Goal: Task Accomplishment & Management: Complete application form

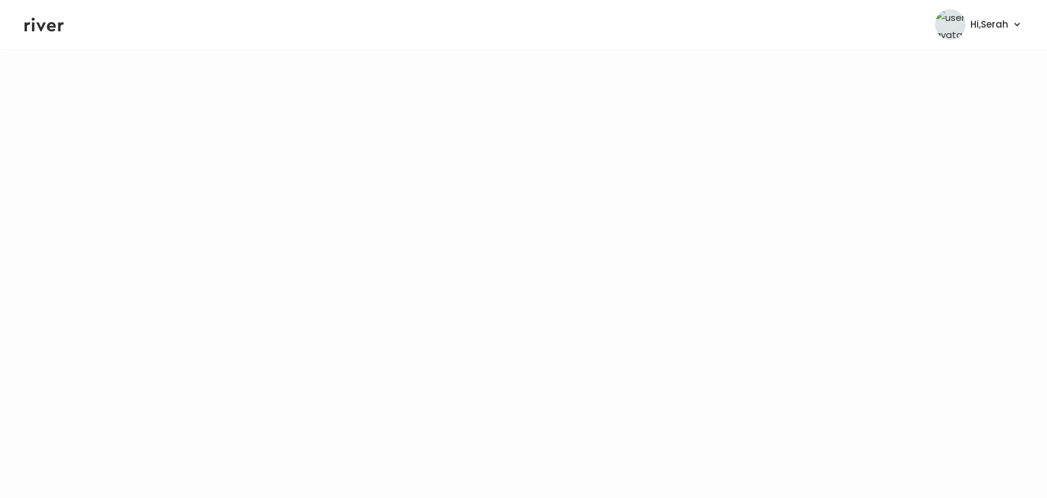
click at [40, 21] on icon at bounding box center [44, 24] width 39 height 18
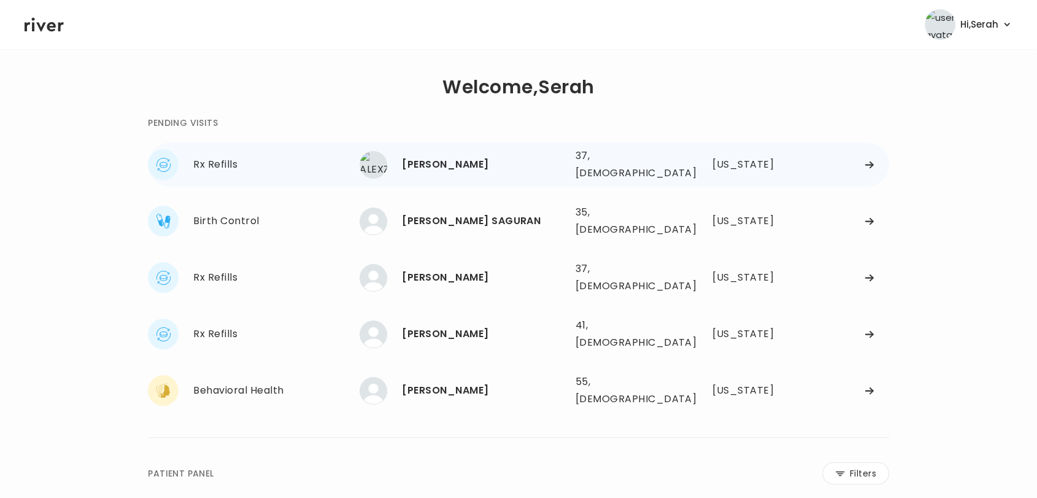
click at [459, 157] on div "[PERSON_NAME]" at bounding box center [483, 164] width 163 height 17
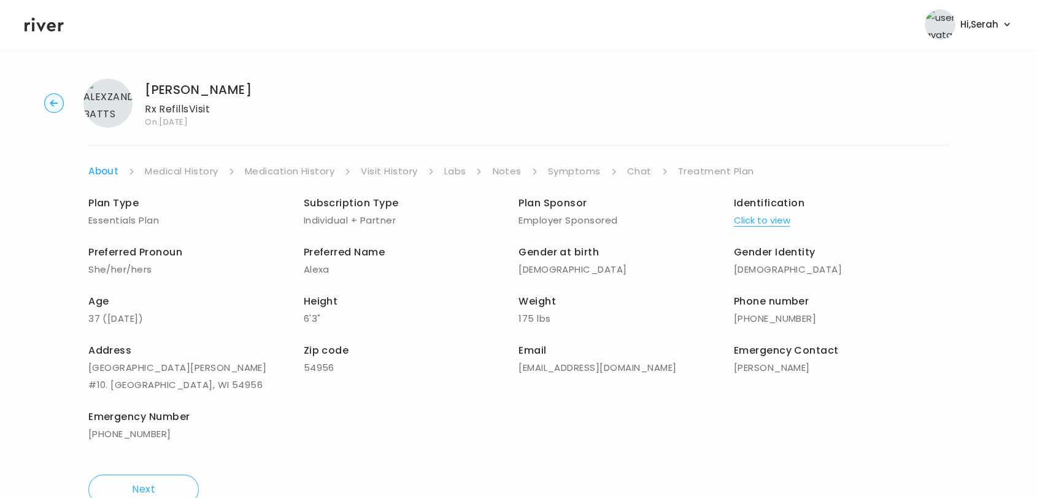
click at [566, 172] on link "Symptoms" at bounding box center [574, 171] width 53 height 17
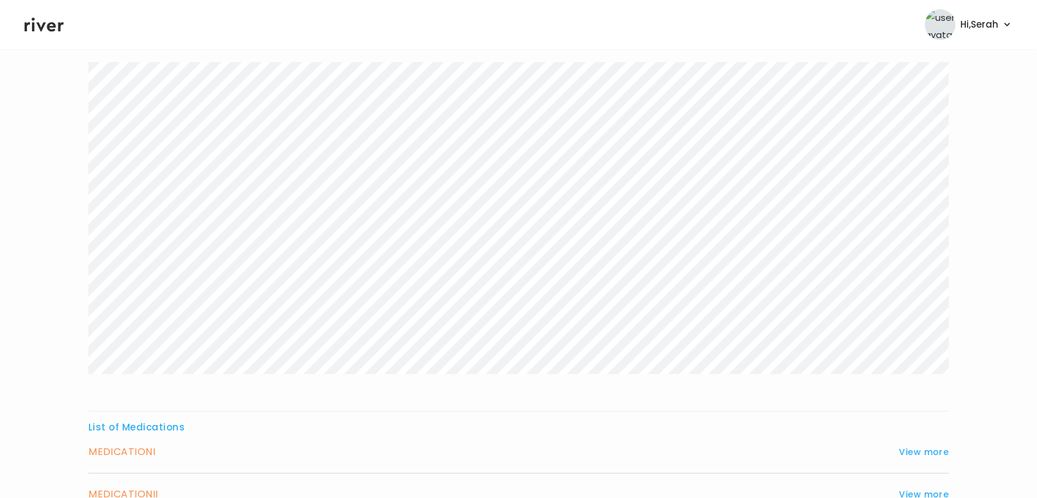
scroll to position [256, 0]
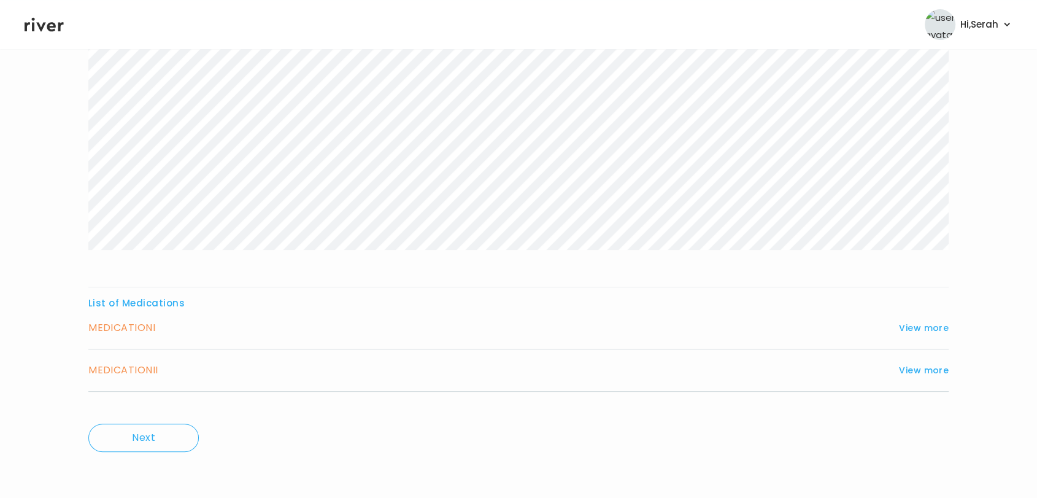
click at [43, 19] on icon at bounding box center [44, 24] width 39 height 18
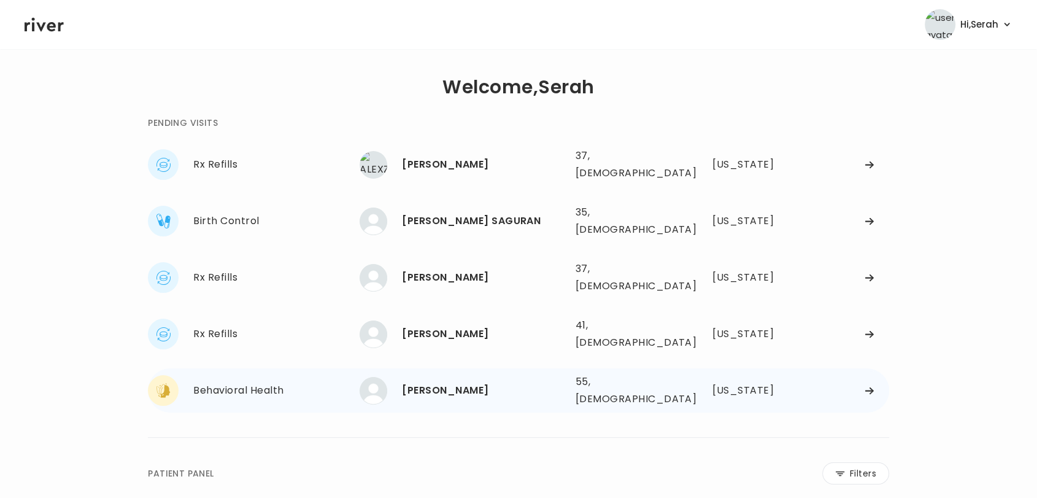
click at [423, 382] on div "Raquel Shelby" at bounding box center [483, 390] width 163 height 17
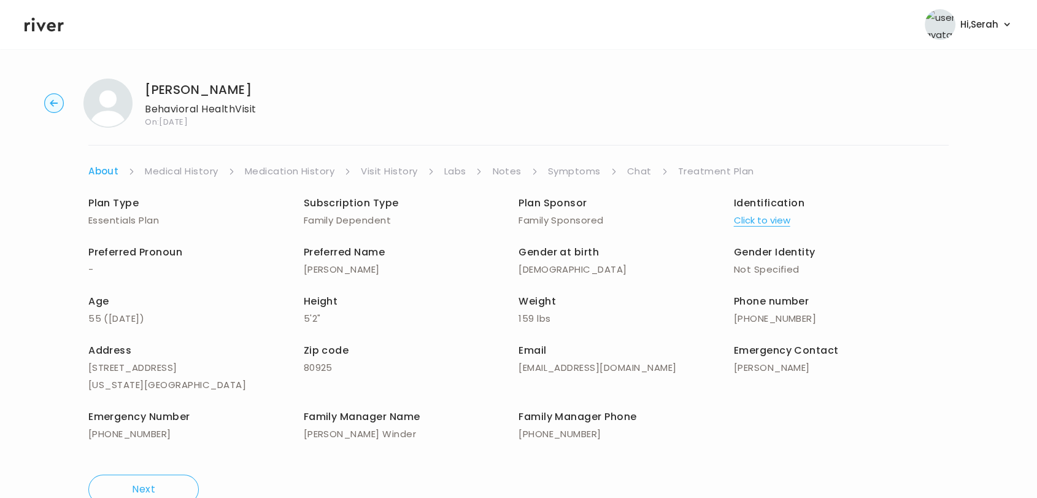
click at [579, 163] on link "Symptoms" at bounding box center [574, 171] width 53 height 17
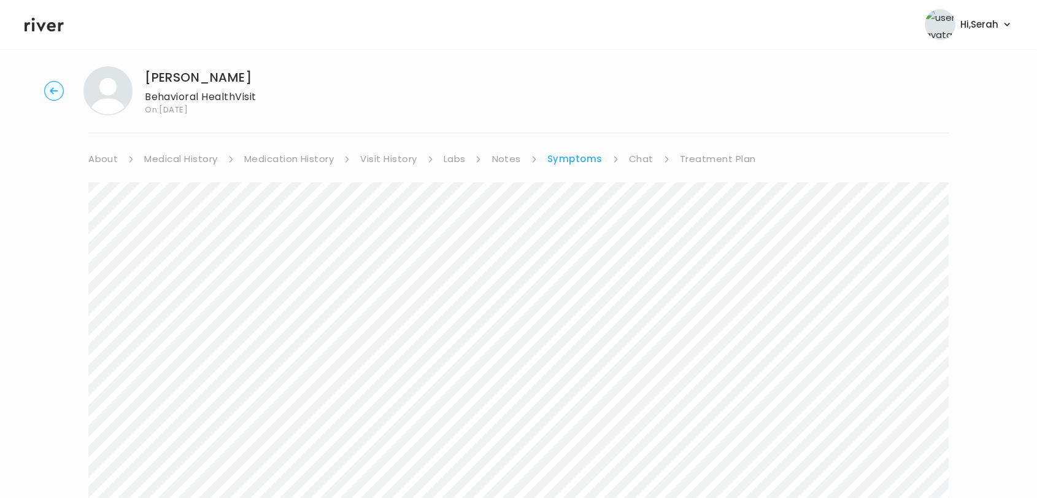
scroll to position [11, 0]
click at [174, 162] on link "Medical History" at bounding box center [180, 160] width 73 height 17
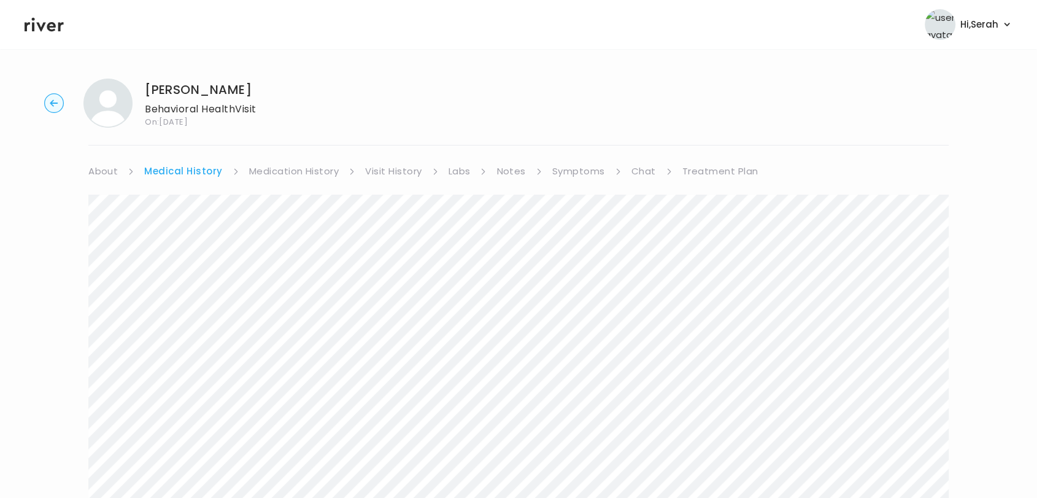
click at [298, 166] on link "Medication History" at bounding box center [294, 171] width 90 height 17
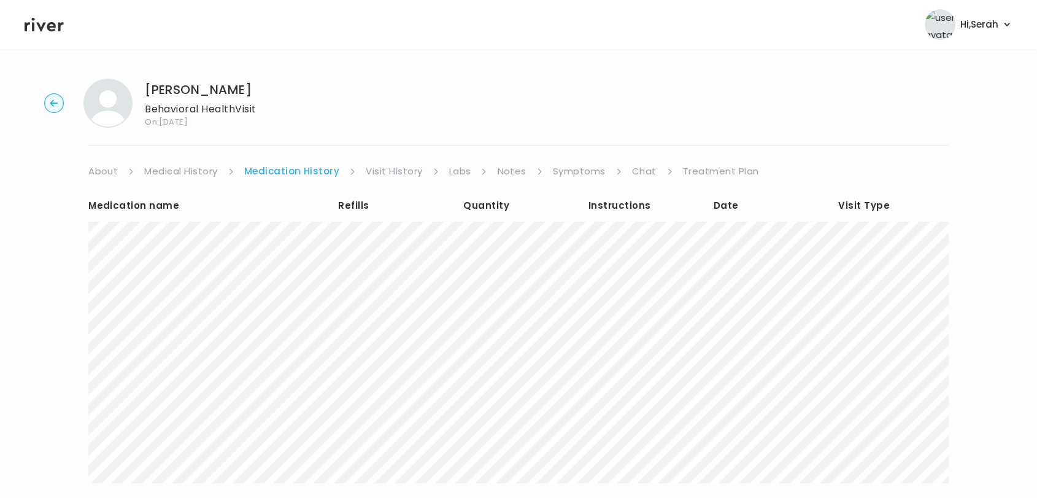
click at [588, 169] on link "Symptoms" at bounding box center [579, 171] width 53 height 17
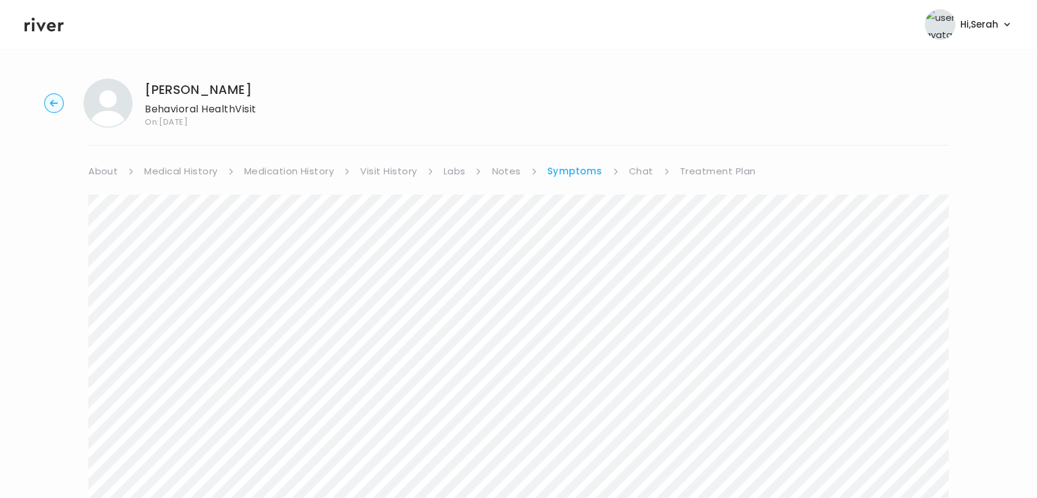
click at [648, 169] on link "Chat" at bounding box center [641, 171] width 25 height 17
click at [45, 32] on icon at bounding box center [44, 24] width 39 height 18
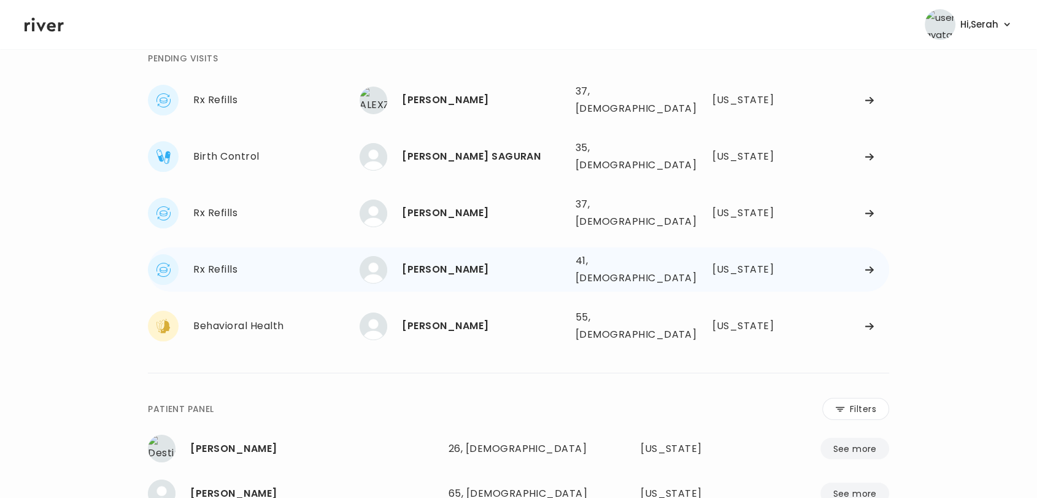
click at [433, 256] on div "JOHN HARTLAUB 41, Male See more" at bounding box center [463, 270] width 206 height 28
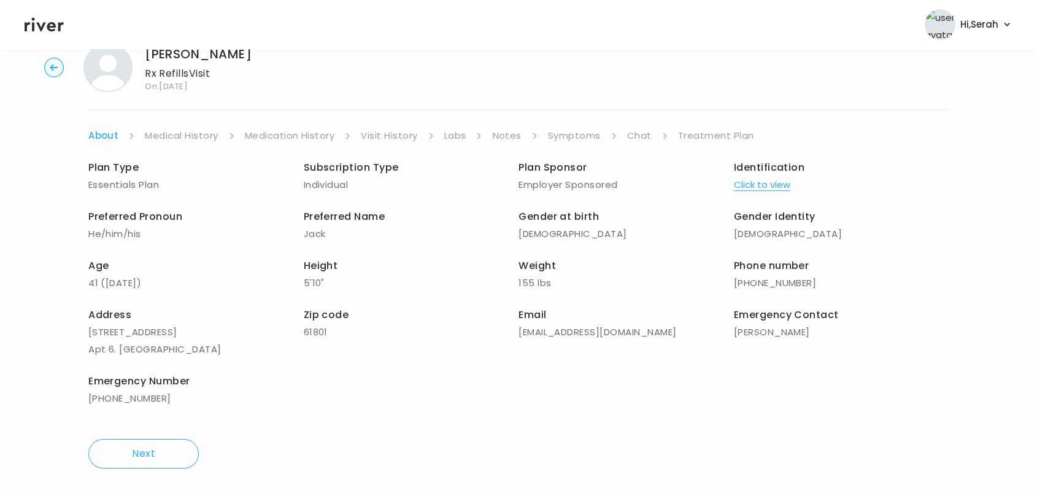
scroll to position [35, 0]
click at [574, 137] on link "Symptoms" at bounding box center [574, 136] width 53 height 17
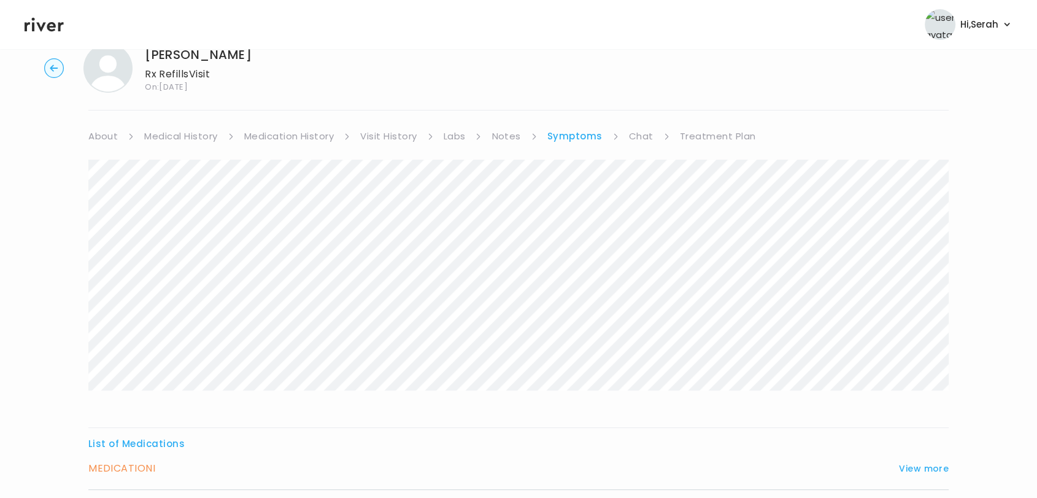
scroll to position [131, 0]
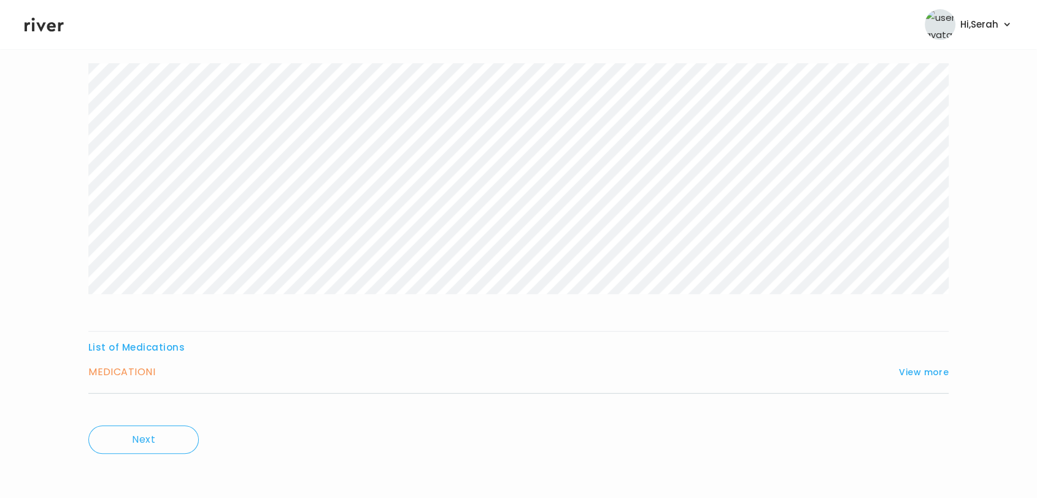
click at [923, 380] on div "MEDICATION I View more Who originally prescribed the medication you want to ref…" at bounding box center [518, 378] width 860 height 30
click at [918, 377] on button "View more" at bounding box center [924, 371] width 50 height 15
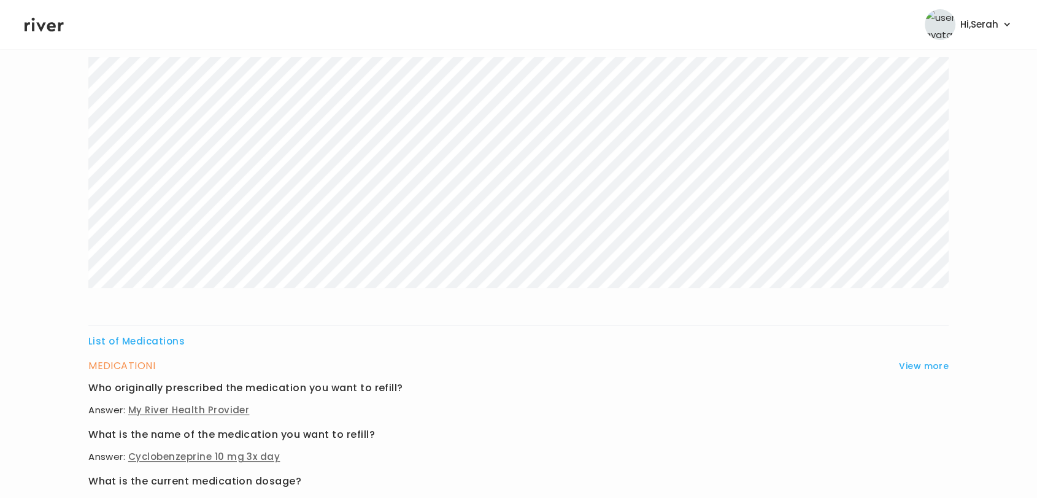
scroll to position [0, 0]
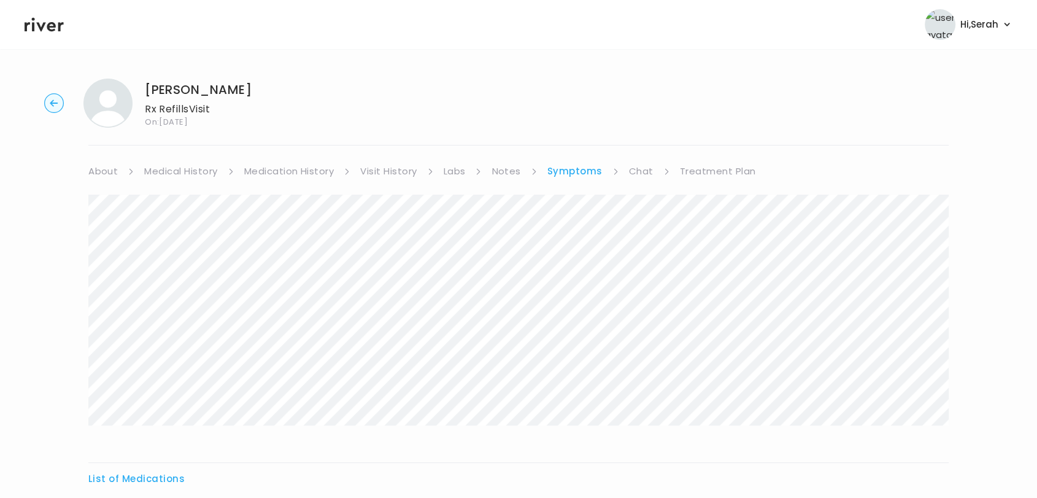
click at [187, 175] on link "Medical History" at bounding box center [180, 171] width 73 height 17
click at [266, 168] on link "Medication History" at bounding box center [294, 171] width 90 height 17
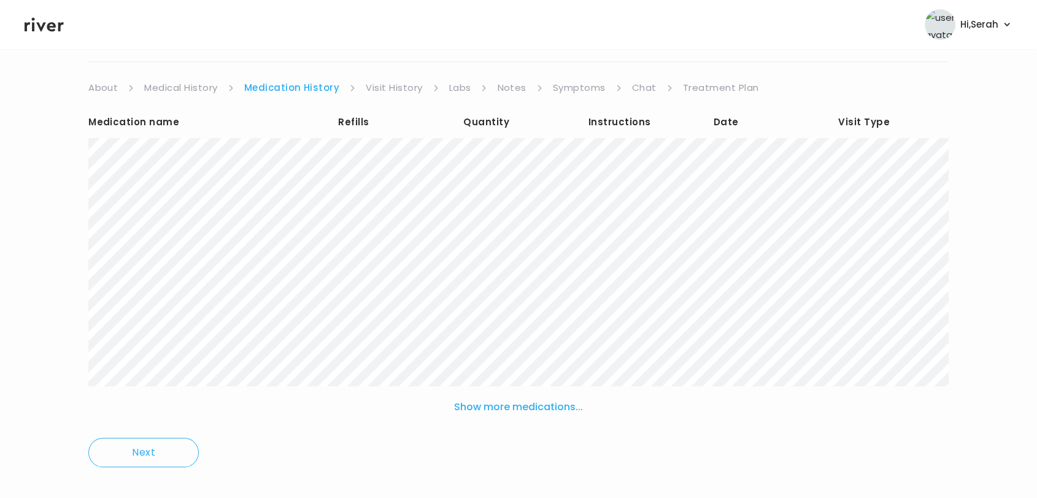
scroll to position [99, 0]
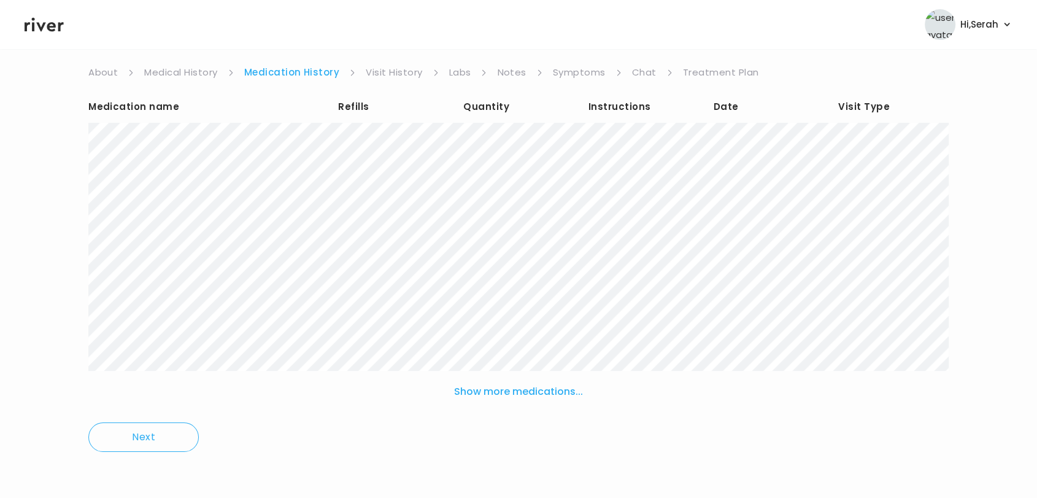
click at [490, 387] on button "Show more medications..." at bounding box center [518, 391] width 139 height 27
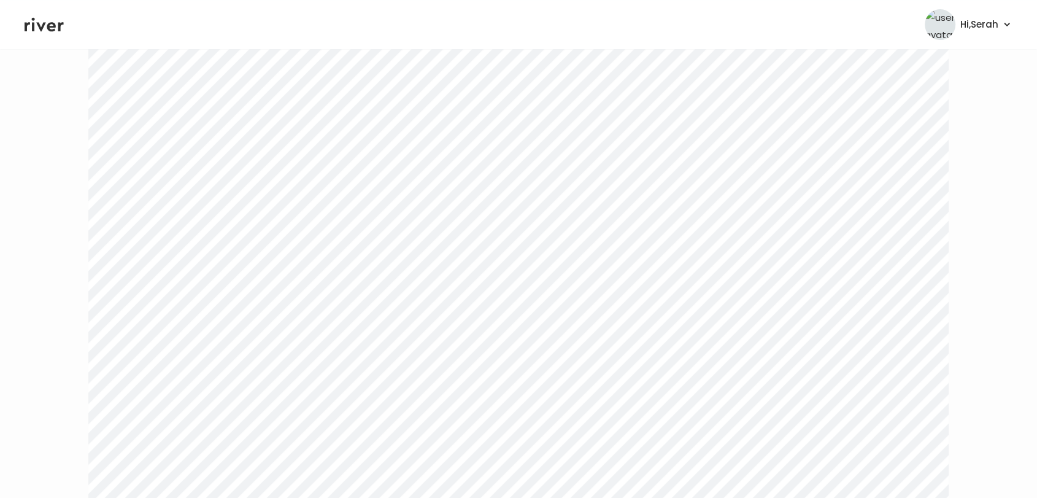
scroll to position [0, 0]
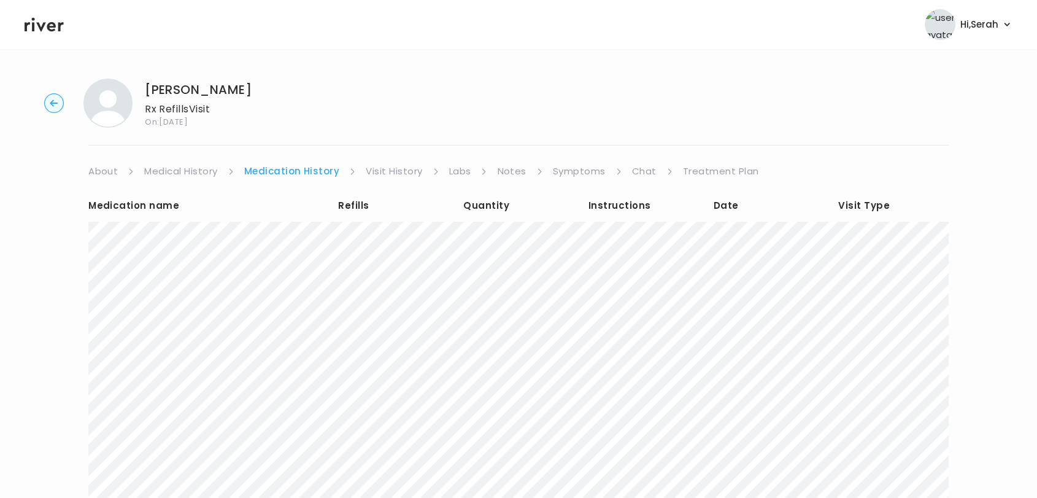
click at [40, 21] on icon at bounding box center [44, 24] width 39 height 18
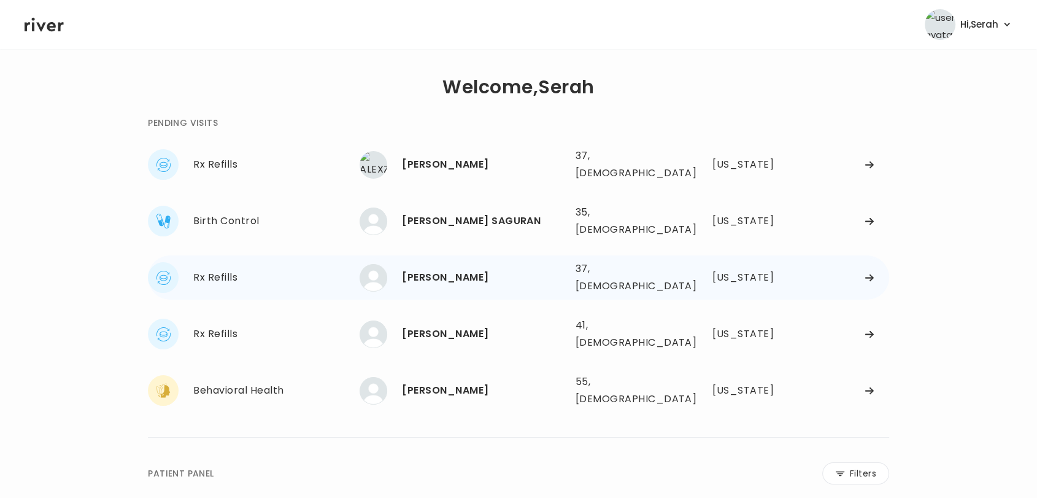
click at [418, 269] on div "Riley Smith" at bounding box center [483, 277] width 163 height 17
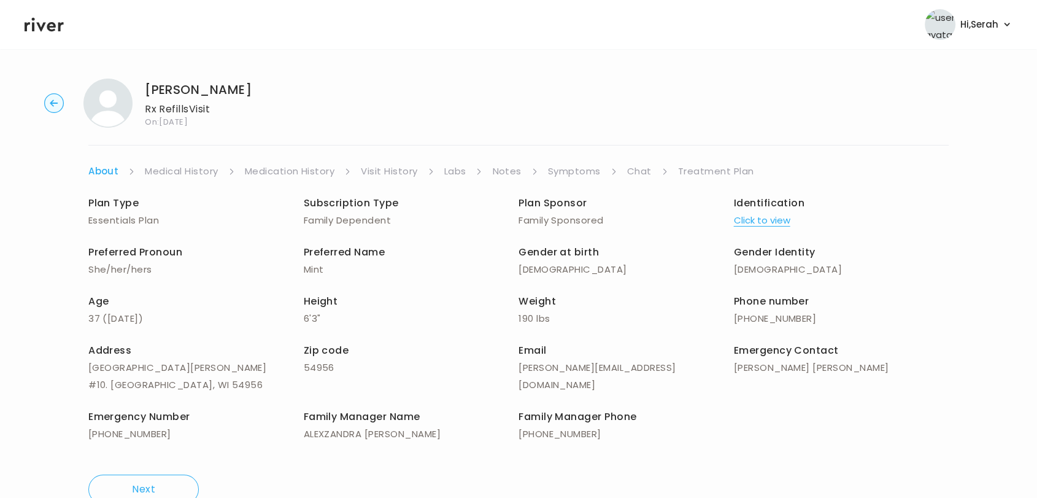
click at [579, 181] on div "Plan Type Essentials Plan Subscription Type Family Dependent Plan Sponsor Famil…" at bounding box center [518, 320] width 860 height 280
click at [571, 173] on link "Symptoms" at bounding box center [574, 171] width 53 height 17
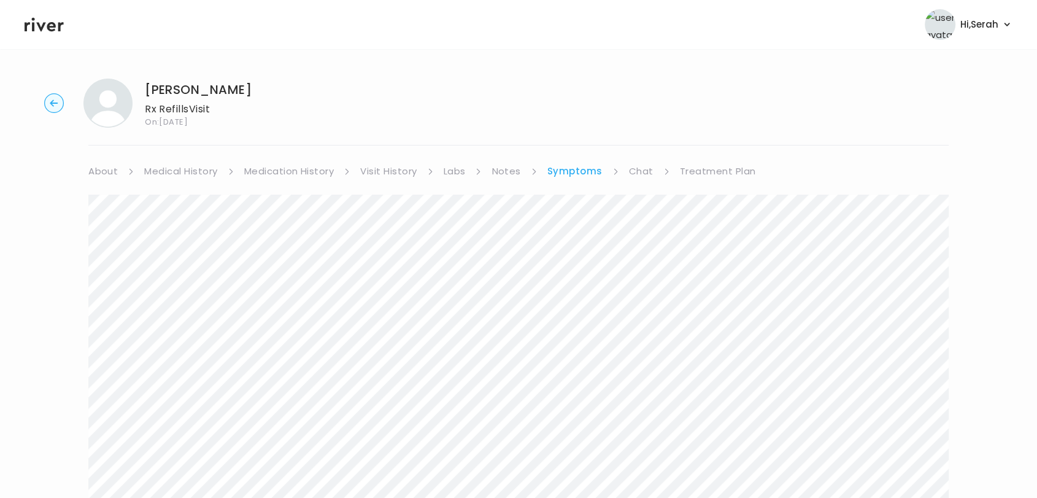
scroll to position [256, 0]
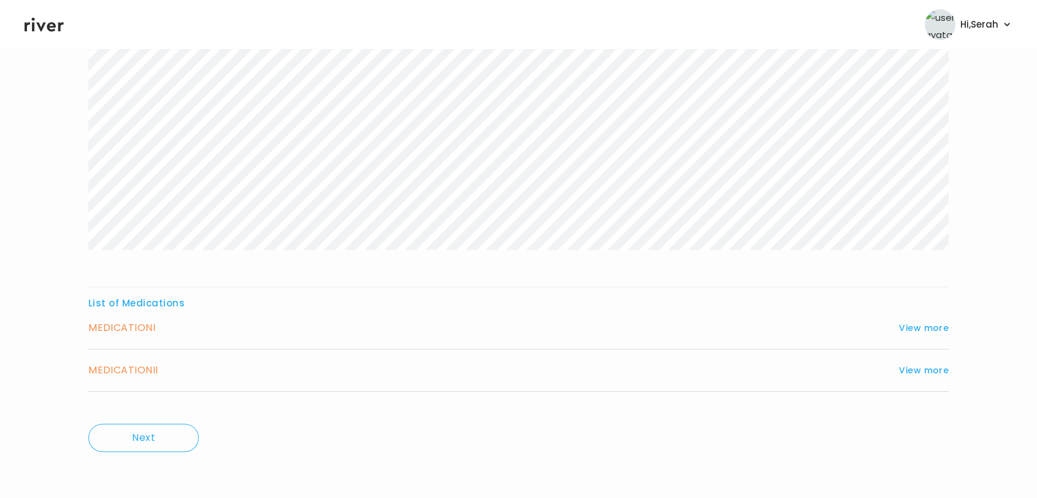
click at [39, 21] on icon at bounding box center [44, 24] width 39 height 18
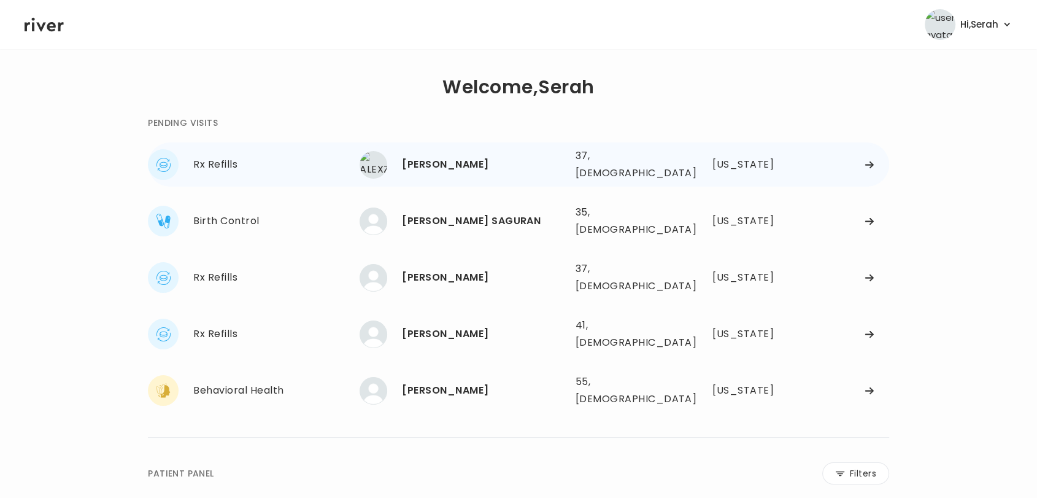
click at [466, 169] on div "ALEXZANDRA BATTS 37, Male See more" at bounding box center [463, 165] width 206 height 28
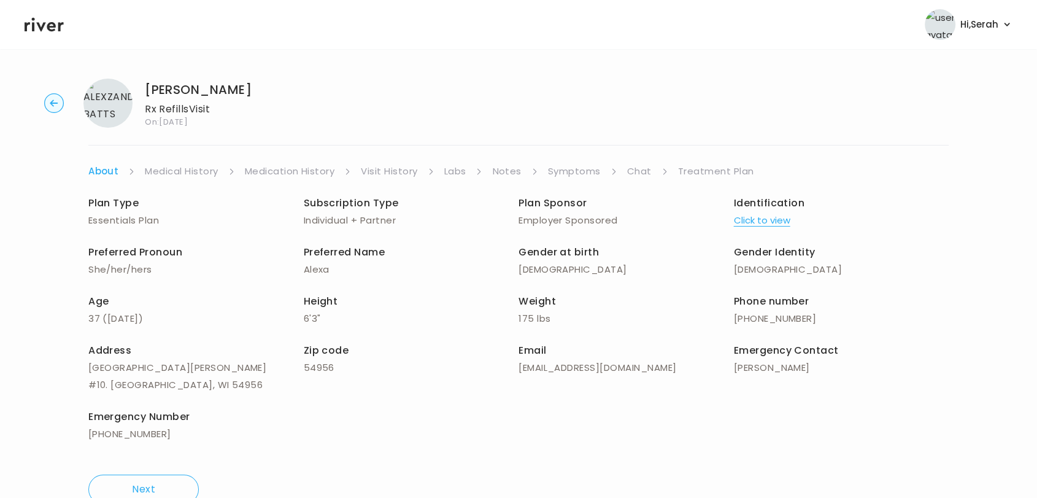
click at [571, 170] on link "Symptoms" at bounding box center [574, 171] width 53 height 17
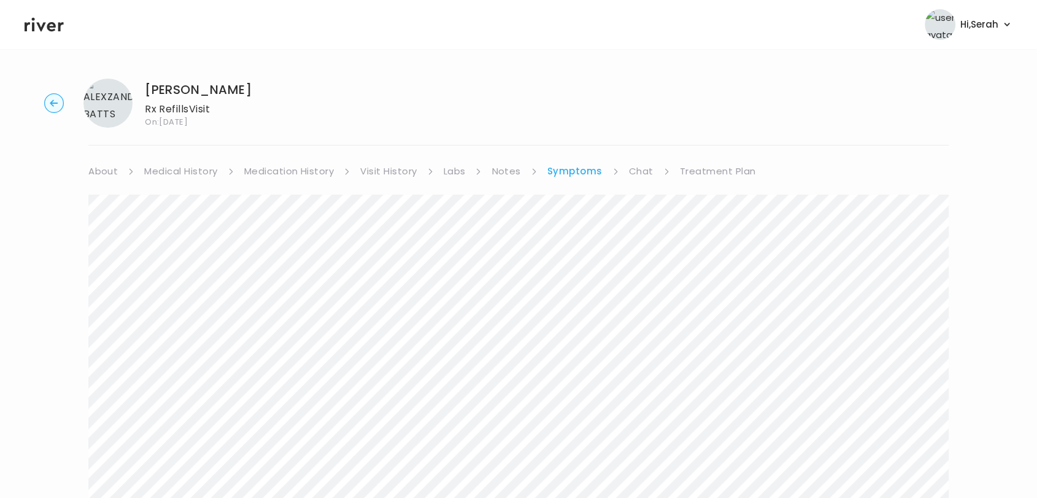
scroll to position [256, 0]
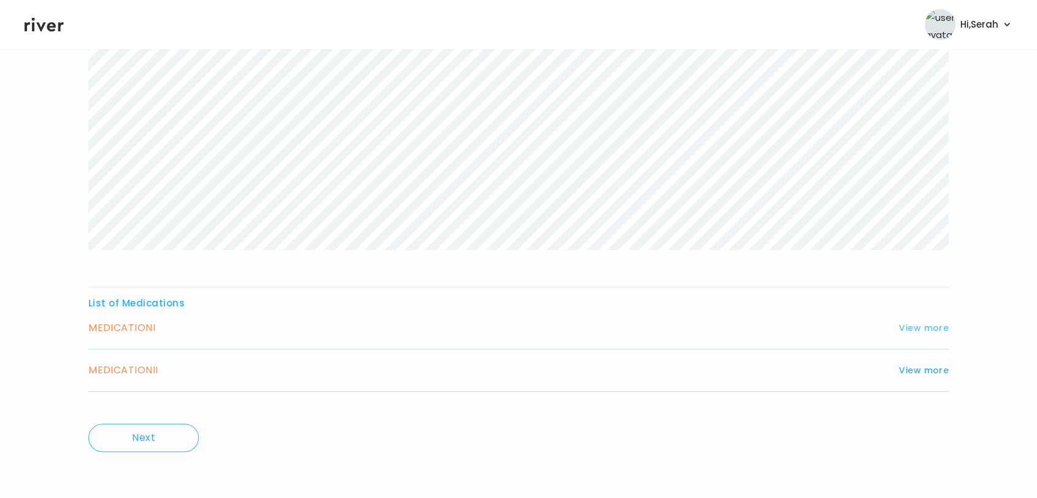
click at [915, 326] on button "View more" at bounding box center [924, 327] width 50 height 15
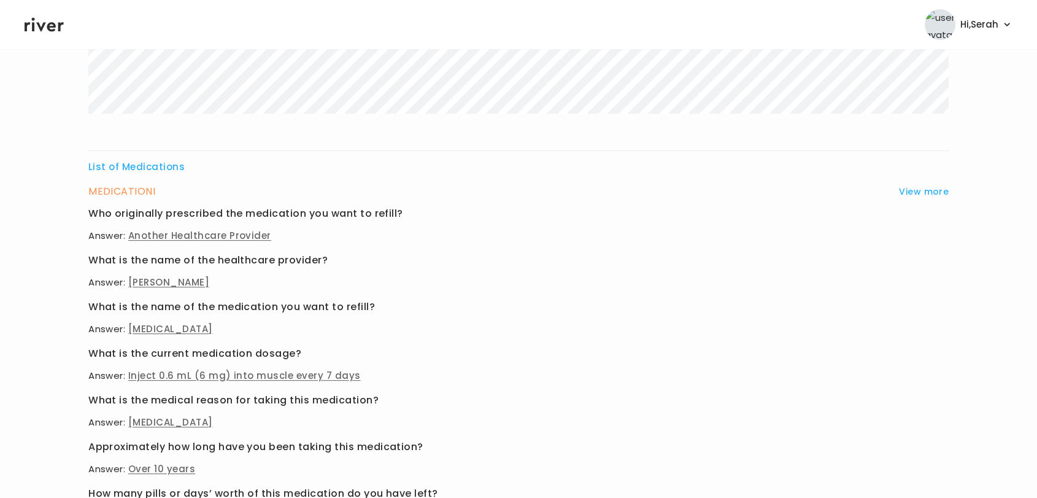
scroll to position [633, 0]
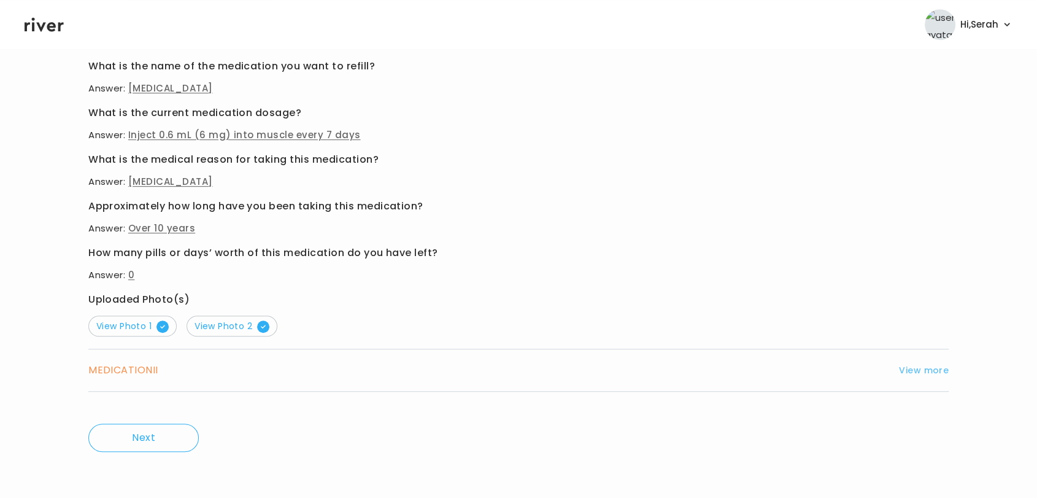
click at [924, 364] on button "View more" at bounding box center [924, 370] width 50 height 15
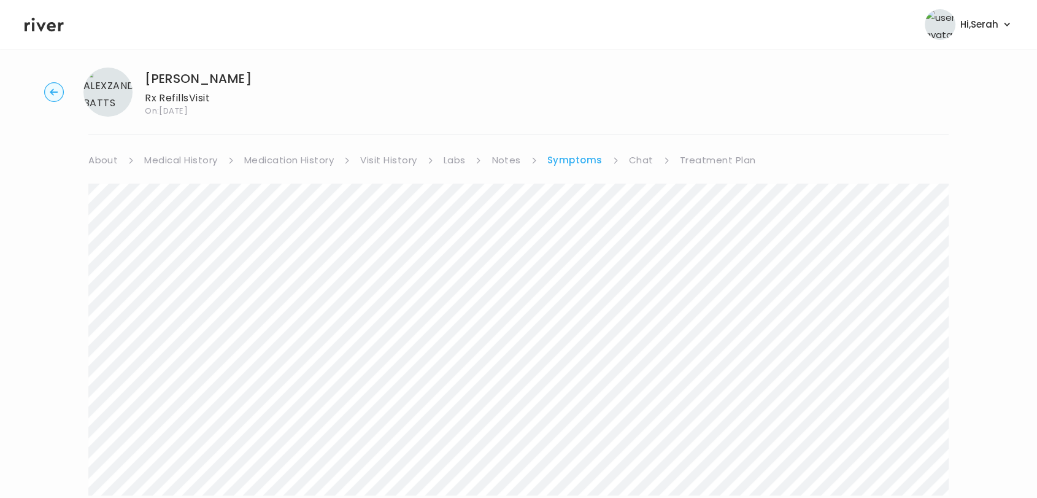
scroll to position [6, 0]
click at [181, 166] on link "Medical History" at bounding box center [180, 165] width 73 height 17
click at [286, 161] on link "Medication History" at bounding box center [294, 165] width 90 height 17
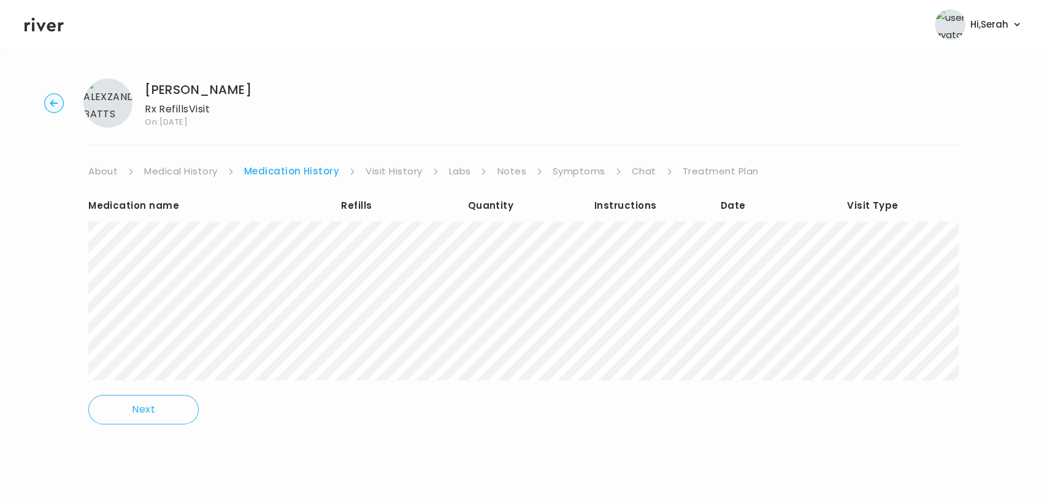
click at [584, 175] on link "Symptoms" at bounding box center [579, 171] width 53 height 17
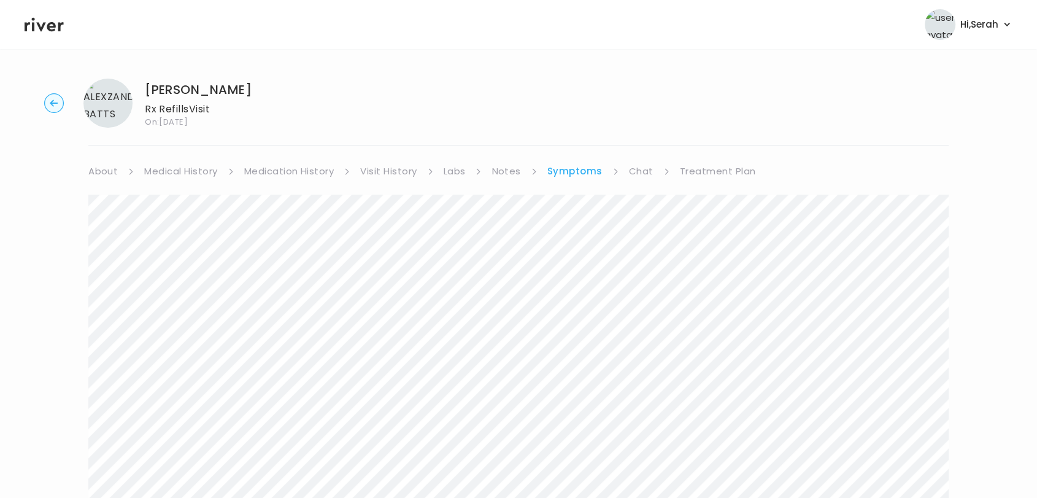
scroll to position [256, 0]
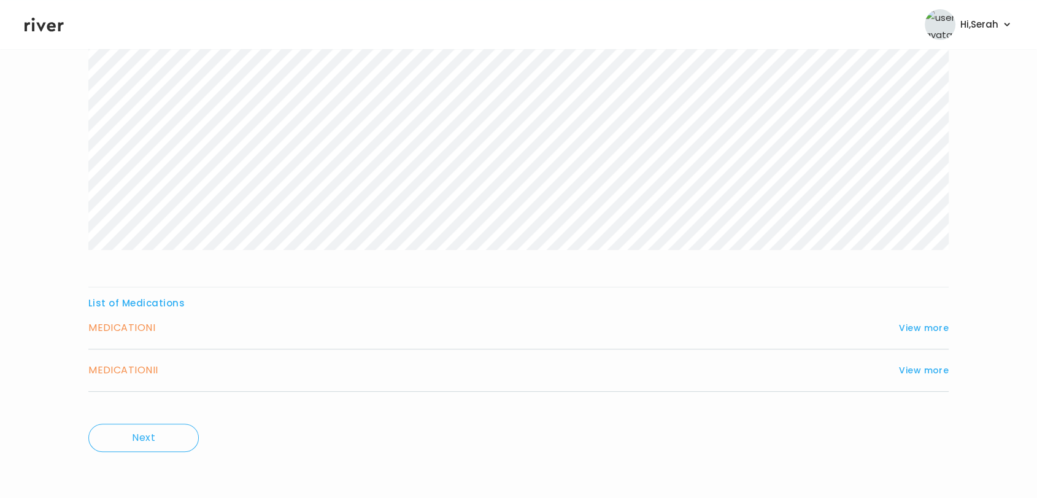
click at [933, 319] on div "MEDICATION I View more" at bounding box center [518, 327] width 860 height 17
click at [930, 326] on button "View more" at bounding box center [924, 327] width 50 height 15
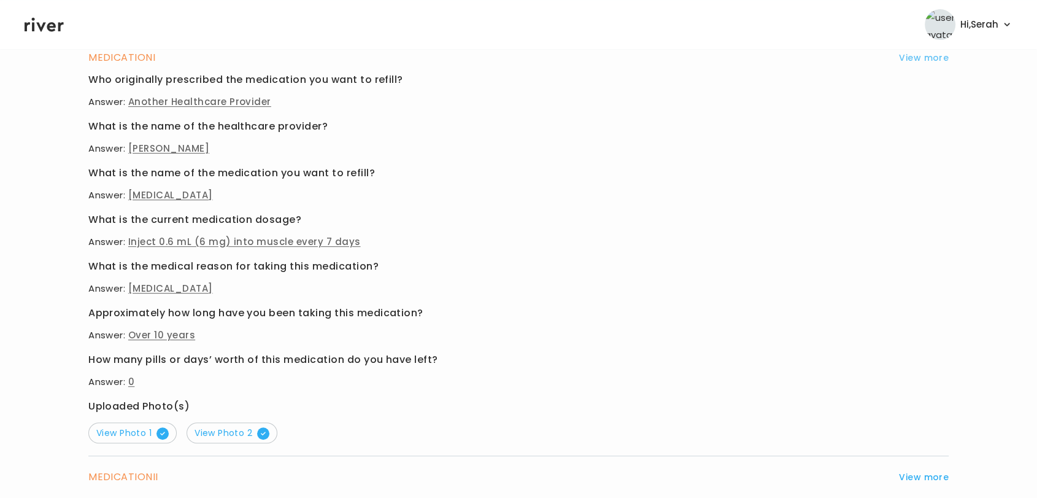
scroll to position [528, 0]
click at [247, 430] on span "View Photo 2" at bounding box center [232, 431] width 75 height 12
click at [113, 434] on span "View Photo 1" at bounding box center [132, 431] width 72 height 12
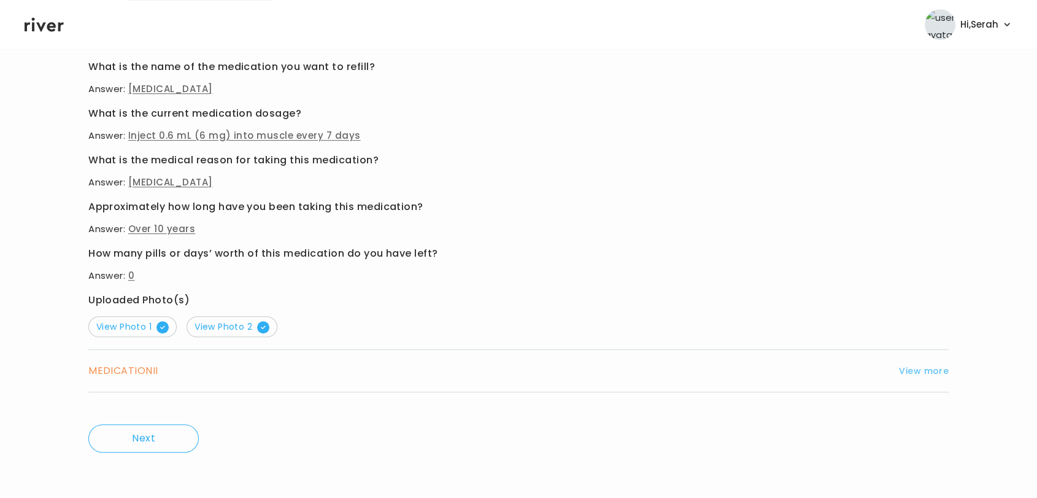
click at [916, 374] on button "View more" at bounding box center [924, 370] width 50 height 15
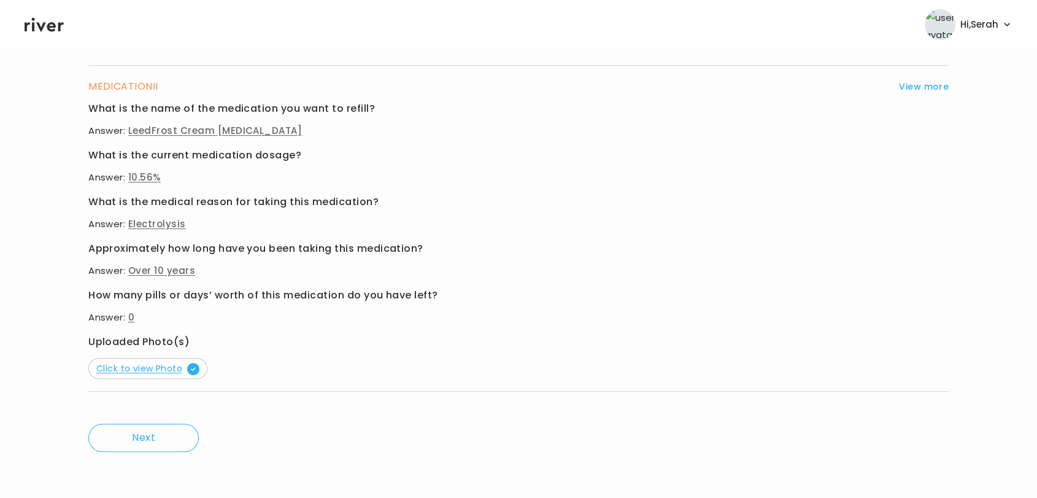
click at [141, 372] on span "Click to view Photo" at bounding box center [147, 368] width 103 height 12
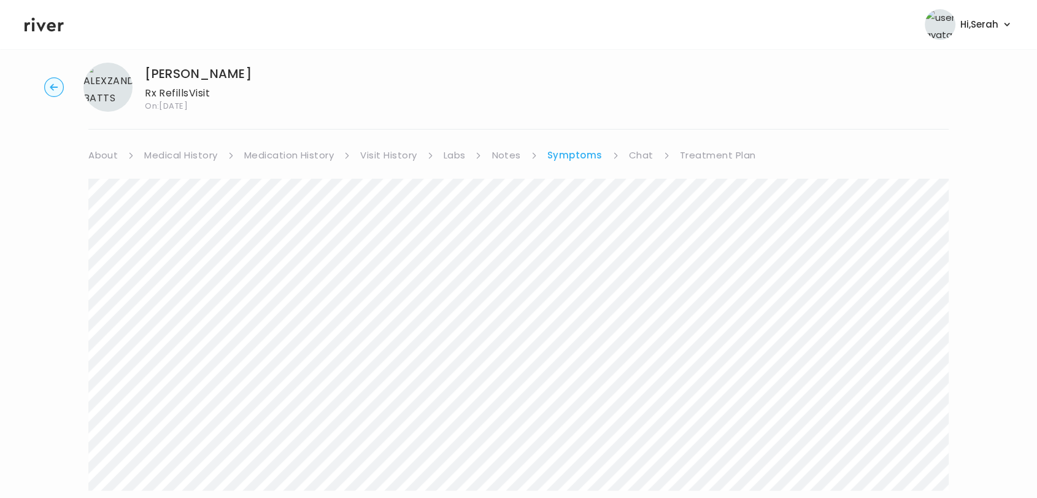
scroll to position [0, 0]
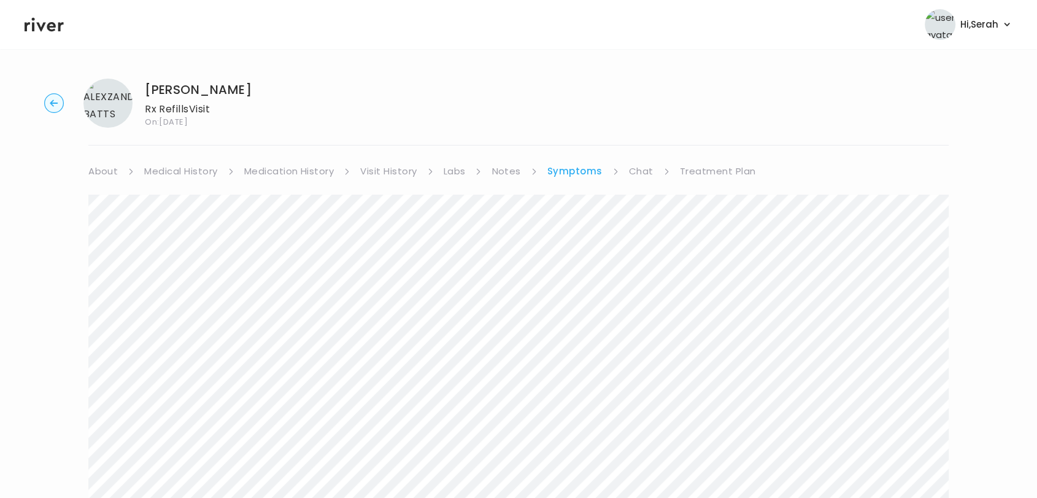
click at [642, 173] on link "Chat" at bounding box center [641, 171] width 25 height 17
click at [712, 177] on link "Treatment Plan" at bounding box center [717, 171] width 76 height 17
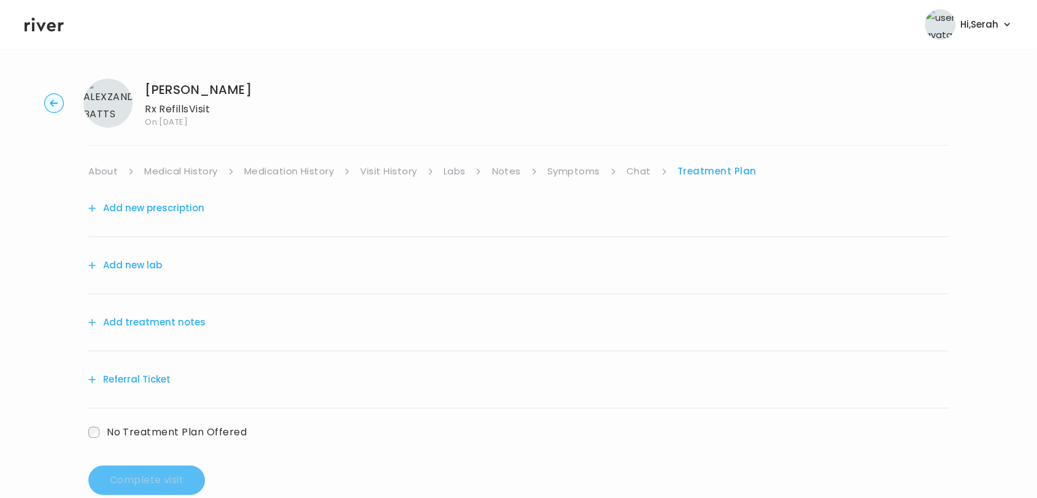
click at [192, 207] on button "Add new prescription" at bounding box center [146, 207] width 116 height 17
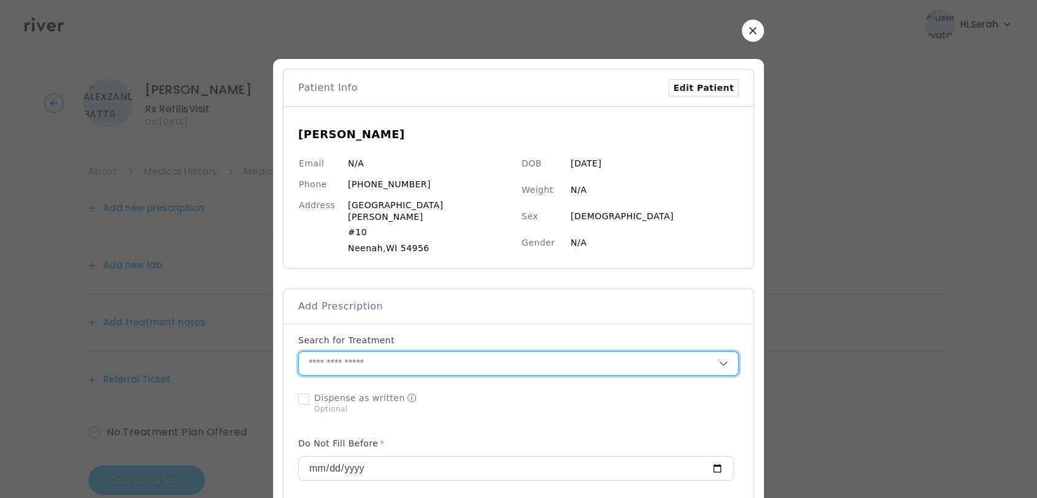
click at [418, 352] on input "text" at bounding box center [509, 363] width 420 height 23
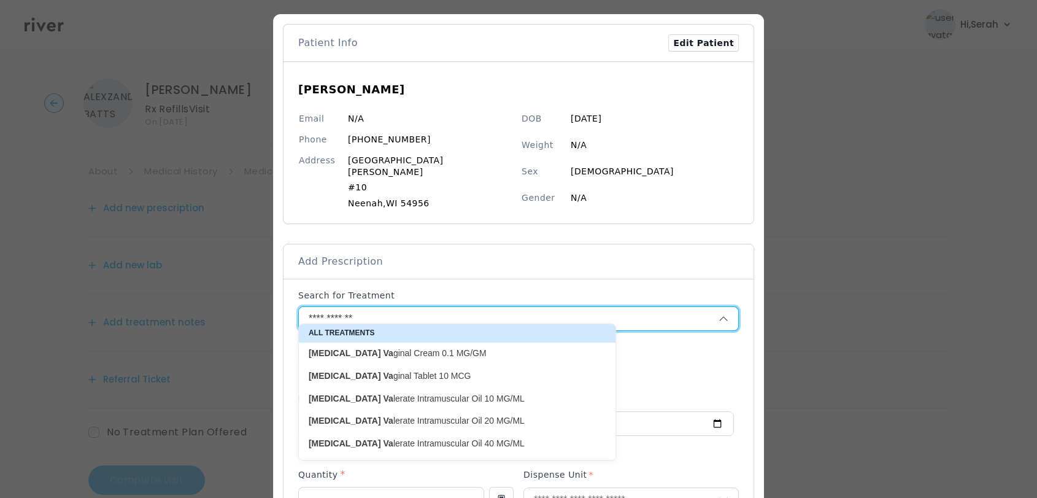
scroll to position [88, 0]
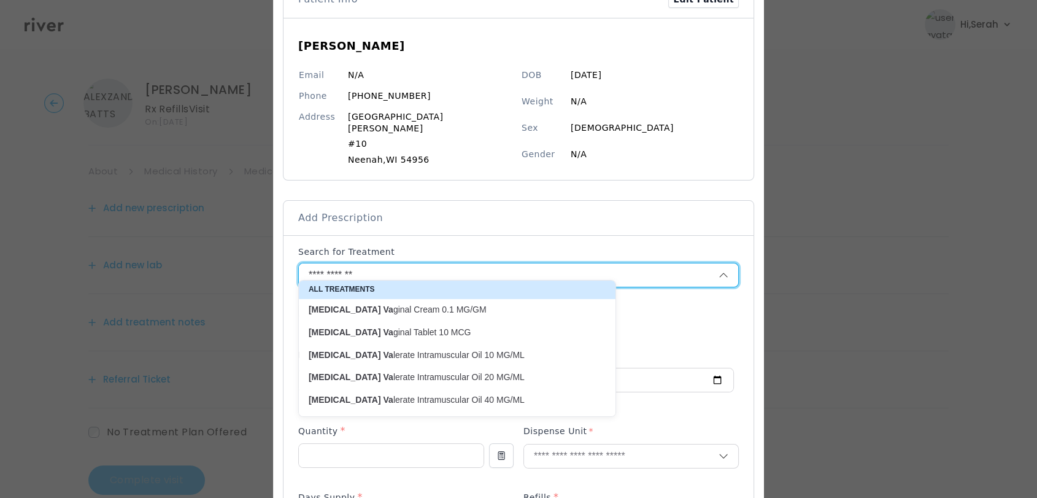
click at [412, 361] on p "Estradiol Va lerate Intramuscular Oil 10 MG/ML" at bounding box center [449, 355] width 297 height 17
type input "**********"
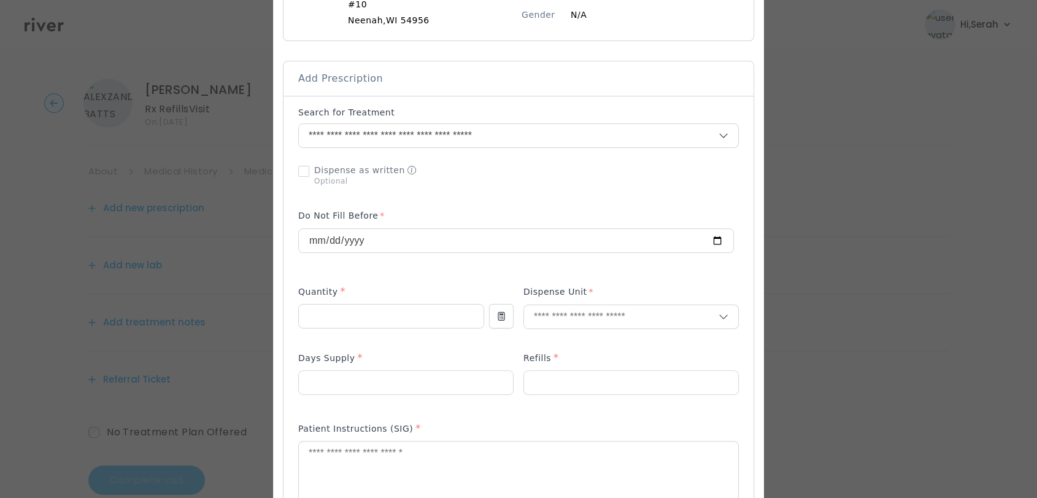
scroll to position [239, 0]
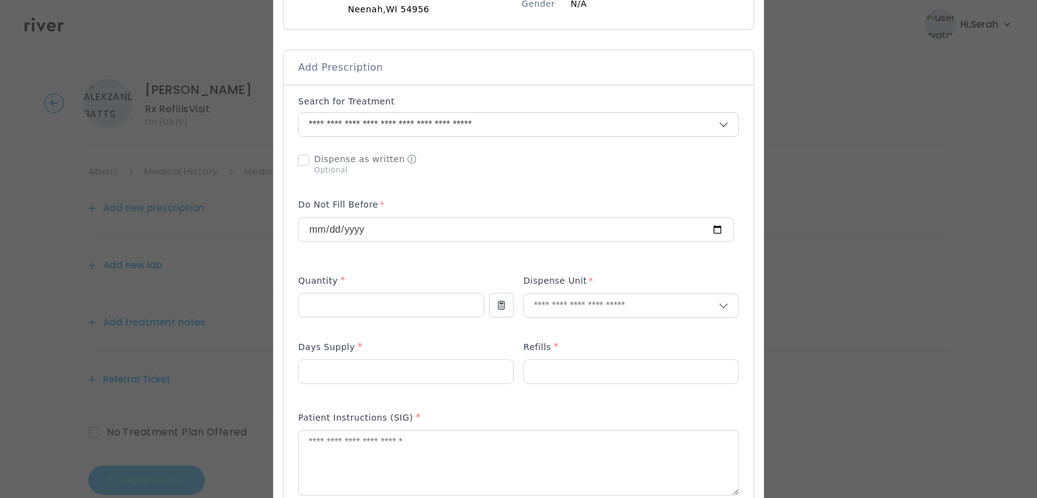
click at [383, 447] on p at bounding box center [518, 502] width 441 height 13
click at [367, 447] on textarea at bounding box center [518, 462] width 439 height 65
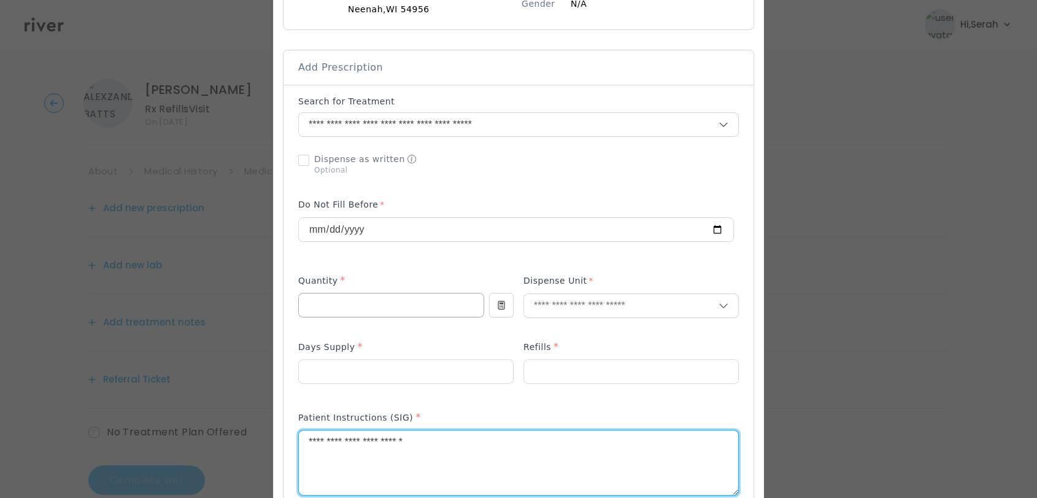
type textarea "**********"
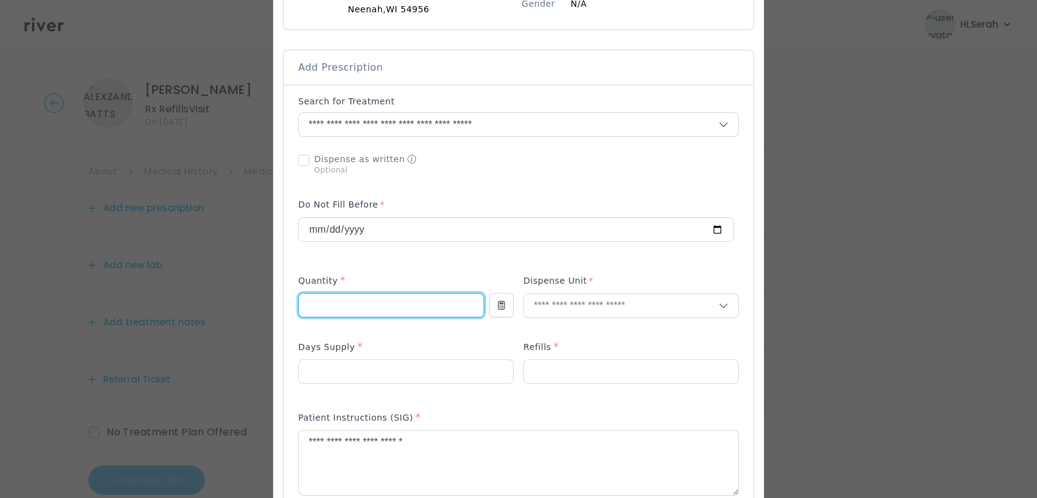
click at [407, 298] on input "number" at bounding box center [391, 304] width 185 height 23
type input "*"
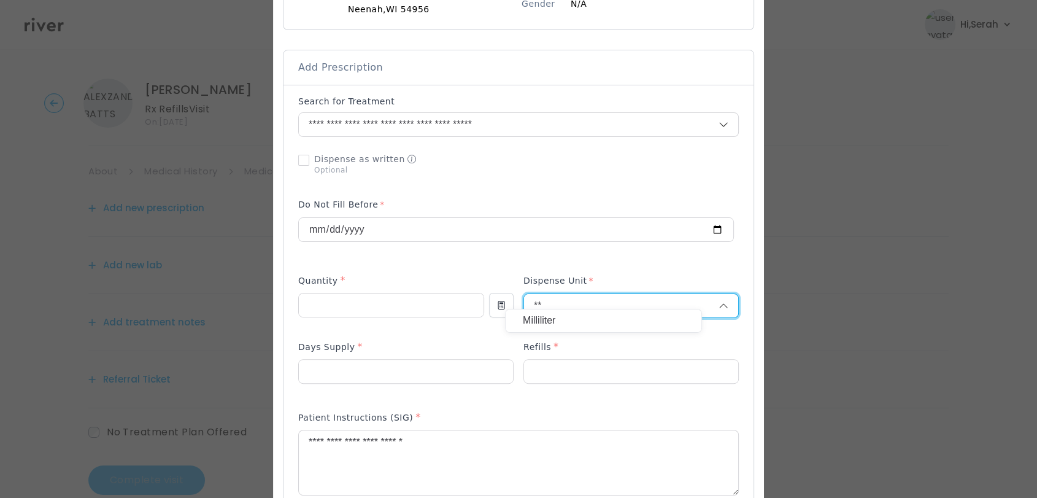
type input "**"
click at [572, 315] on p "Milliliter" at bounding box center [603, 321] width 161 height 18
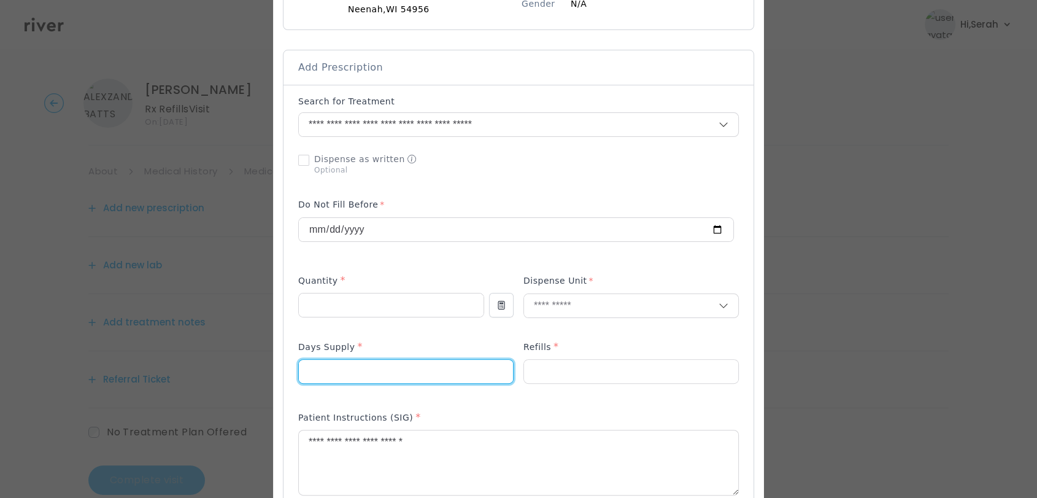
click at [417, 364] on input "number" at bounding box center [406, 371] width 214 height 23
type input "**"
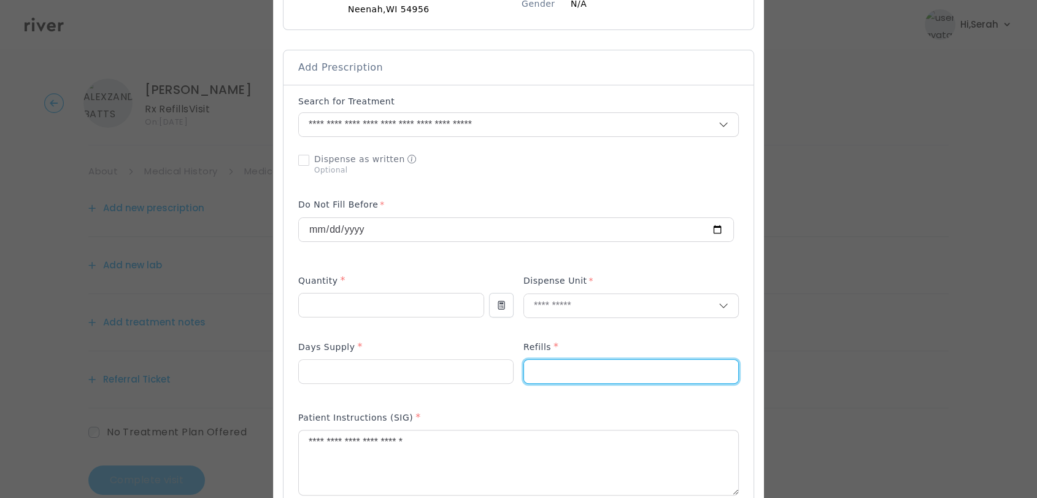
click at [552, 362] on input "number" at bounding box center [631, 371] width 214 height 23
type input "*"
click at [477, 405] on div "Patient Instructions (SIG) *" at bounding box center [518, 460] width 441 height 110
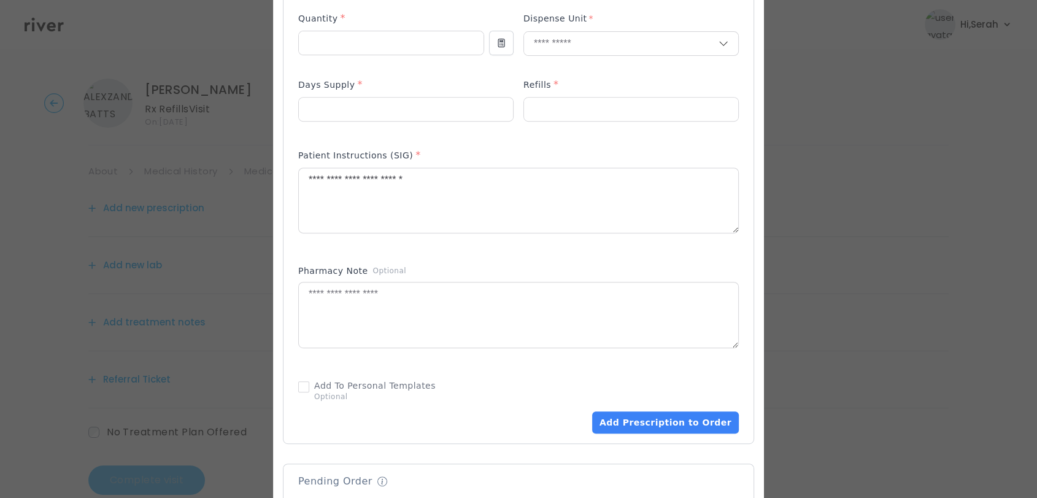
scroll to position [501, 0]
click at [655, 410] on button "Add Prescription to Order" at bounding box center [665, 421] width 147 height 22
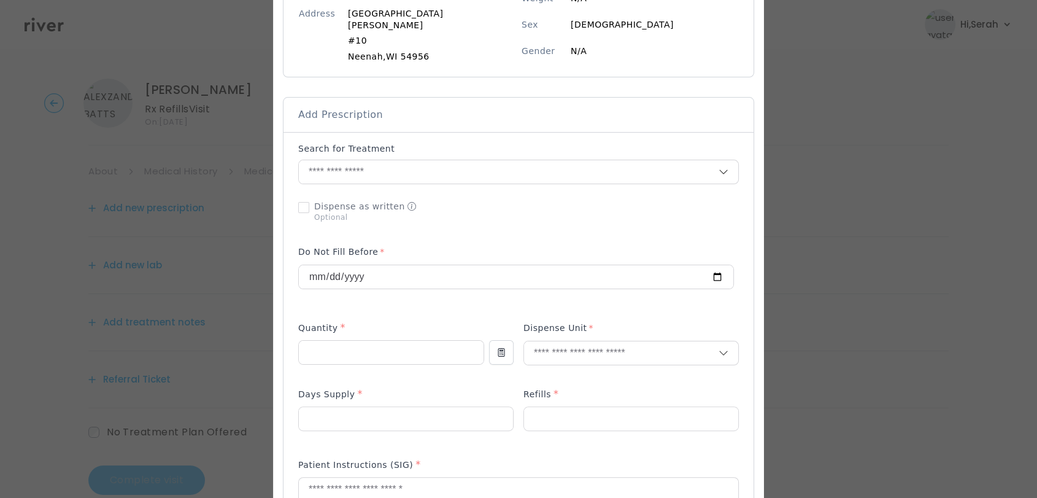
scroll to position [188, 0]
click at [501, 164] on input "text" at bounding box center [509, 175] width 420 height 23
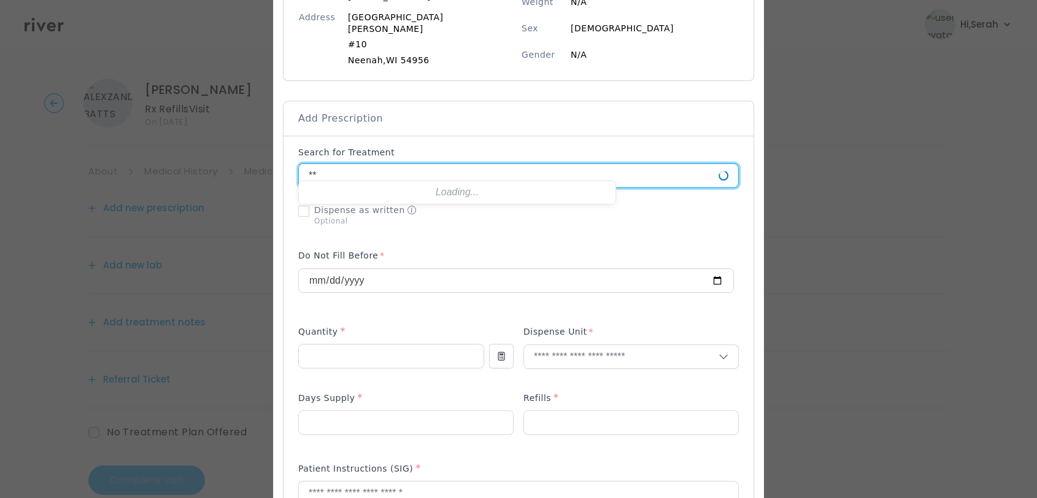
type input "*"
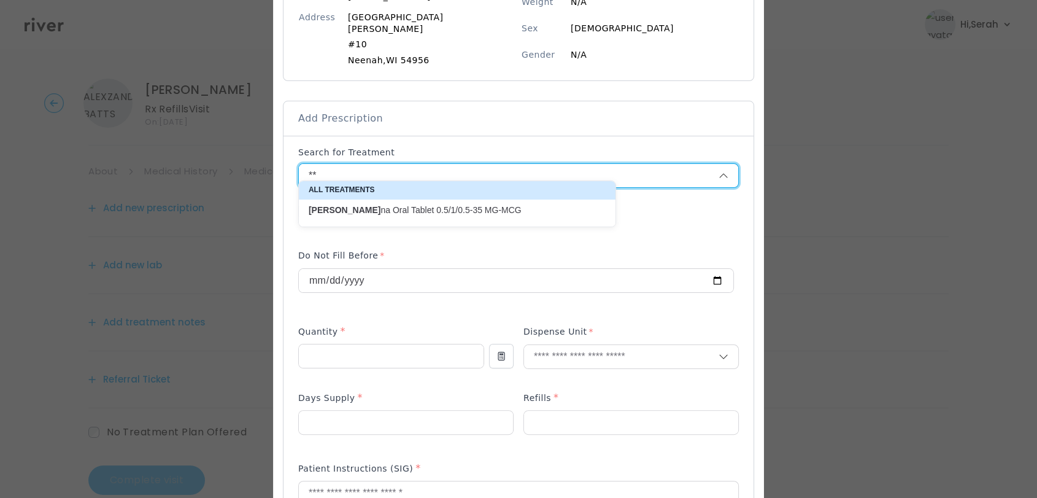
type input "*"
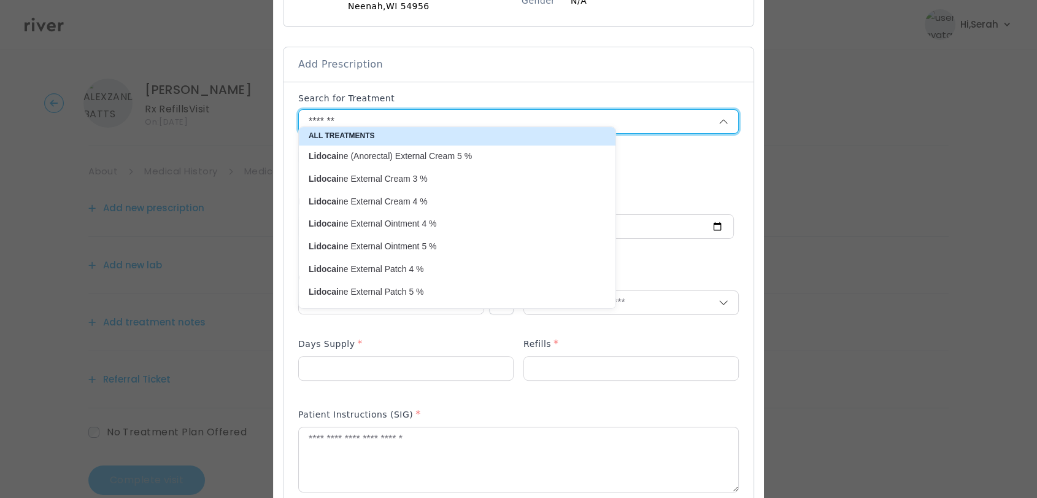
scroll to position [229, 0]
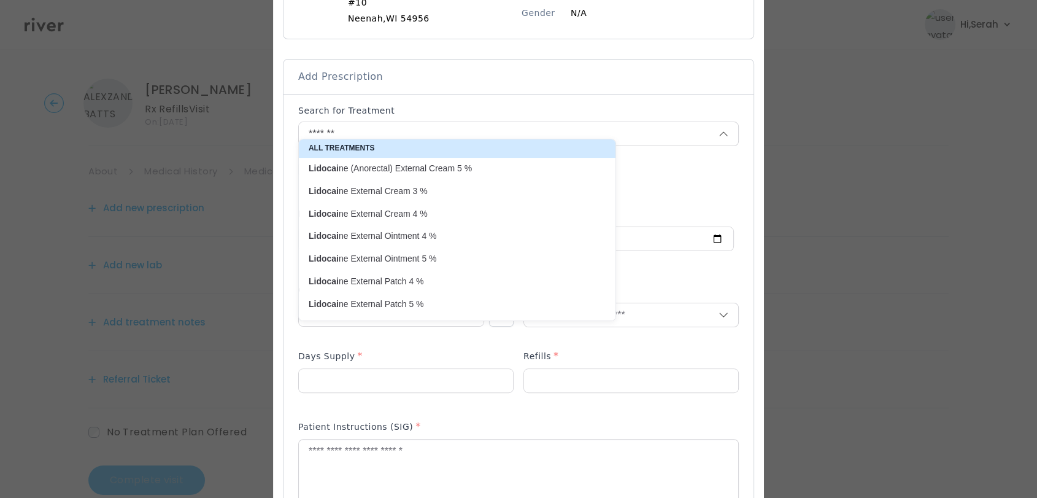
click at [423, 212] on p "Lidocai ne External Cream 4 %" at bounding box center [450, 214] width 282 height 12
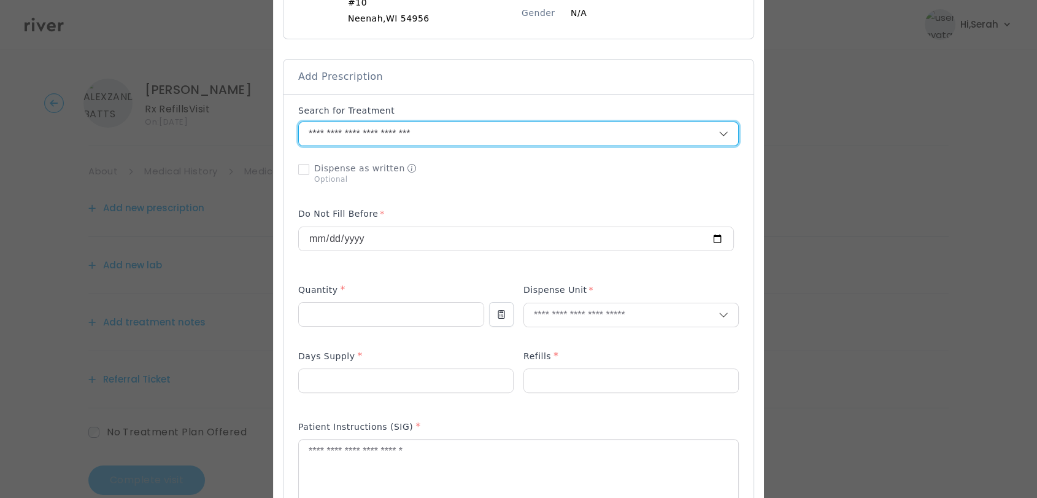
click at [475, 125] on input "**********" at bounding box center [494, 133] width 390 height 23
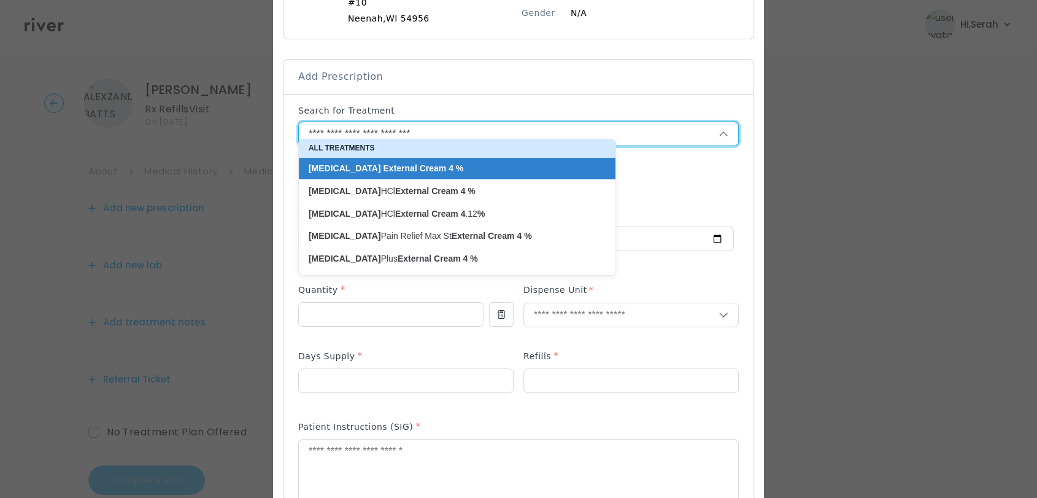
click at [475, 125] on input "**********" at bounding box center [494, 133] width 390 height 23
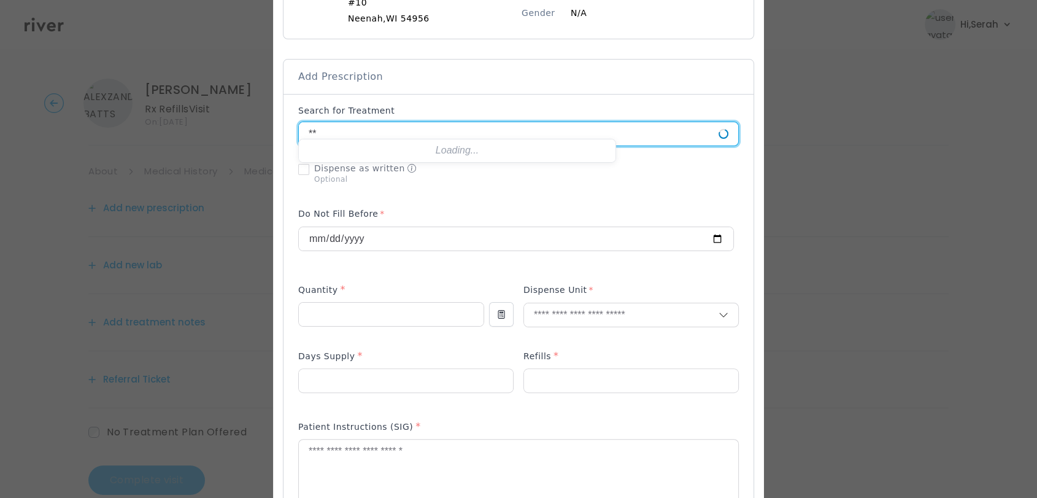
type input "*"
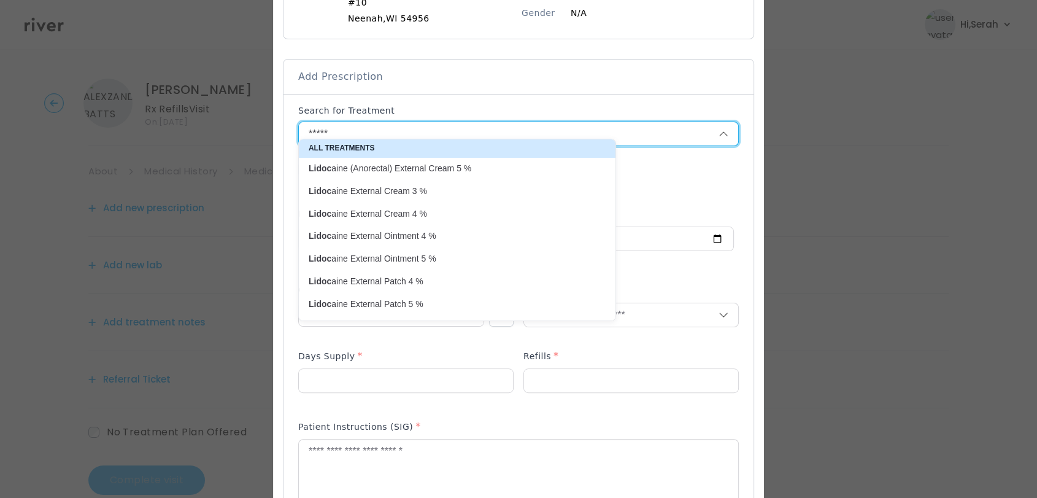
click at [414, 212] on p "Lidoc aine External Cream 4 %" at bounding box center [450, 214] width 282 height 12
type input "**********"
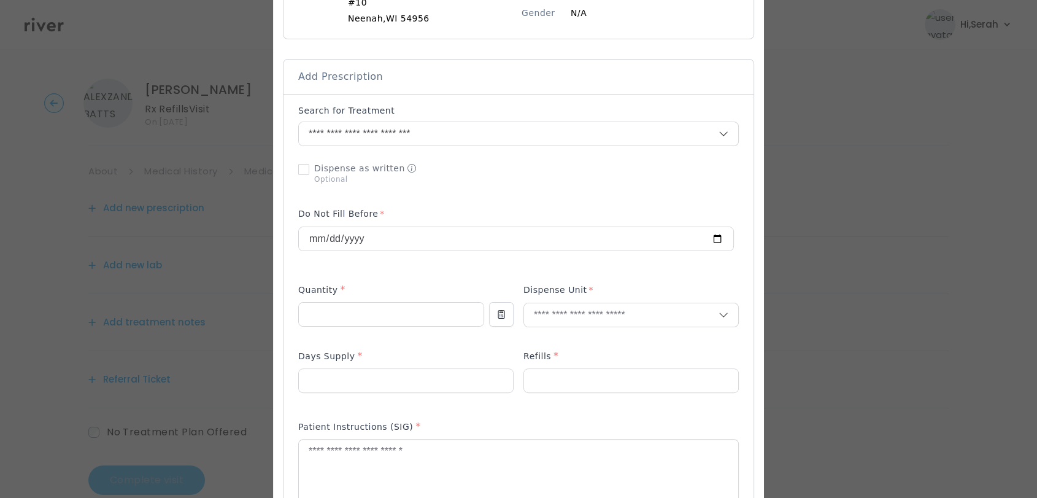
scroll to position [248, 0]
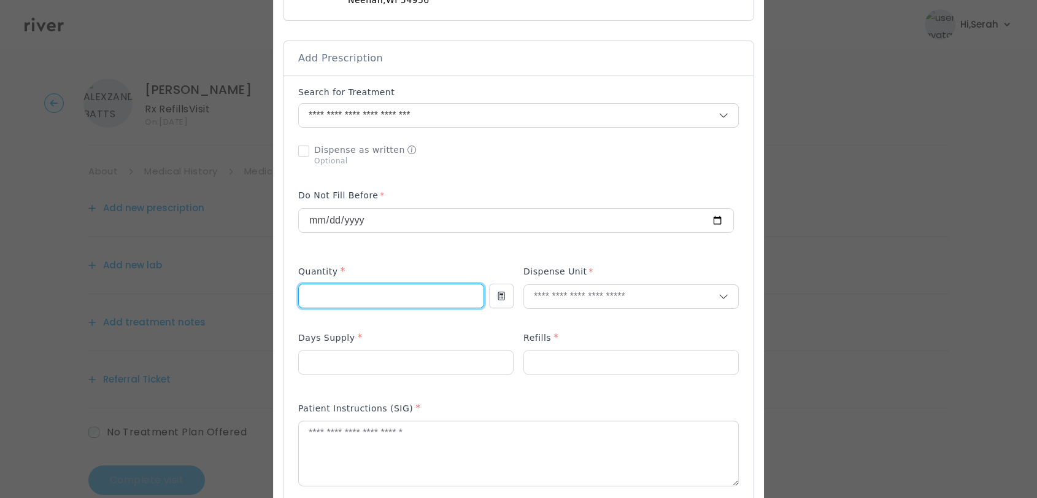
click at [380, 294] on input "number" at bounding box center [391, 295] width 185 height 23
type input "**"
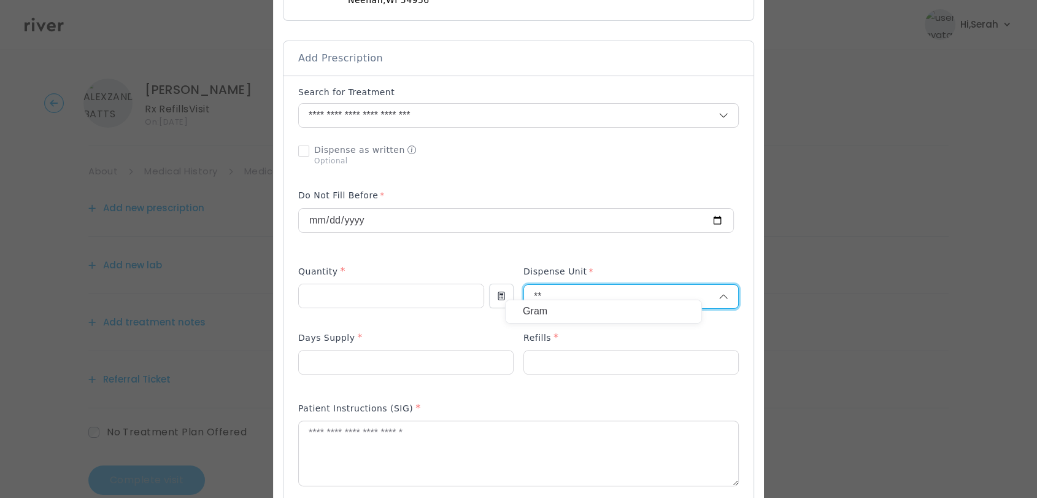
type input "**"
click at [571, 316] on p "Gram" at bounding box center [603, 311] width 161 height 18
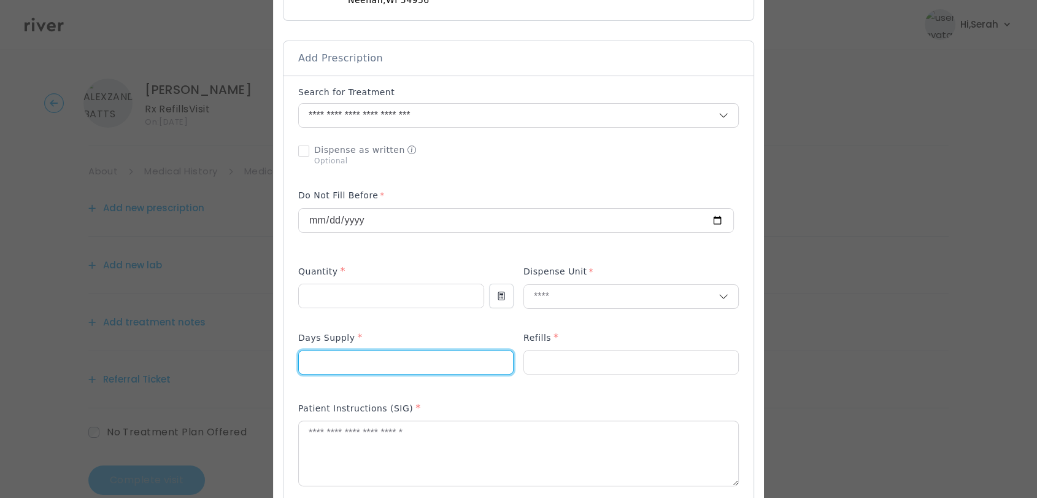
click at [418, 357] on input "number" at bounding box center [406, 361] width 214 height 23
type input "**"
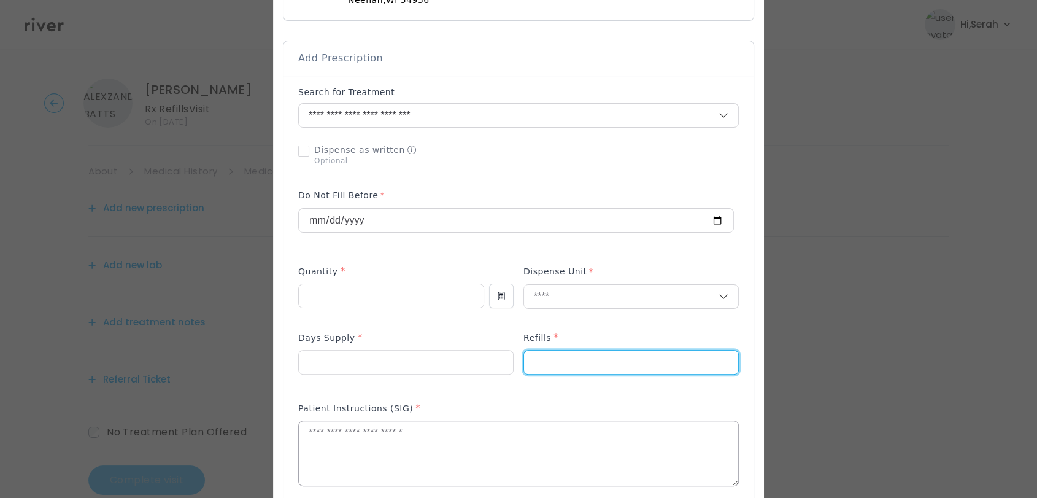
type input "*"
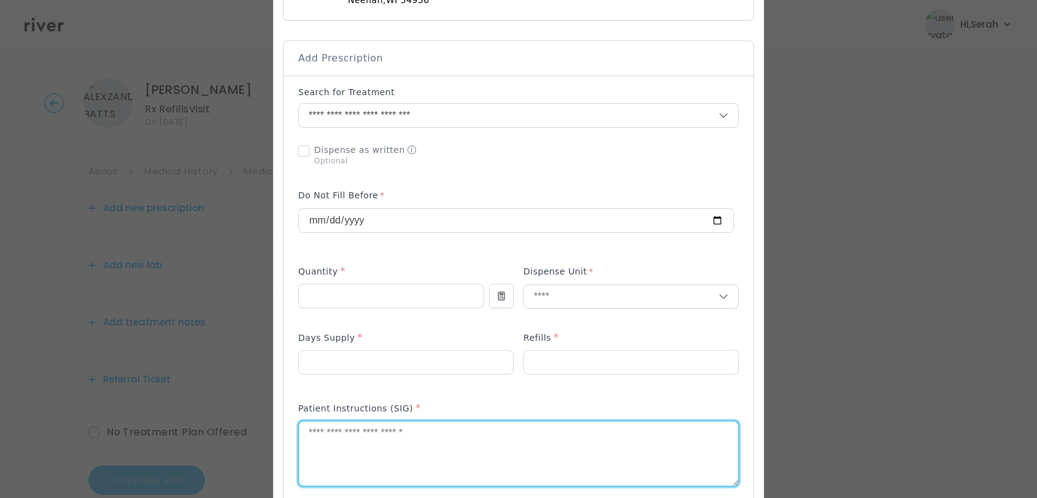
click at [403, 430] on textarea at bounding box center [518, 453] width 439 height 65
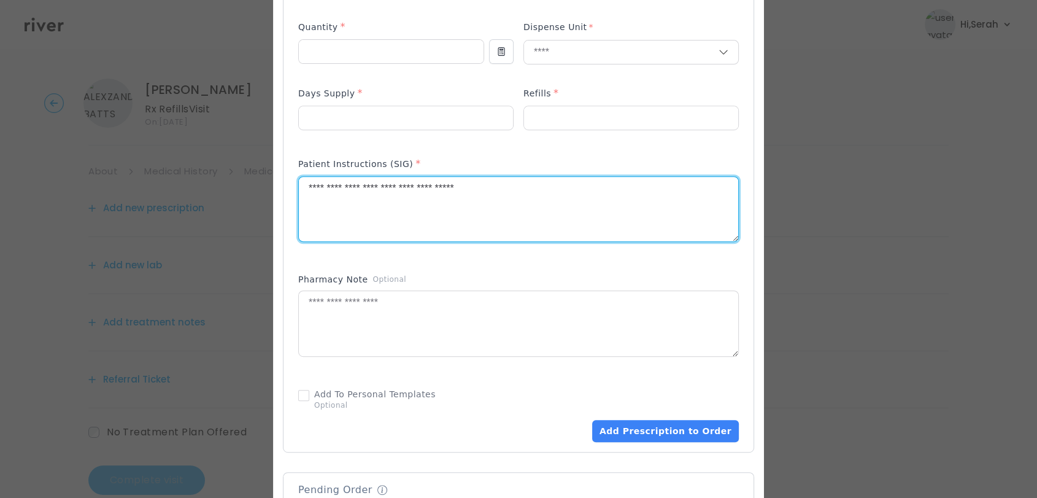
scroll to position [510, 0]
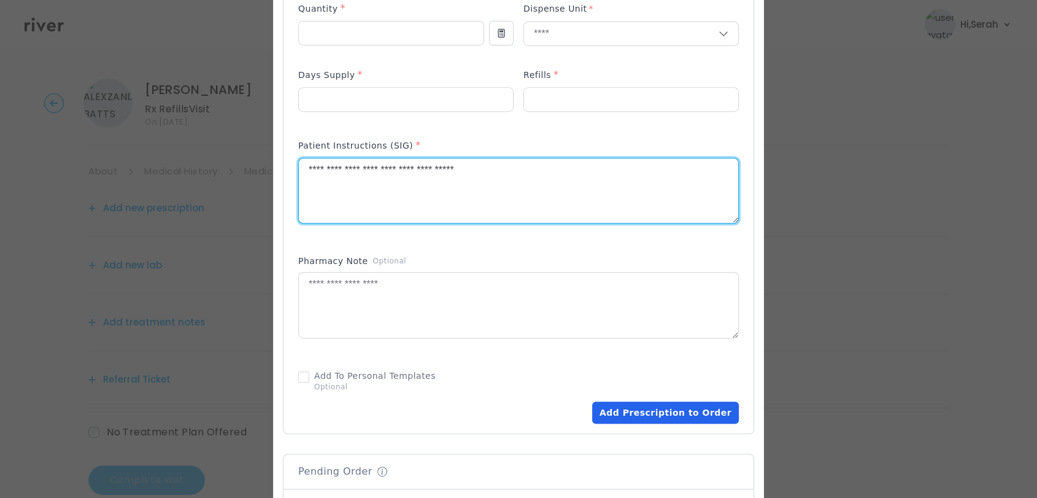
type textarea "**********"
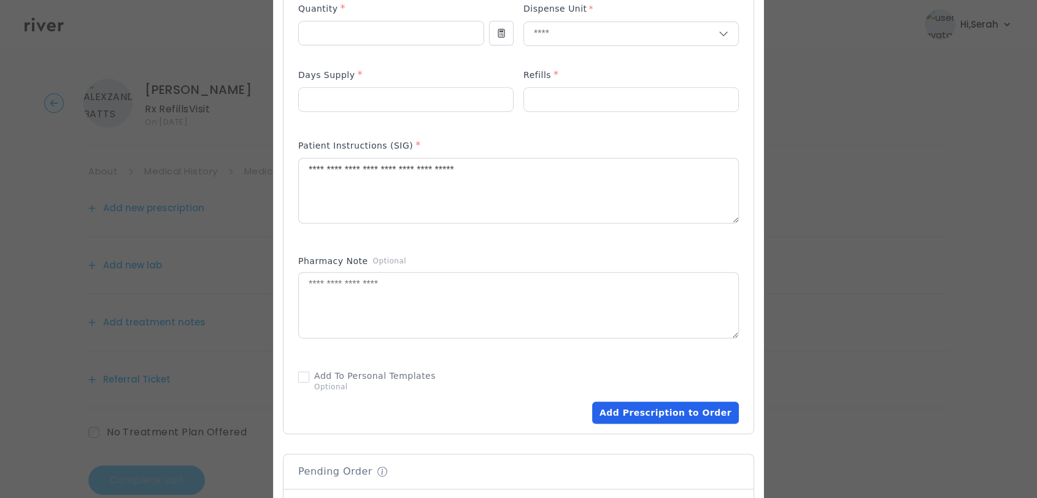
click at [658, 401] on button "Add Prescription to Order" at bounding box center [665, 412] width 147 height 22
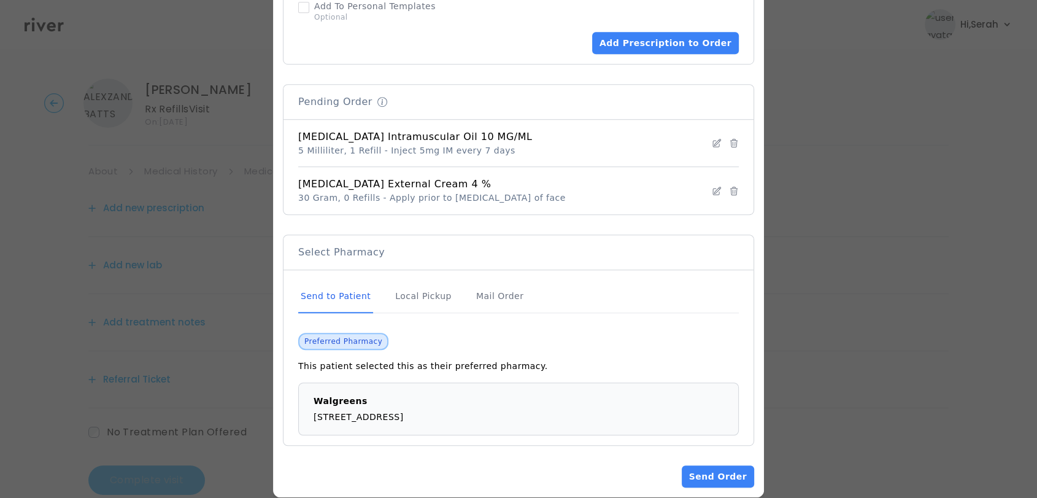
scroll to position [880, 0]
click at [684, 447] on button "Send Order" at bounding box center [718, 475] width 72 height 22
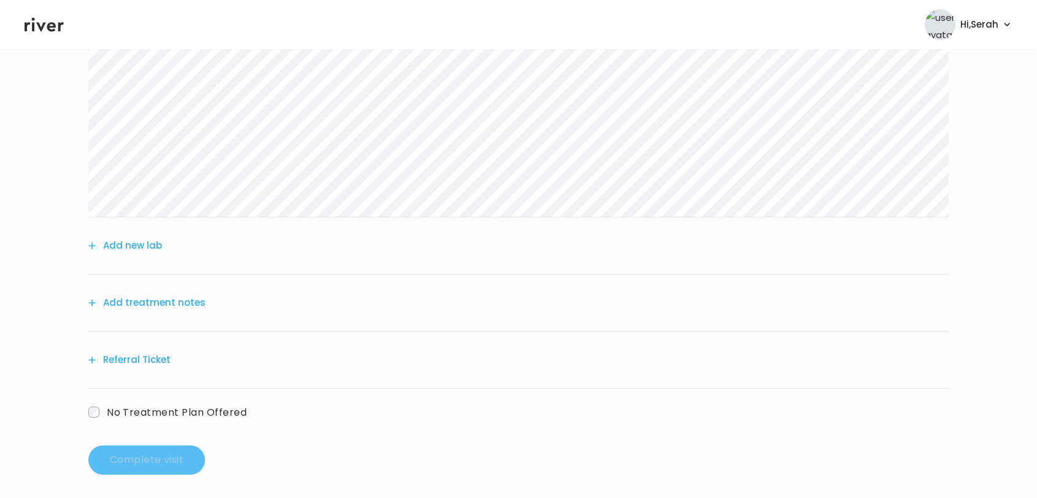
scroll to position [274, 0]
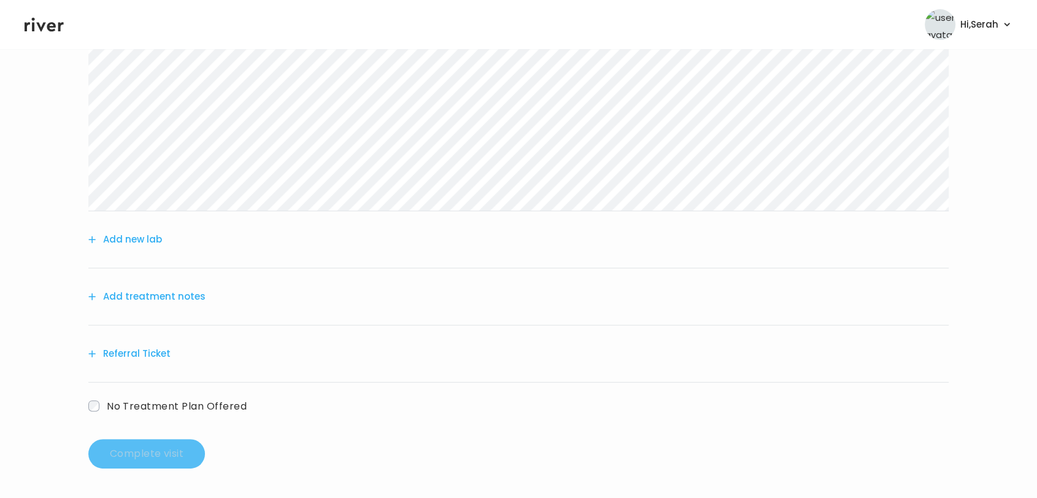
click at [118, 288] on button "Add treatment notes" at bounding box center [146, 296] width 117 height 17
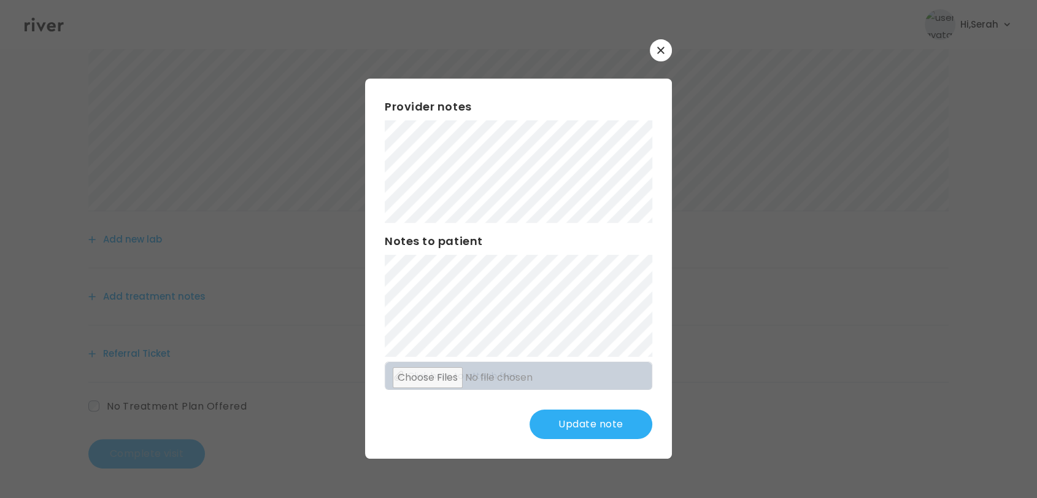
click at [595, 424] on button "Update note" at bounding box center [591, 423] width 123 height 29
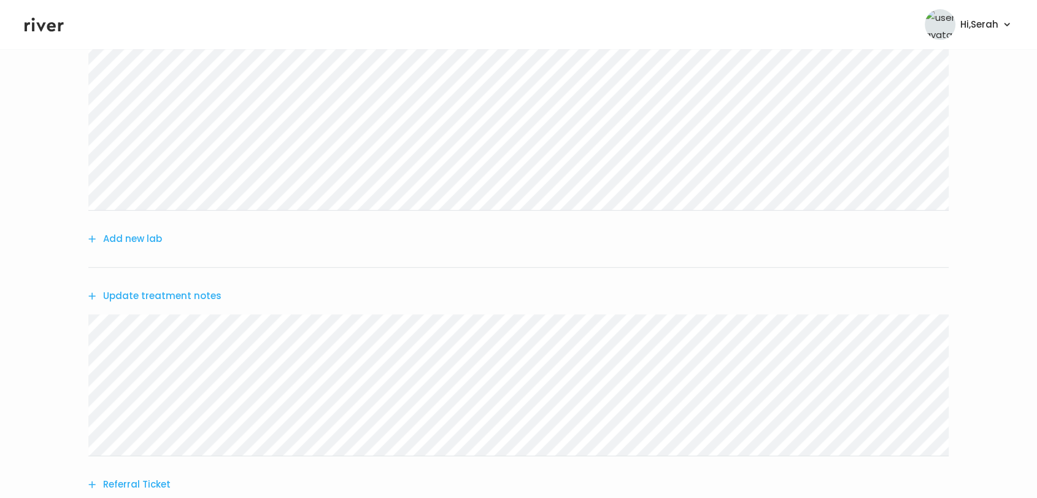
scroll to position [406, 0]
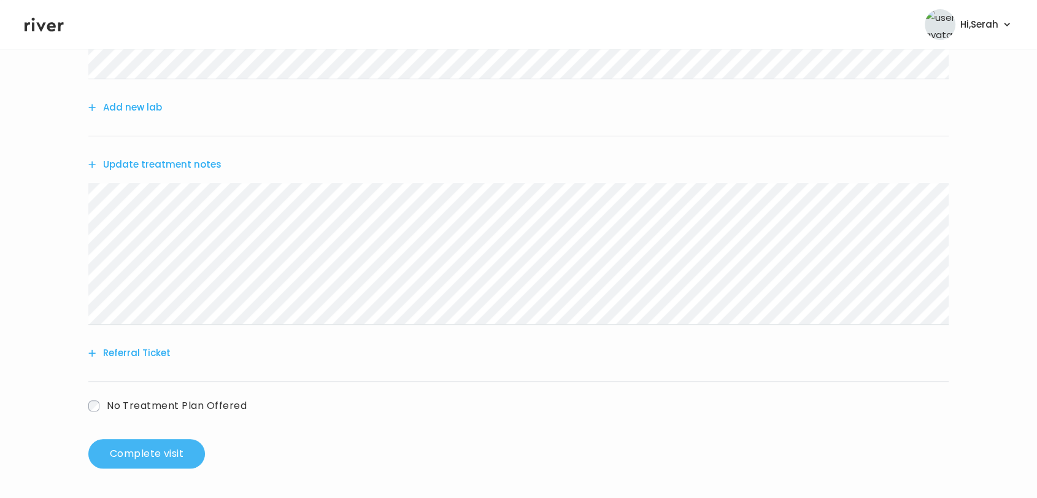
click at [179, 447] on button "Complete visit" at bounding box center [146, 453] width 117 height 29
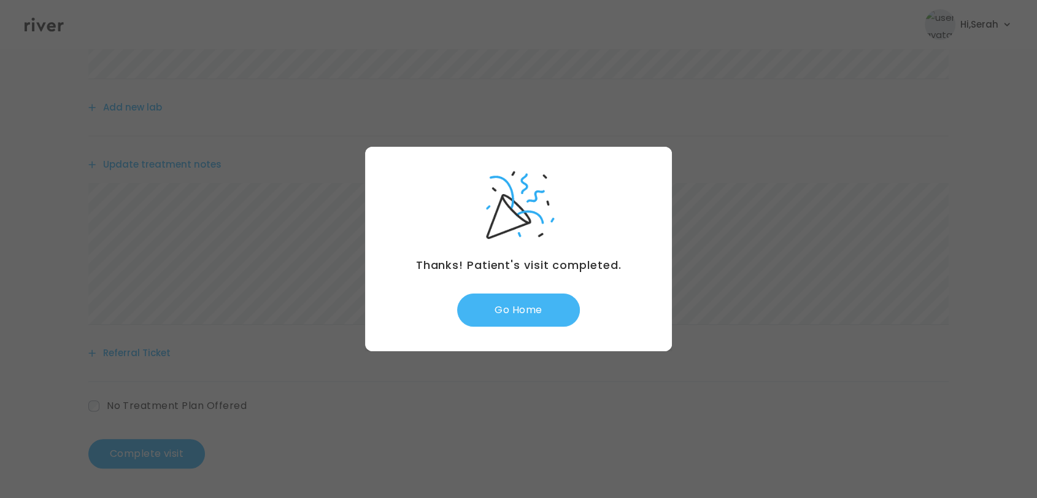
click at [497, 315] on button "Go Home" at bounding box center [518, 309] width 123 height 33
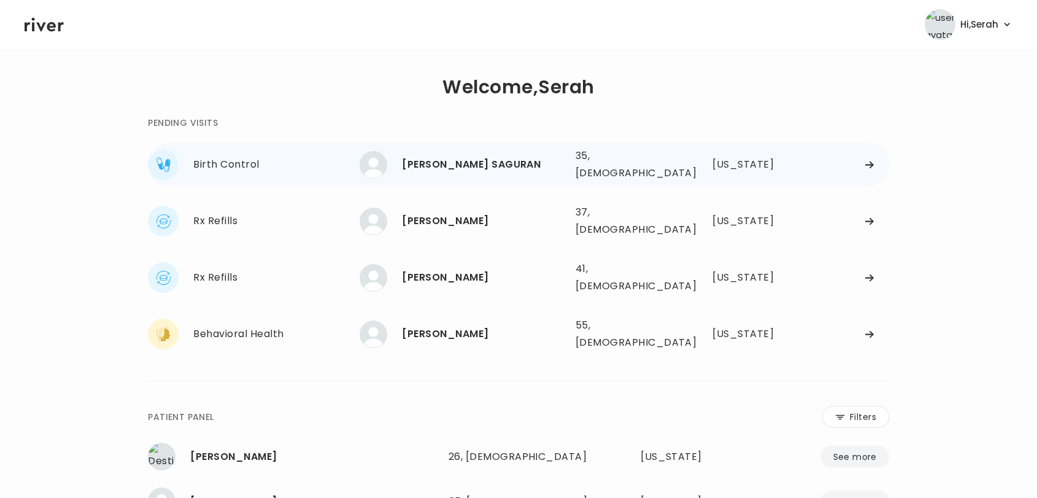
click at [467, 163] on div "MARYGRACE SAGURAN" at bounding box center [483, 164] width 163 height 17
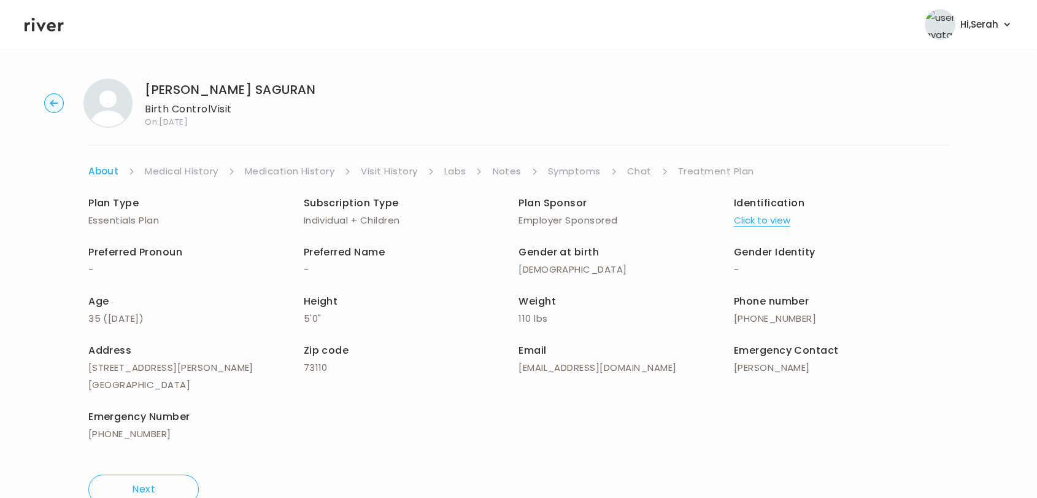
click at [564, 168] on link "Symptoms" at bounding box center [574, 171] width 53 height 17
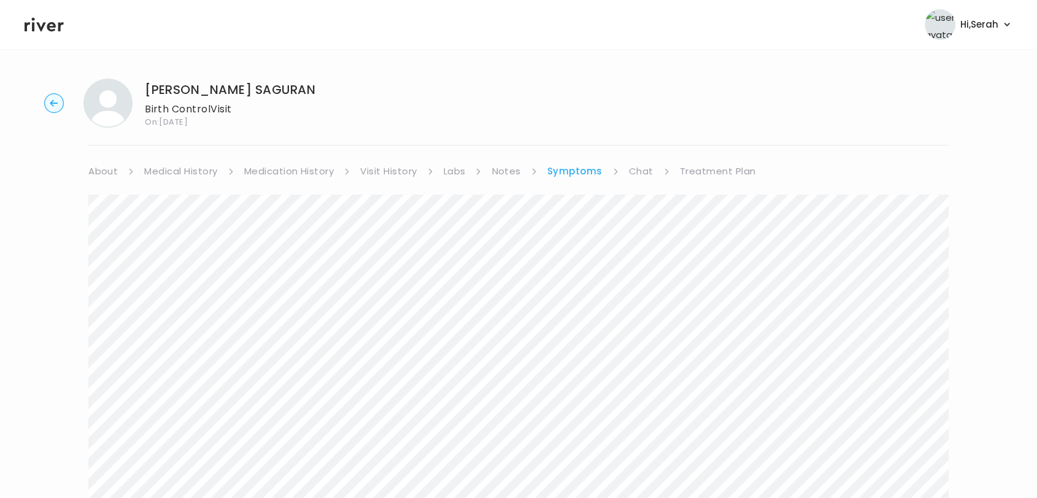
click at [270, 171] on link "Medication History" at bounding box center [289, 171] width 90 height 17
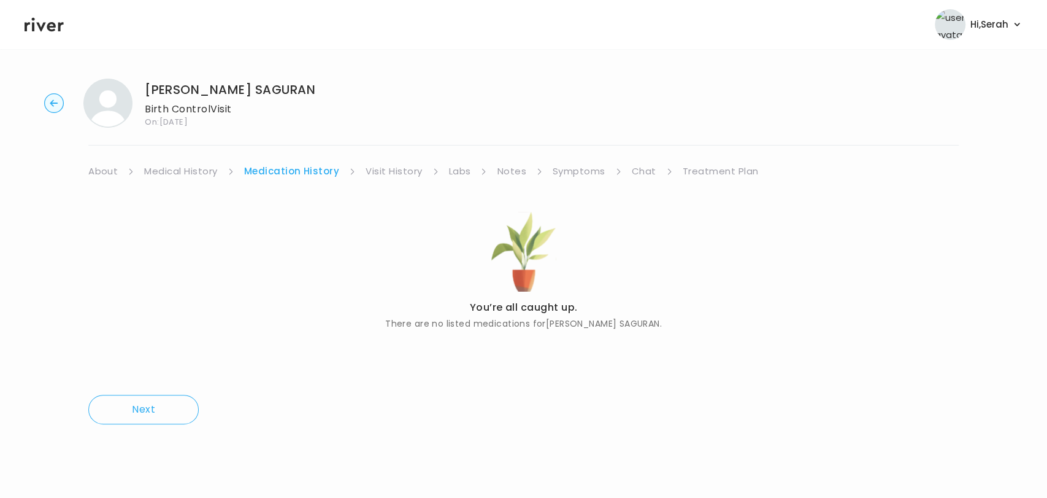
click at [195, 171] on link "Medical History" at bounding box center [180, 171] width 73 height 17
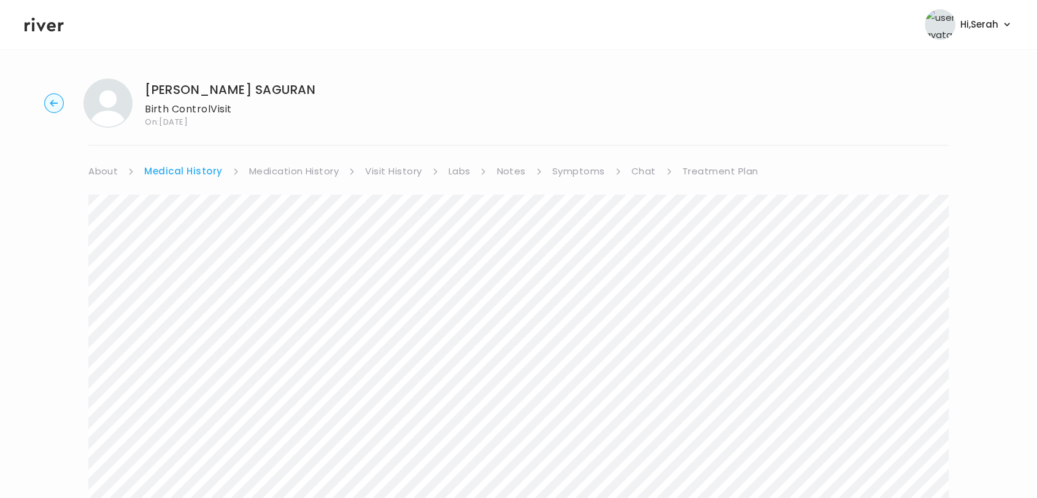
click at [587, 168] on link "Symptoms" at bounding box center [578, 171] width 53 height 17
click at [625, 168] on ul "About Medical History Medication History Visit History Labs Notes Symptoms Chat…" at bounding box center [518, 171] width 860 height 17
click at [640, 173] on link "Chat" at bounding box center [641, 171] width 25 height 17
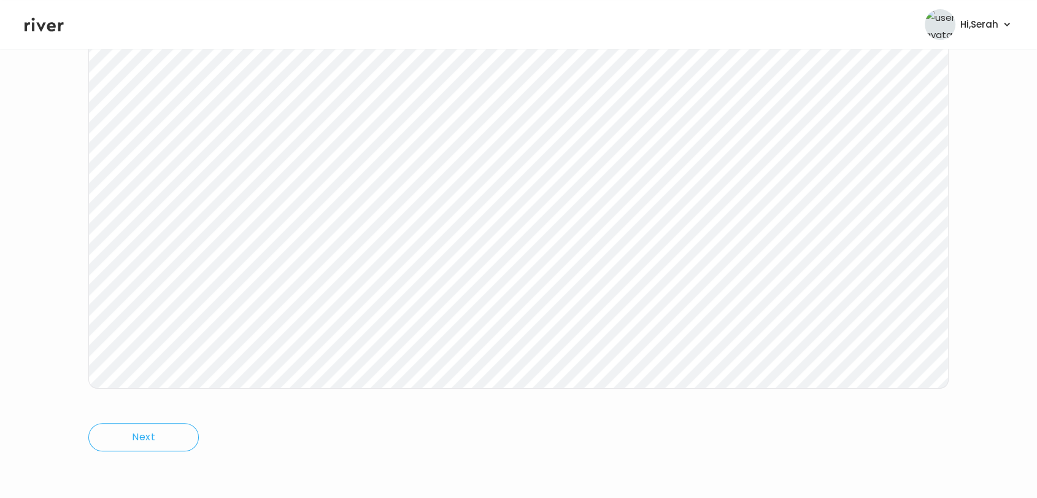
click at [45, 28] on icon at bounding box center [44, 24] width 39 height 18
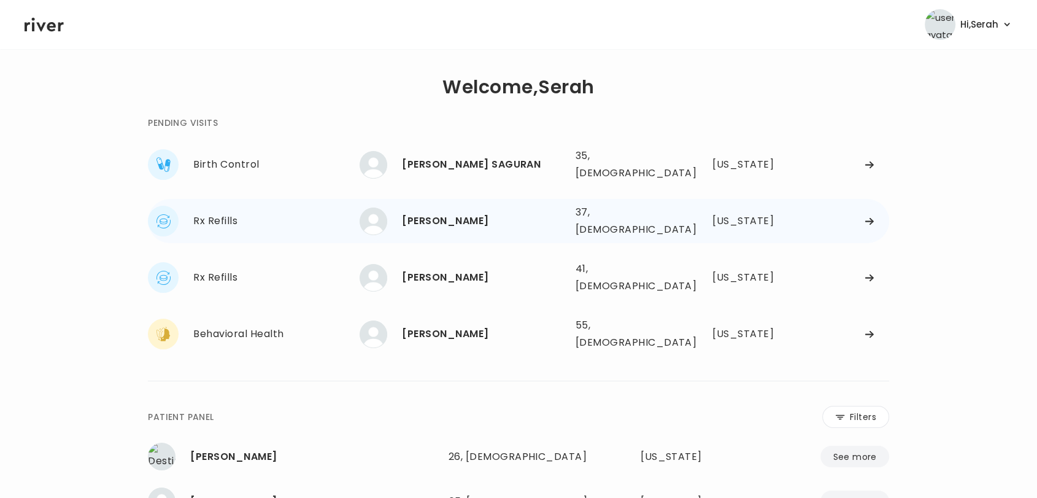
click at [427, 226] on div "Riley Smith 37, Male See more 37, Male Wisconsin" at bounding box center [625, 220] width 530 height 39
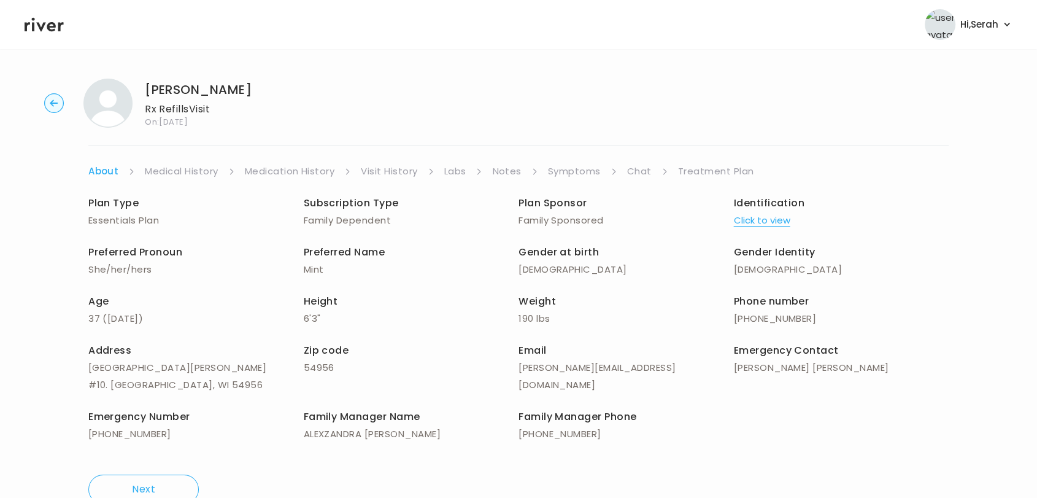
click at [584, 166] on link "Symptoms" at bounding box center [574, 171] width 53 height 17
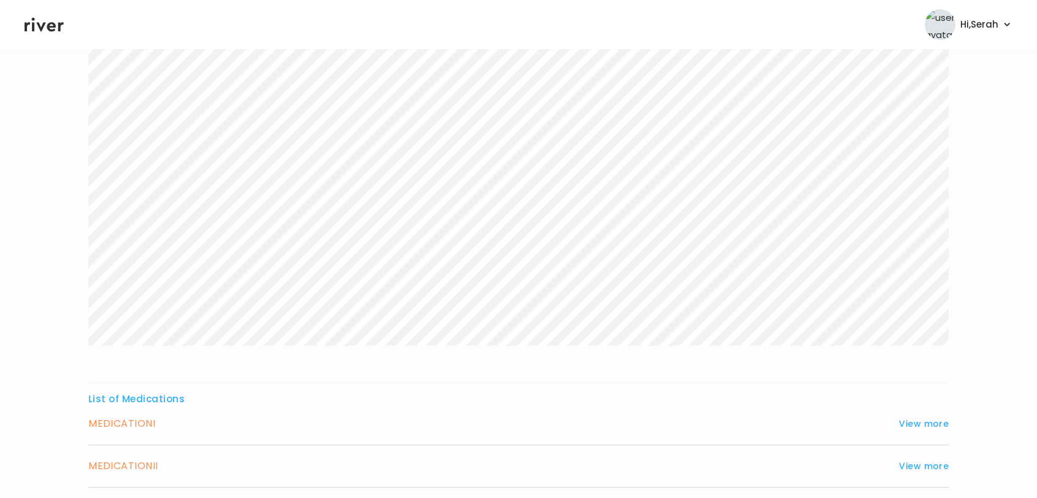
scroll to position [256, 0]
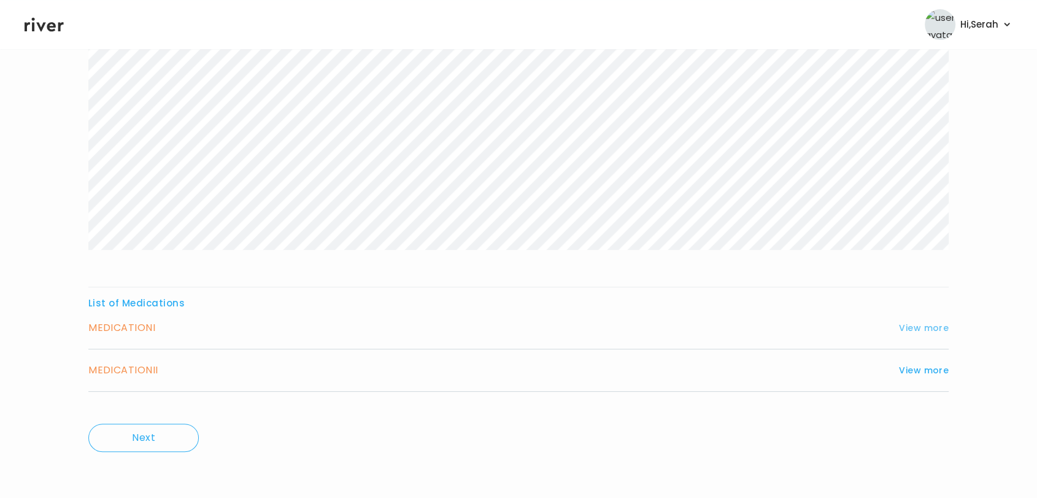
click at [922, 321] on button "View more" at bounding box center [924, 327] width 50 height 15
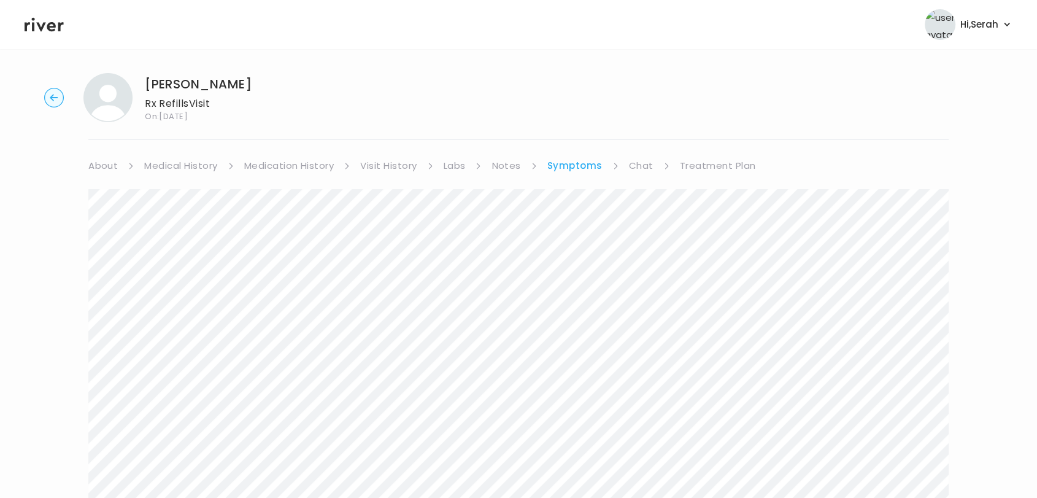
scroll to position [5, 0]
click at [187, 166] on link "Medical History" at bounding box center [180, 166] width 73 height 17
click at [103, 163] on link "About" at bounding box center [102, 166] width 29 height 17
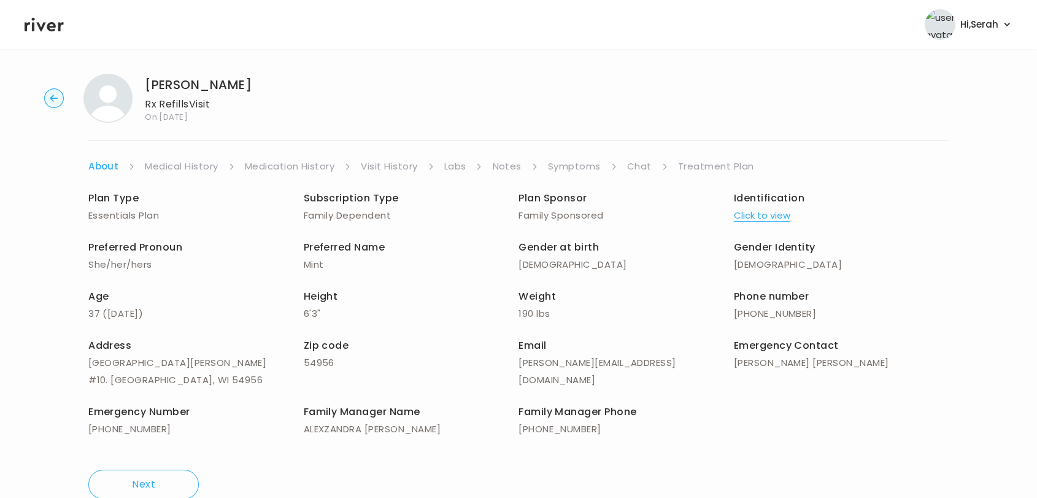
click at [758, 218] on button "Click to view" at bounding box center [762, 215] width 56 height 17
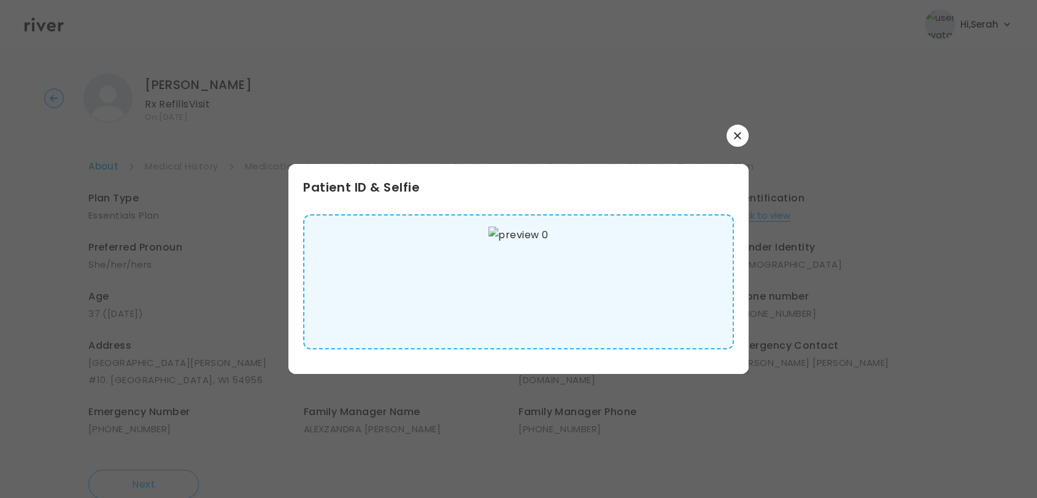
click at [525, 280] on img at bounding box center [518, 281] width 60 height 110
click at [739, 139] on button "button" at bounding box center [737, 136] width 22 height 22
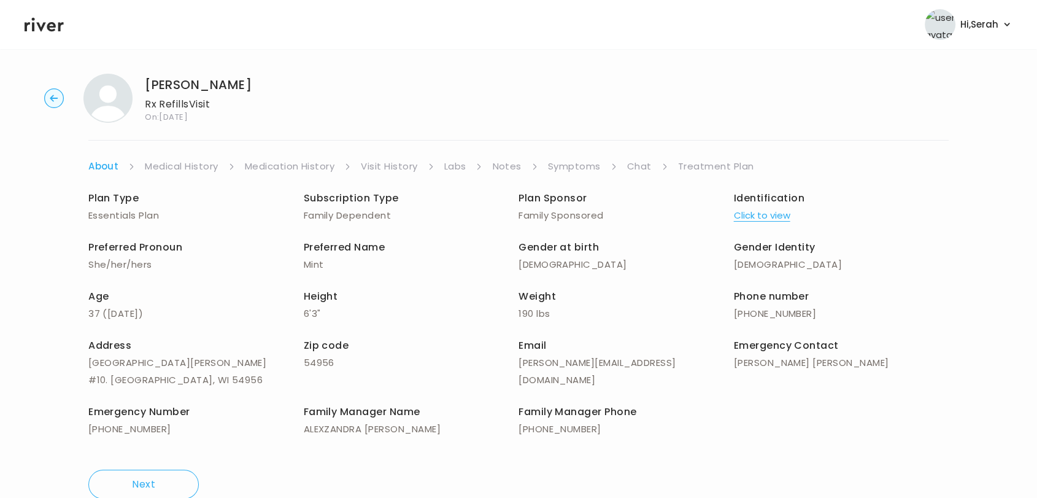
click at [296, 163] on link "Medication History" at bounding box center [290, 166] width 90 height 17
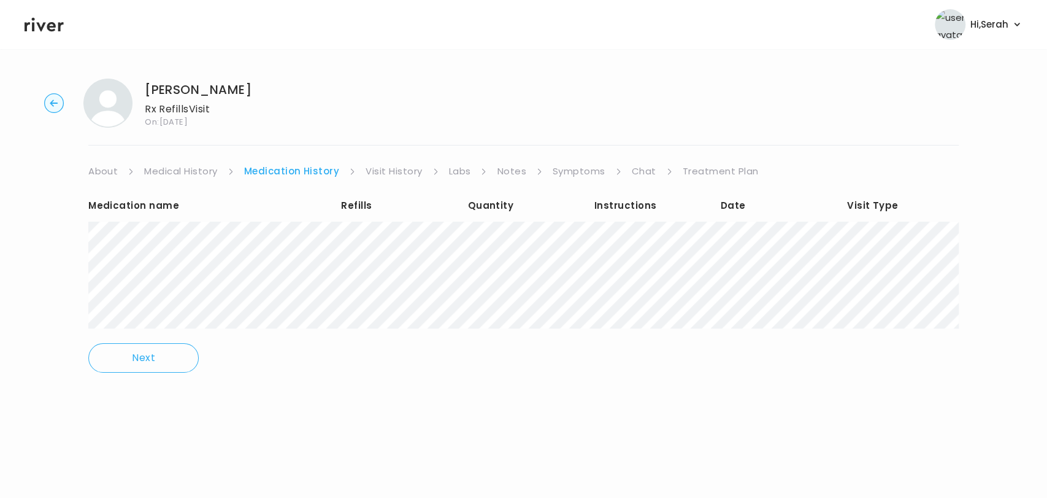
click at [577, 161] on div "Riley Smith Rx Refills Visit On: 27 Sep 2025 About Medical History Medication H…" at bounding box center [523, 234] width 1047 height 331
click at [576, 168] on link "Symptoms" at bounding box center [579, 171] width 53 height 17
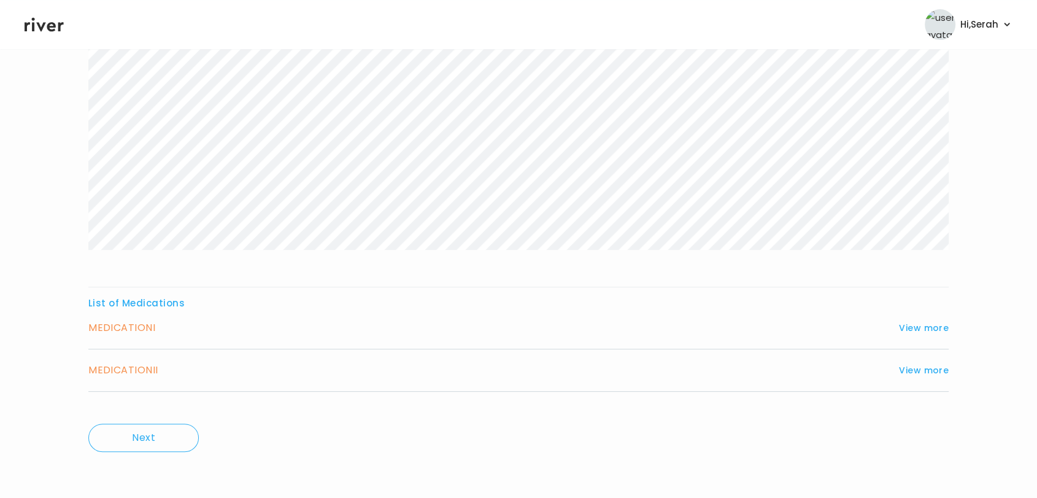
scroll to position [250, 0]
click at [923, 328] on button "View more" at bounding box center [924, 333] width 50 height 15
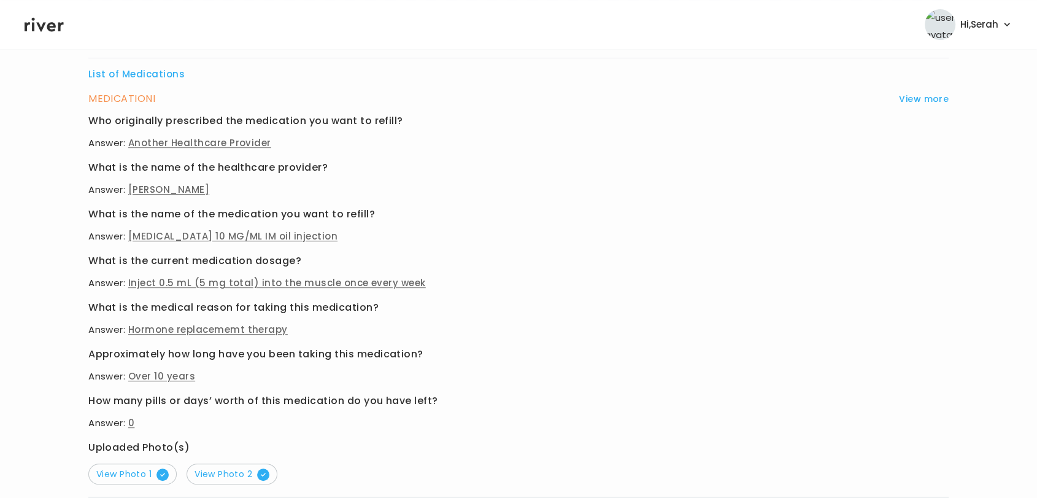
scroll to position [486, 0]
click at [107, 480] on button "View Photo 1" at bounding box center [132, 473] width 88 height 21
click at [235, 474] on span "View Photo 2" at bounding box center [232, 473] width 75 height 12
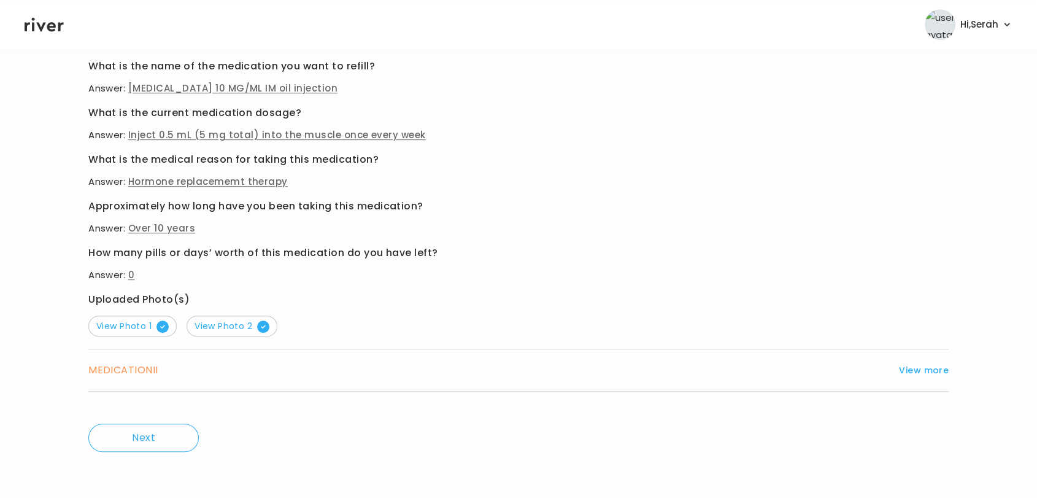
click at [140, 373] on h3 "MEDICATION II" at bounding box center [123, 369] width 70 height 17
click at [736, 410] on div "List of Medications MEDICATION I View more Who originally prescribed the medica…" at bounding box center [518, 8] width 860 height 922
click at [914, 367] on button "View more" at bounding box center [924, 370] width 50 height 15
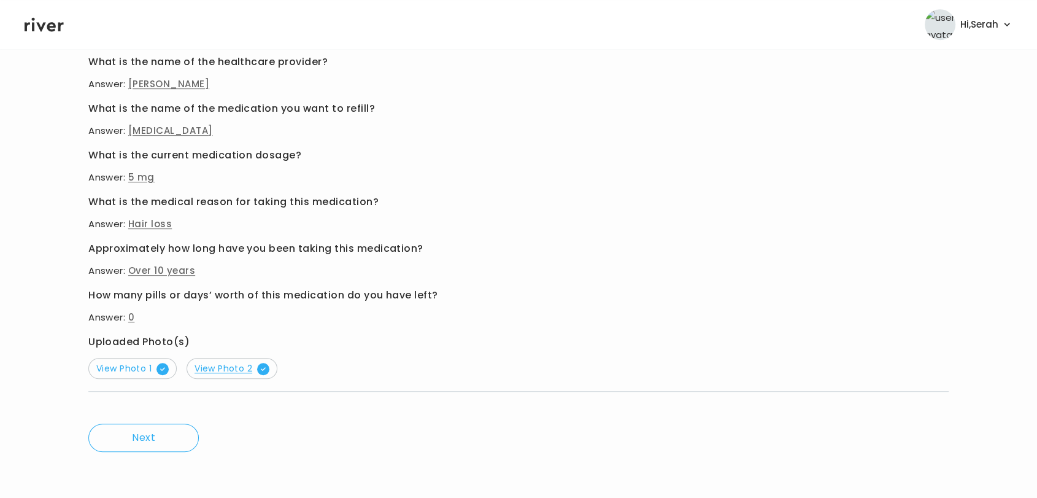
click at [215, 369] on span "View Photo 2" at bounding box center [232, 368] width 75 height 12
click at [141, 364] on span "View Photo 1" at bounding box center [132, 368] width 72 height 12
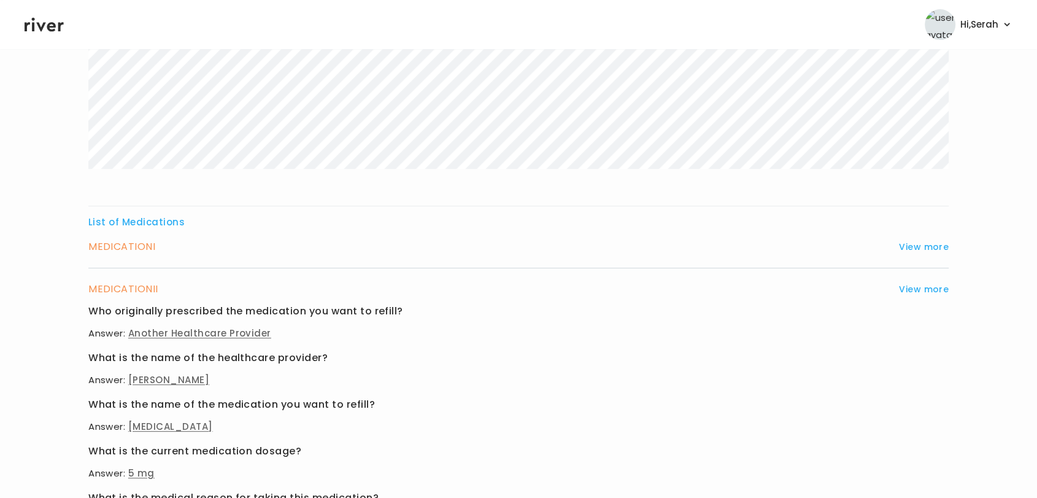
scroll to position [26, 0]
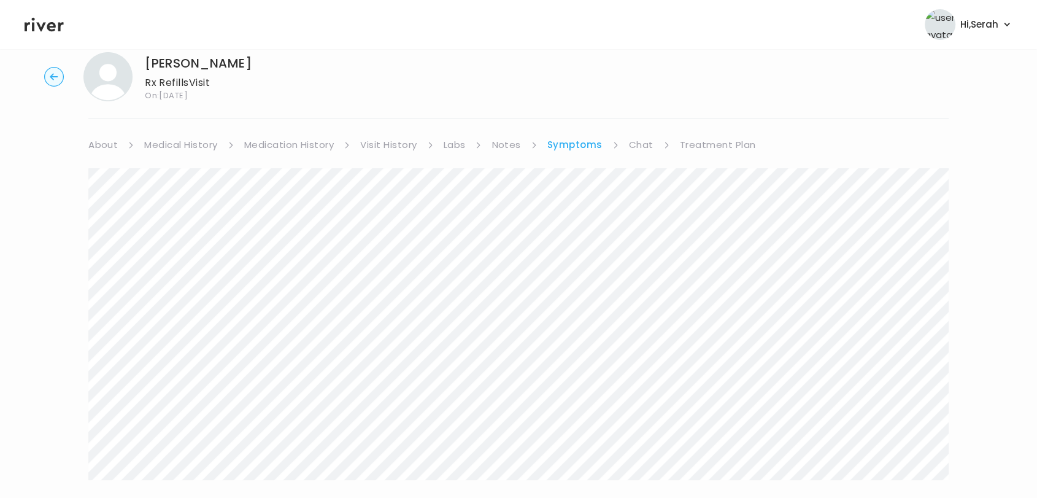
click at [101, 151] on link "About" at bounding box center [102, 144] width 29 height 17
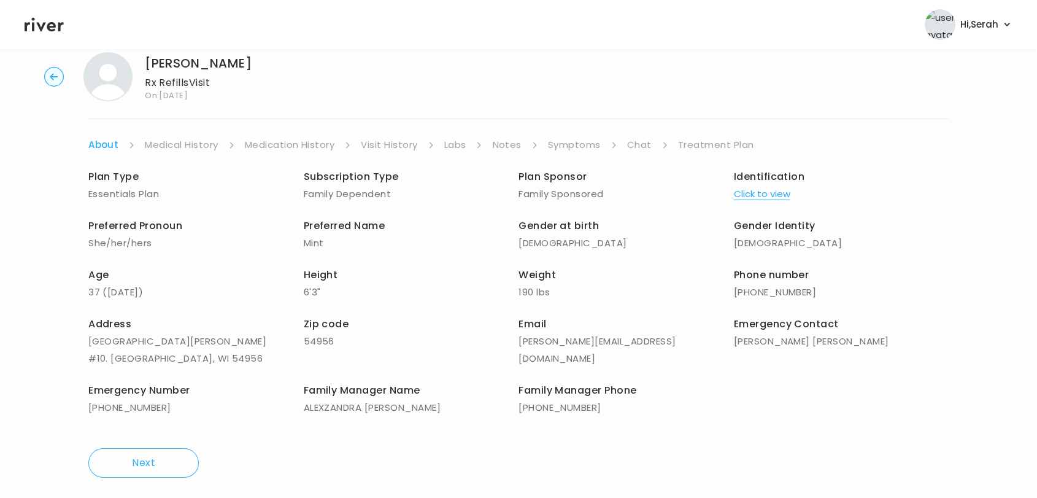
click at [563, 144] on link "Symptoms" at bounding box center [574, 144] width 53 height 17
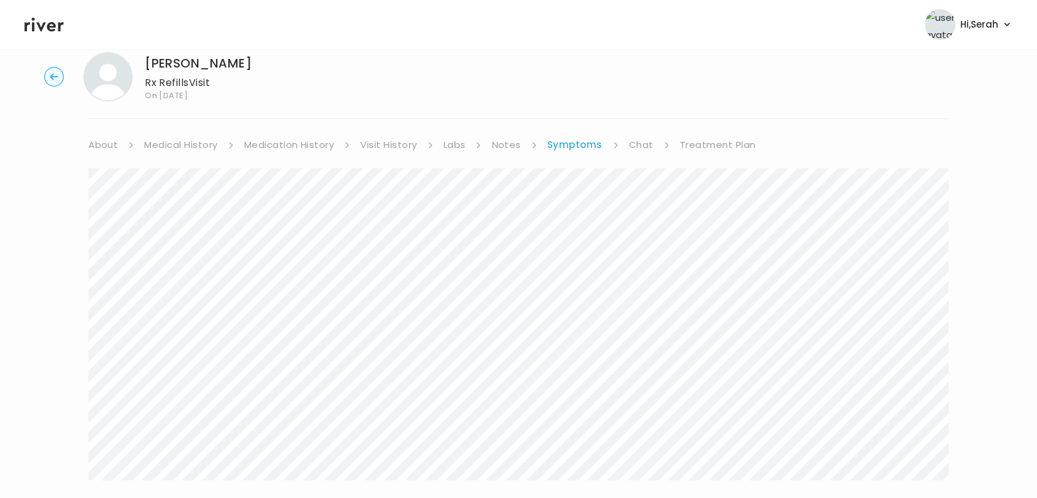
click at [638, 142] on link "Chat" at bounding box center [641, 144] width 25 height 17
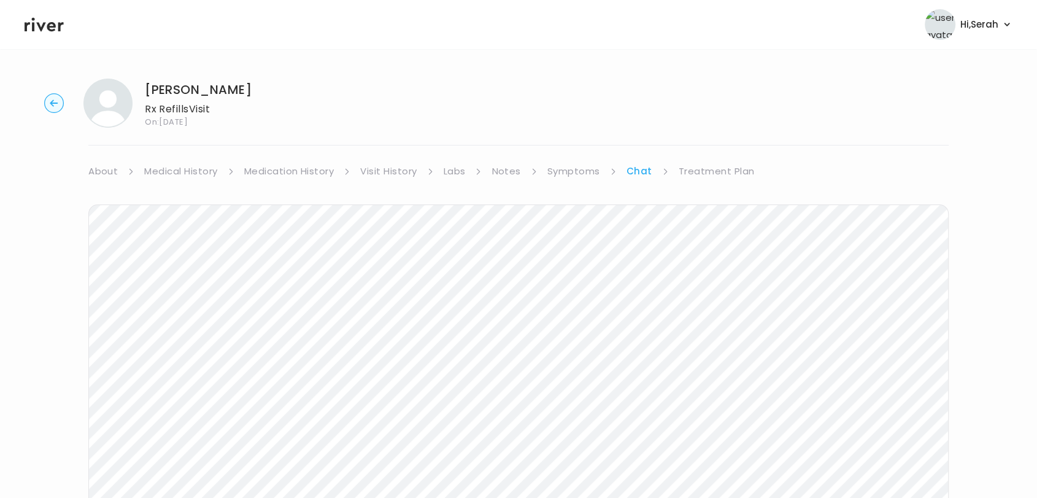
click at [707, 173] on link "Treatment Plan" at bounding box center [717, 171] width 76 height 17
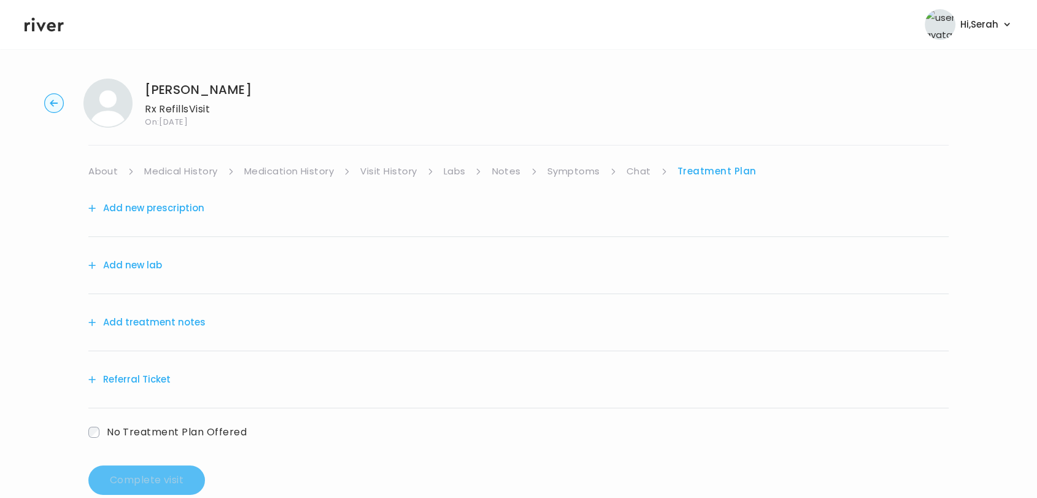
click at [180, 325] on button "Add treatment notes" at bounding box center [146, 322] width 117 height 17
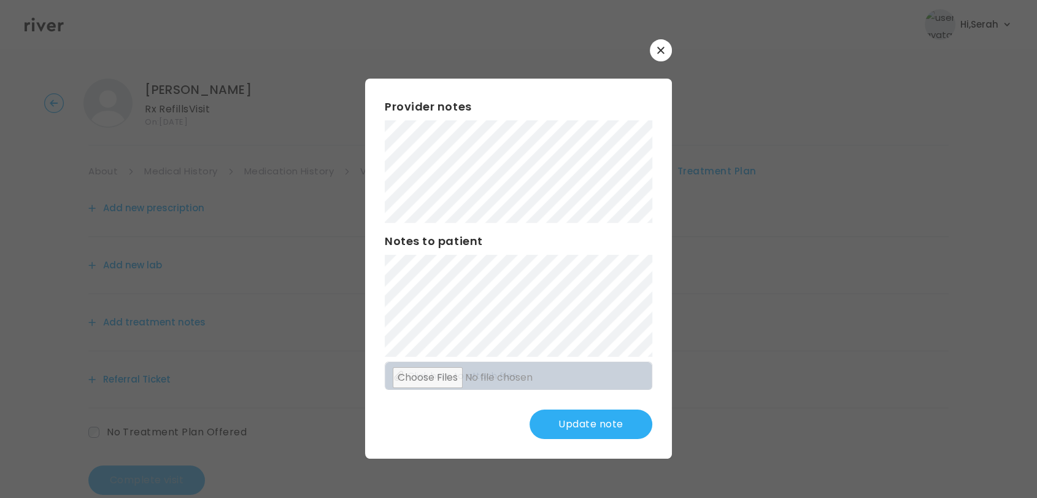
click at [595, 421] on button "Update note" at bounding box center [591, 423] width 123 height 29
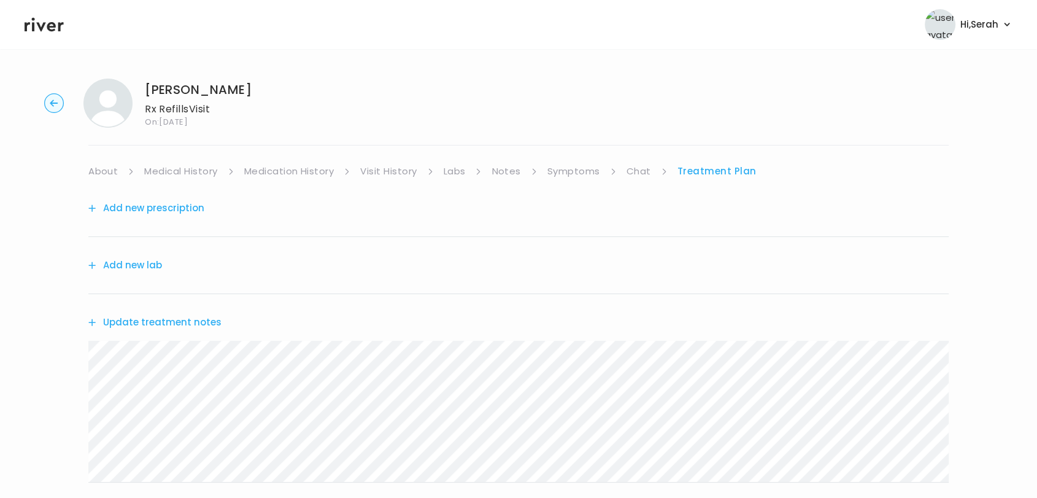
scroll to position [10, 0]
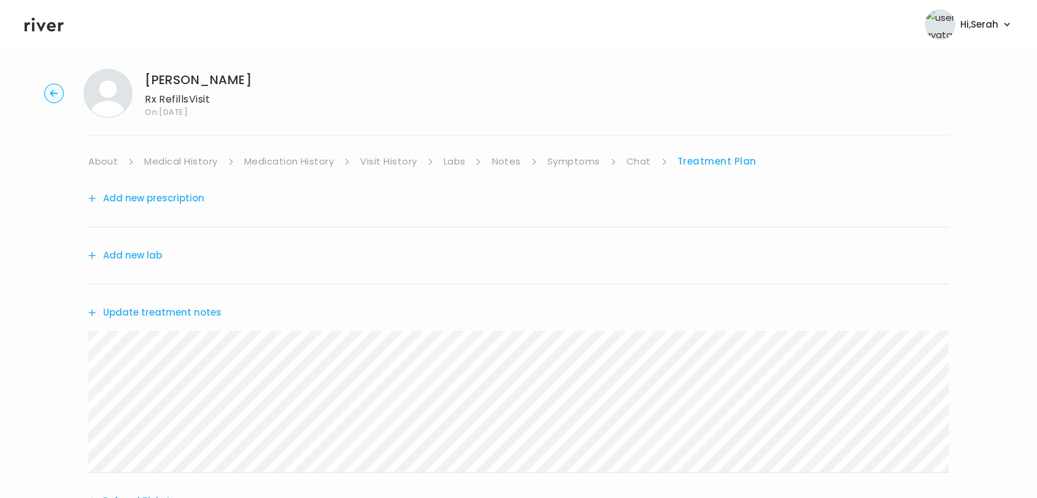
click at [158, 187] on div "Add new prescription" at bounding box center [518, 198] width 860 height 57
click at [568, 160] on link "Symptoms" at bounding box center [573, 161] width 53 height 17
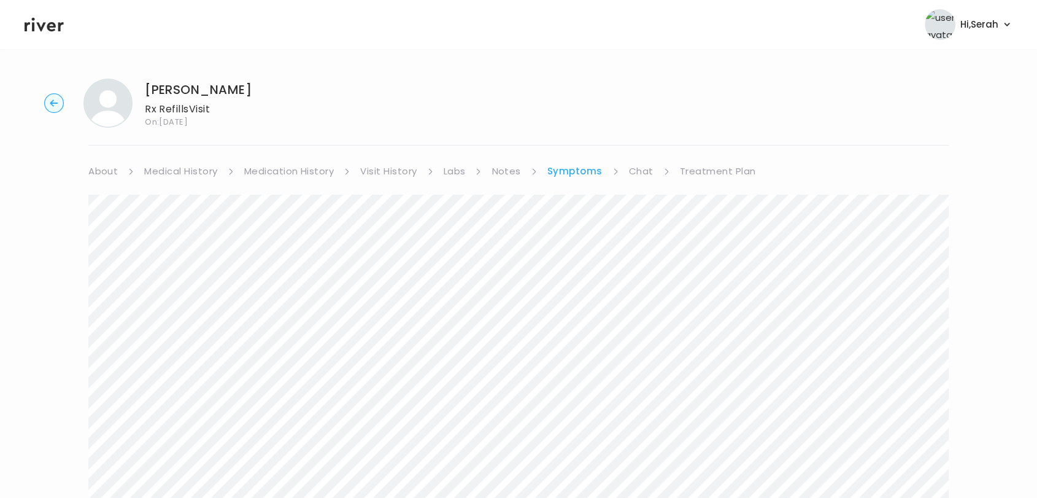
scroll to position [18, 0]
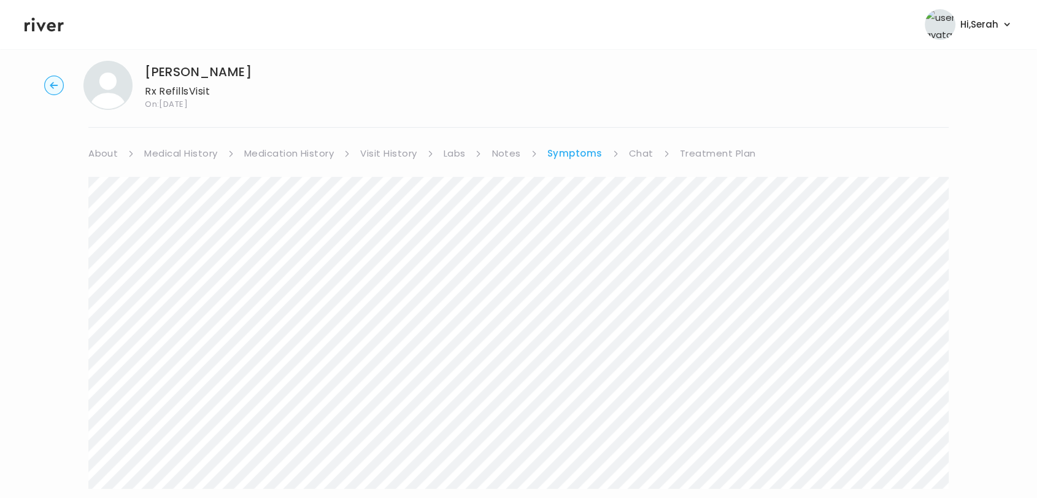
click at [639, 152] on link "Chat" at bounding box center [641, 153] width 25 height 17
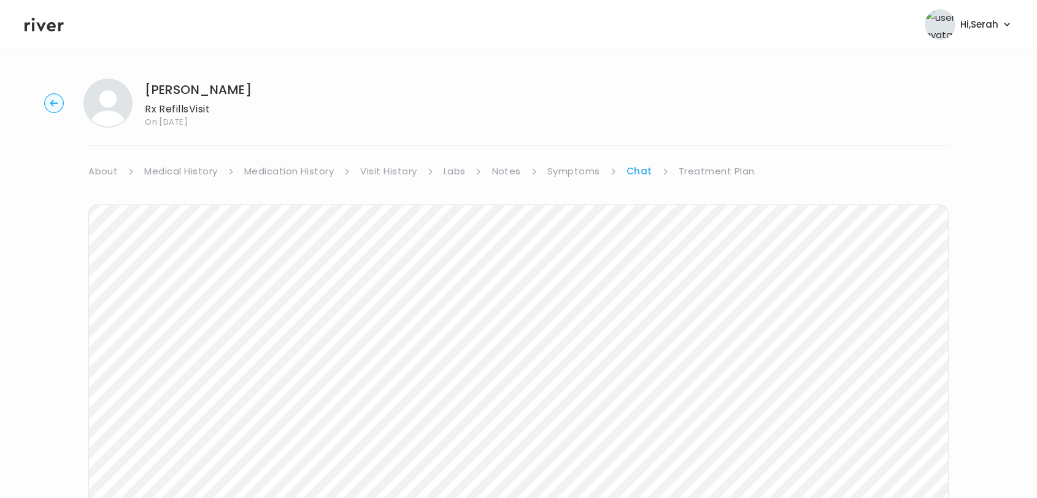
click at [693, 175] on link "Treatment Plan" at bounding box center [717, 171] width 76 height 17
click at [169, 214] on button "Add new prescription" at bounding box center [146, 207] width 116 height 17
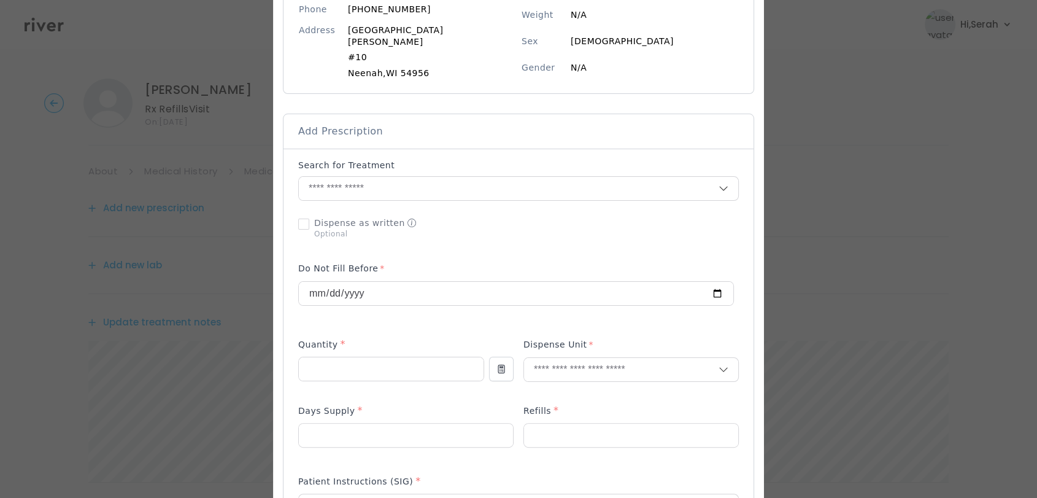
scroll to position [176, 0]
click at [417, 175] on input "text" at bounding box center [509, 186] width 420 height 23
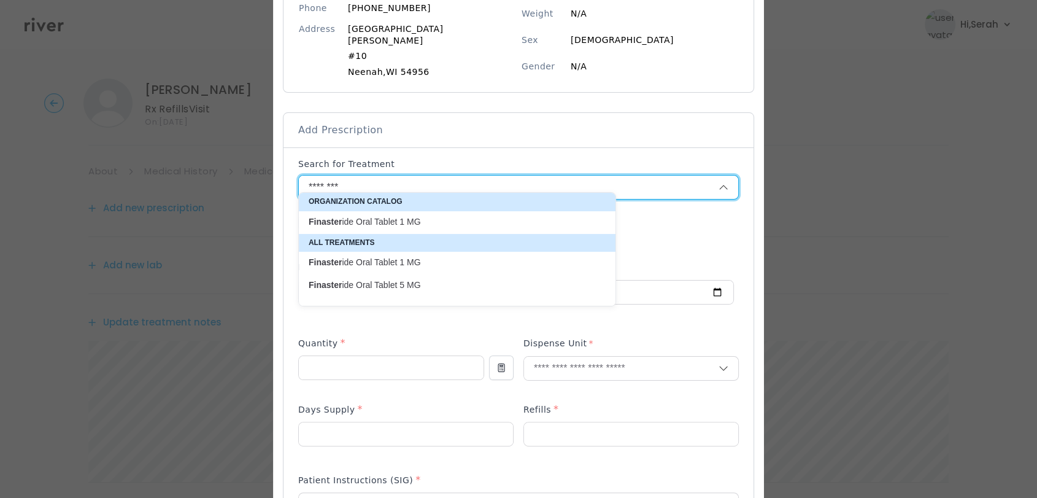
click at [405, 287] on p "Finaster ide Oral Tablet 5 MG" at bounding box center [450, 285] width 282 height 12
type input "**********"
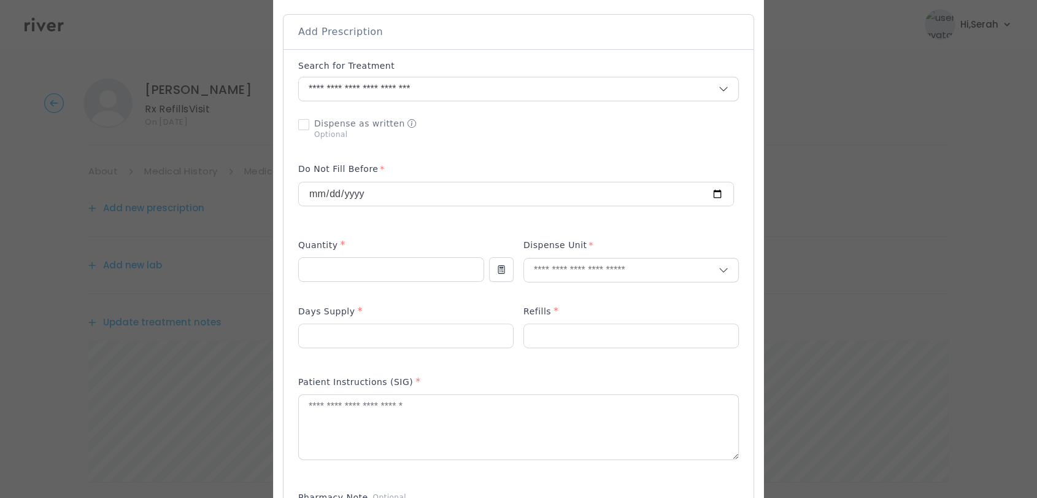
scroll to position [281, 0]
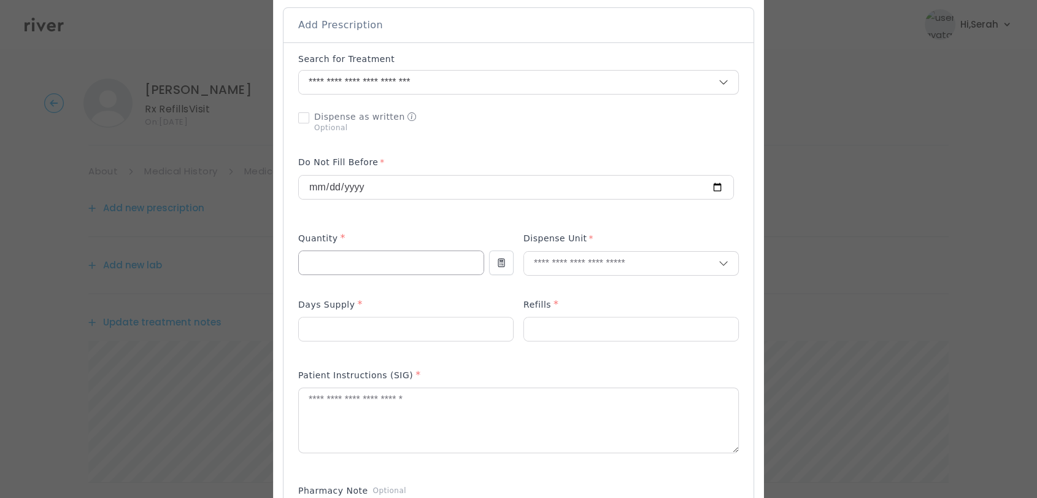
click at [373, 255] on input "number" at bounding box center [391, 262] width 185 height 23
type input "**"
click at [564, 276] on p "Tablet" at bounding box center [603, 278] width 161 height 18
click at [356, 251] on input "**" at bounding box center [391, 262] width 185 height 23
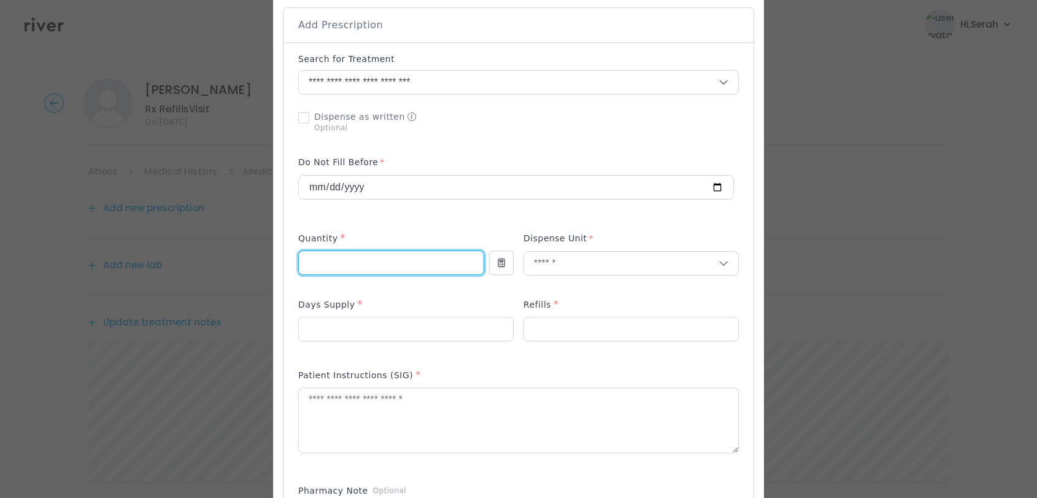
click at [356, 251] on input "**" at bounding box center [391, 262] width 185 height 23
type input "*"
type input "**"
click at [388, 325] on input "number" at bounding box center [406, 328] width 214 height 23
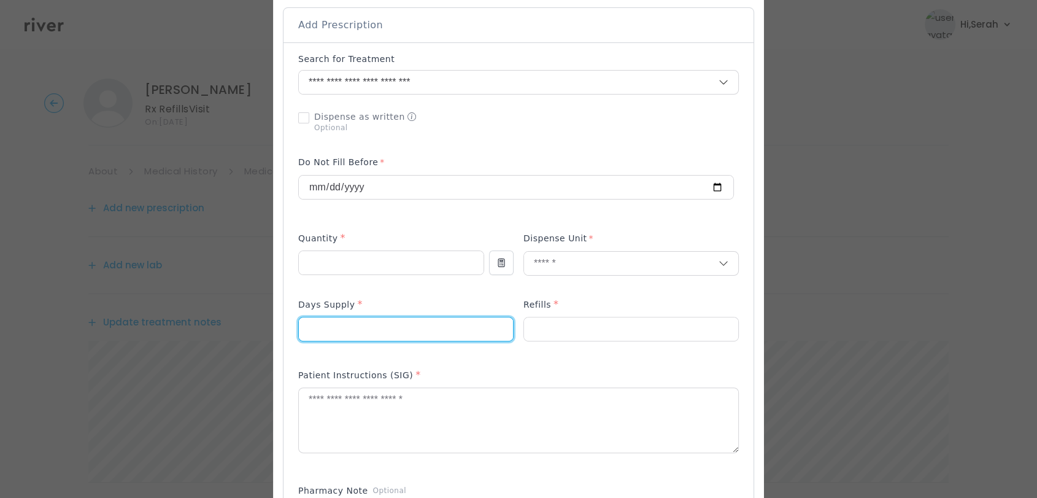
type input "**"
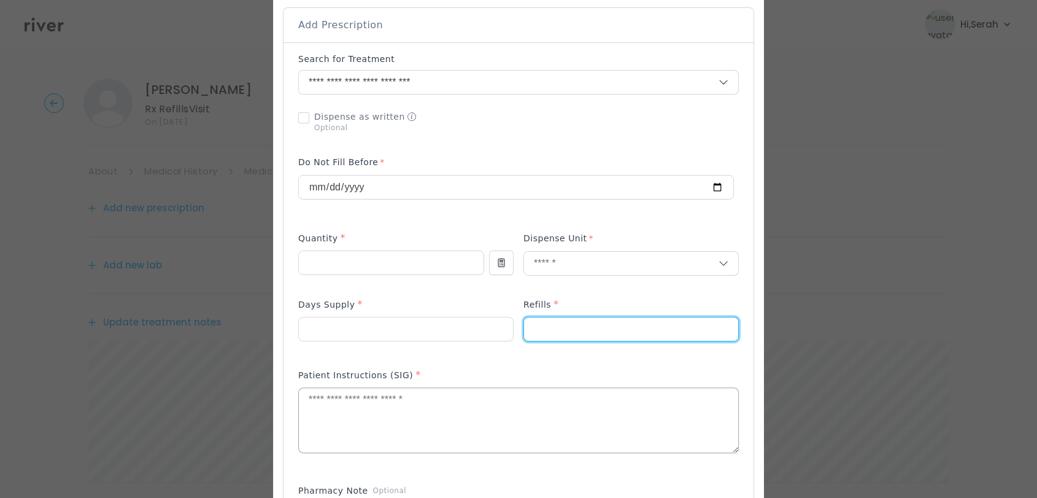
type input "*"
click at [378, 410] on textarea at bounding box center [518, 420] width 439 height 65
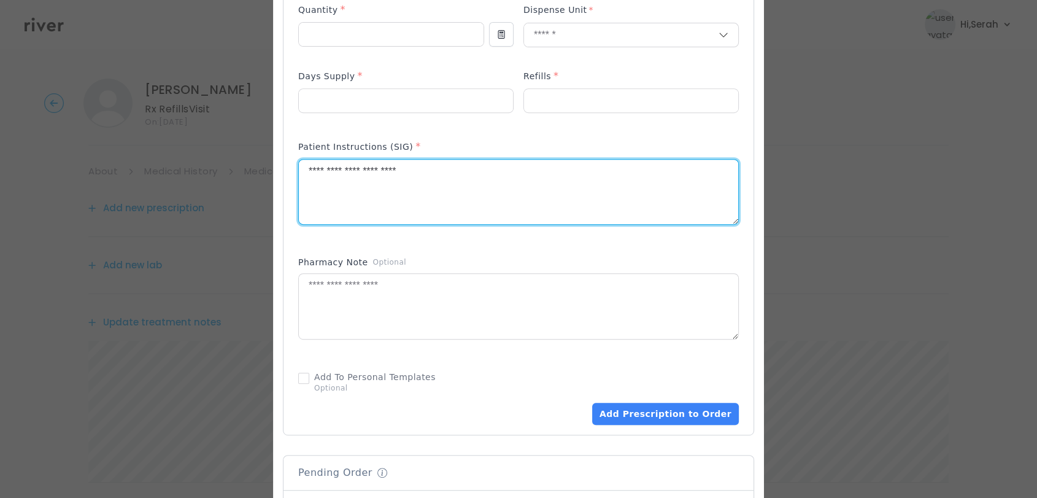
scroll to position [561, 0]
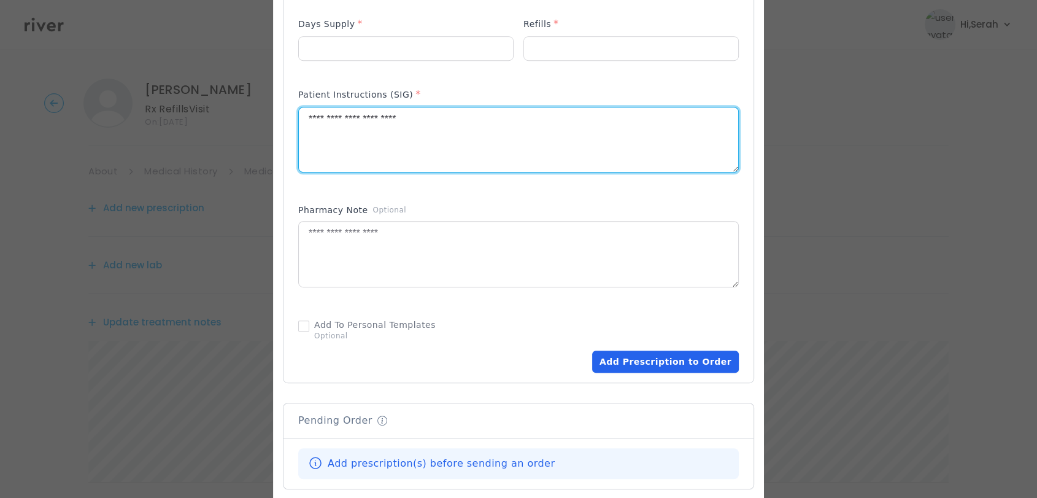
type textarea "**********"
click at [651, 350] on button "Add Prescription to Order" at bounding box center [665, 361] width 147 height 22
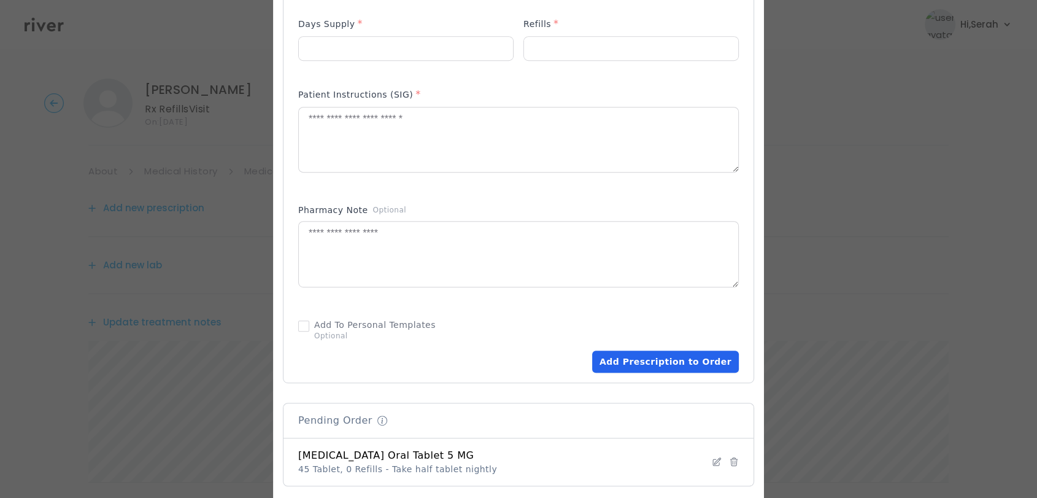
click at [633, 350] on button "Add Prescription to Order" at bounding box center [665, 361] width 147 height 22
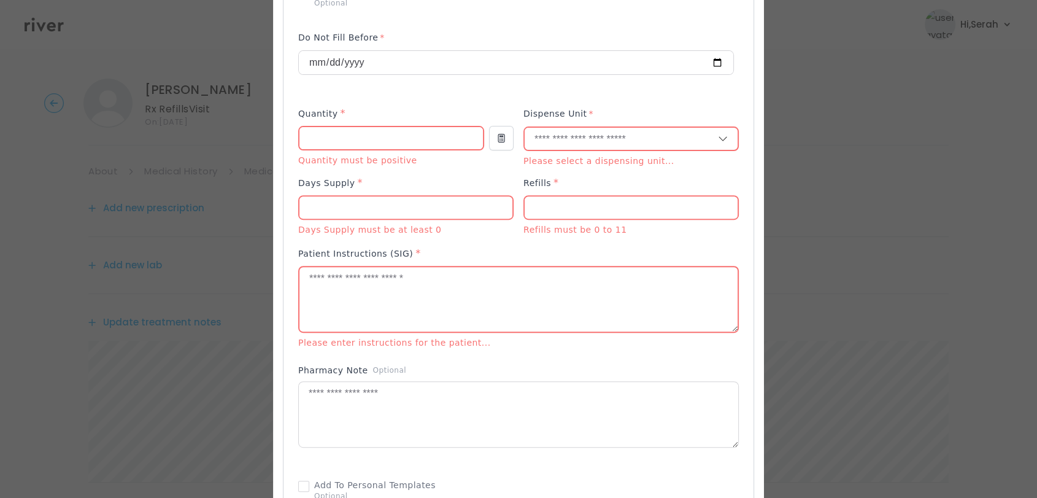
scroll to position [409, 0]
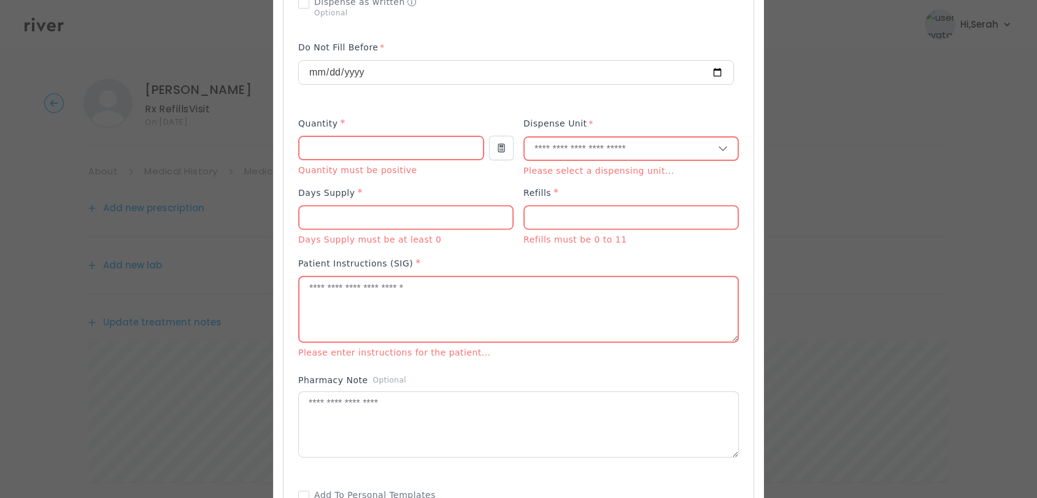
click at [369, 137] on input "number" at bounding box center [390, 148] width 183 height 23
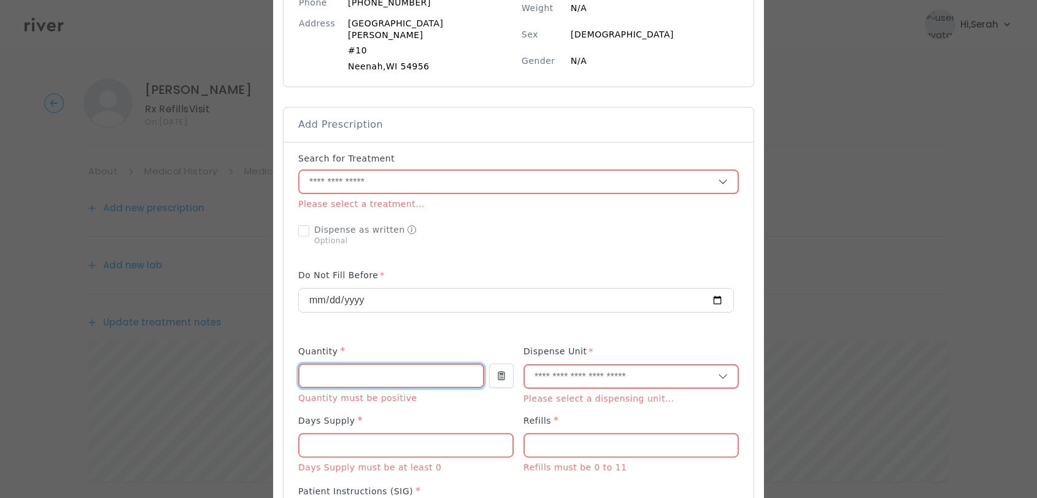
scroll to position [166, 0]
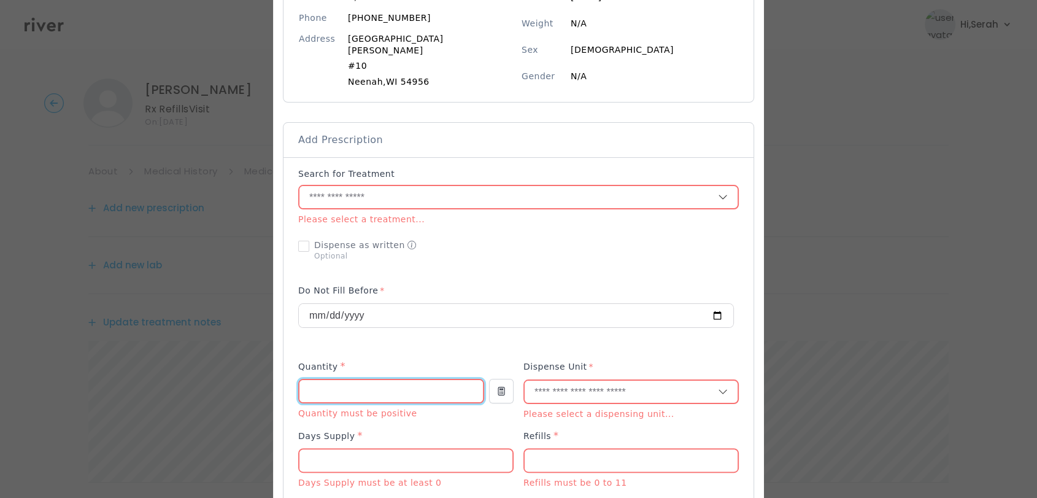
click at [375, 186] on input "text" at bounding box center [508, 197] width 418 height 23
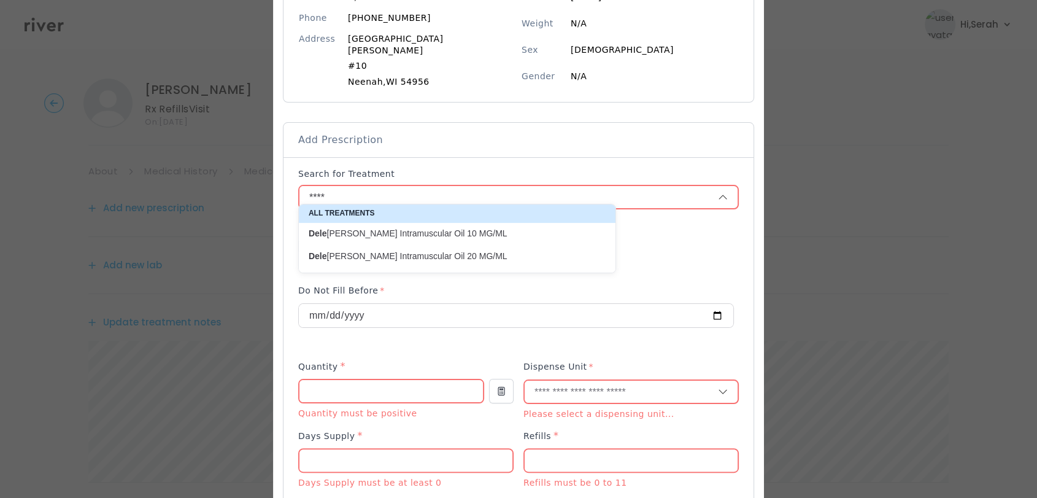
click at [460, 232] on p "Dele strogen Intramuscular Oil 10 MG/ML" at bounding box center [450, 234] width 282 height 12
type input "**********"
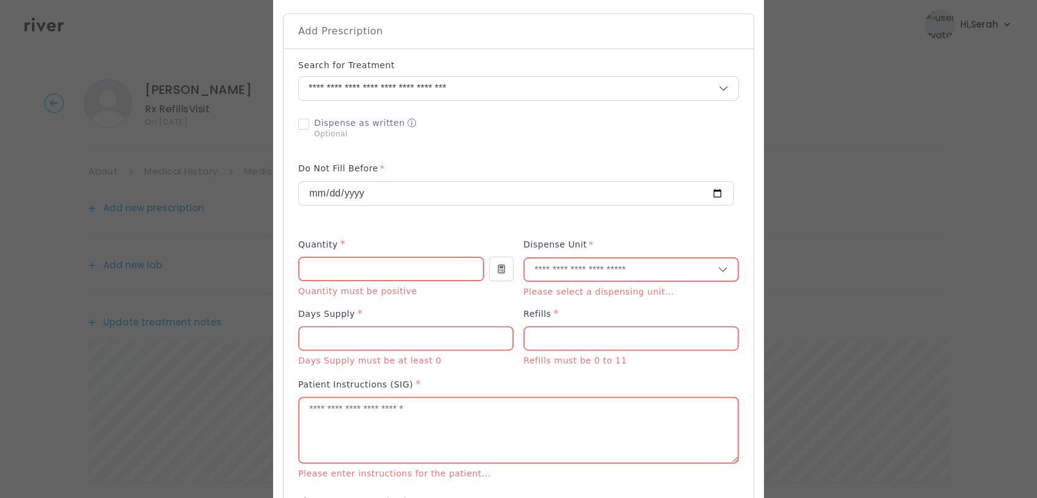
scroll to position [280, 0]
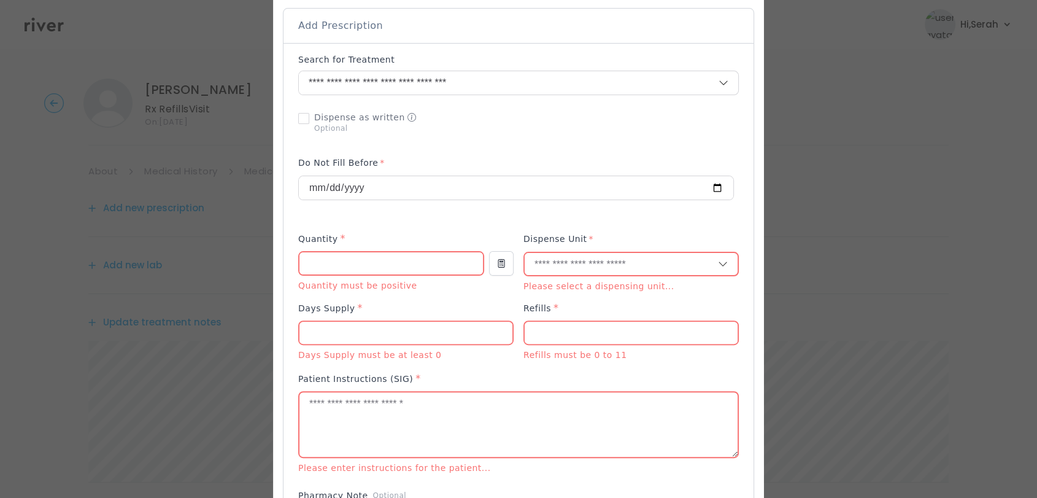
click at [371, 395] on textarea at bounding box center [518, 424] width 438 height 65
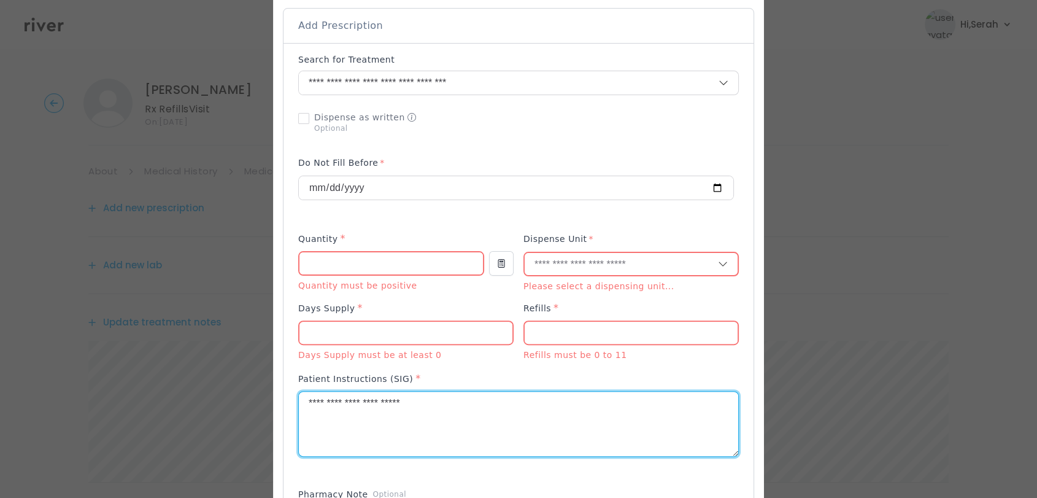
type textarea "**********"
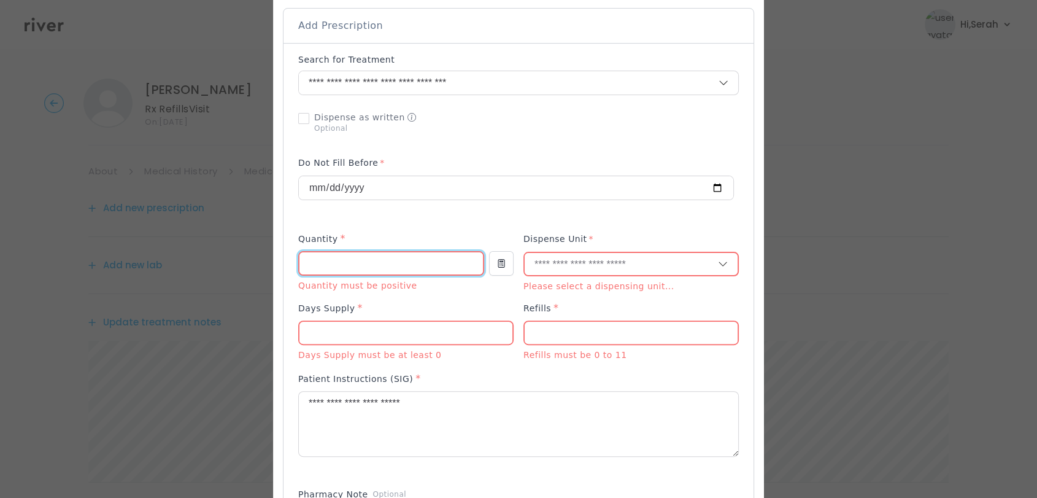
click at [352, 252] on input "number" at bounding box center [390, 263] width 183 height 23
type input "*"
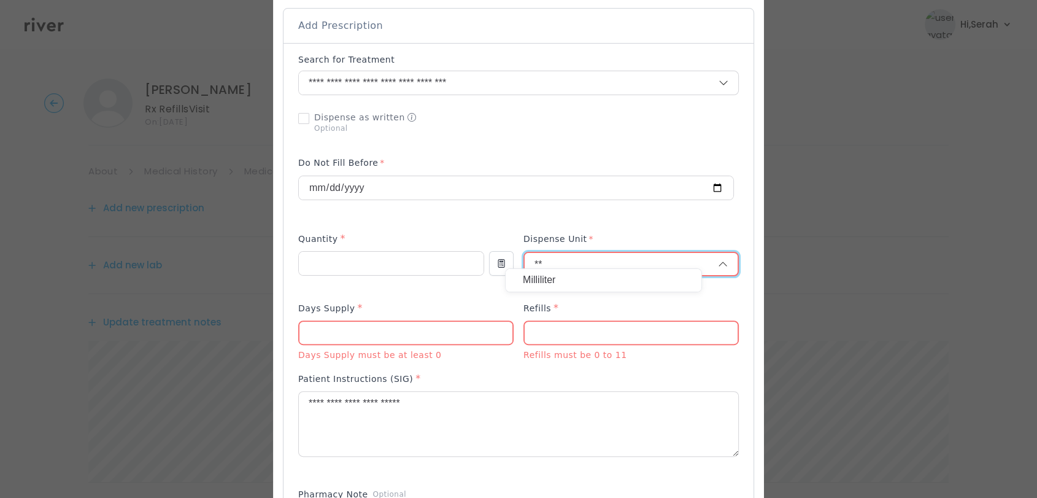
type input "**"
click at [565, 283] on p "Milliliter" at bounding box center [603, 280] width 161 height 18
click at [395, 320] on input "number" at bounding box center [405, 329] width 213 height 23
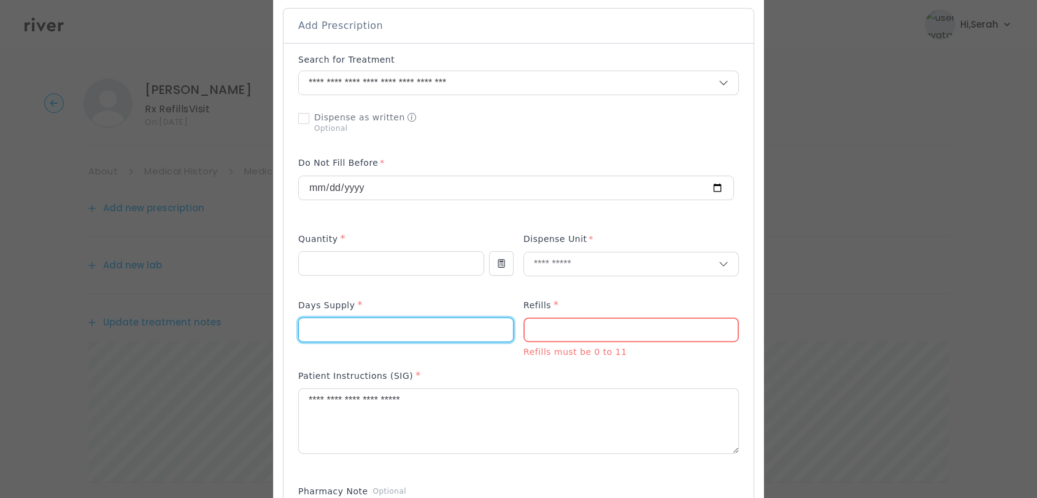
type input "**"
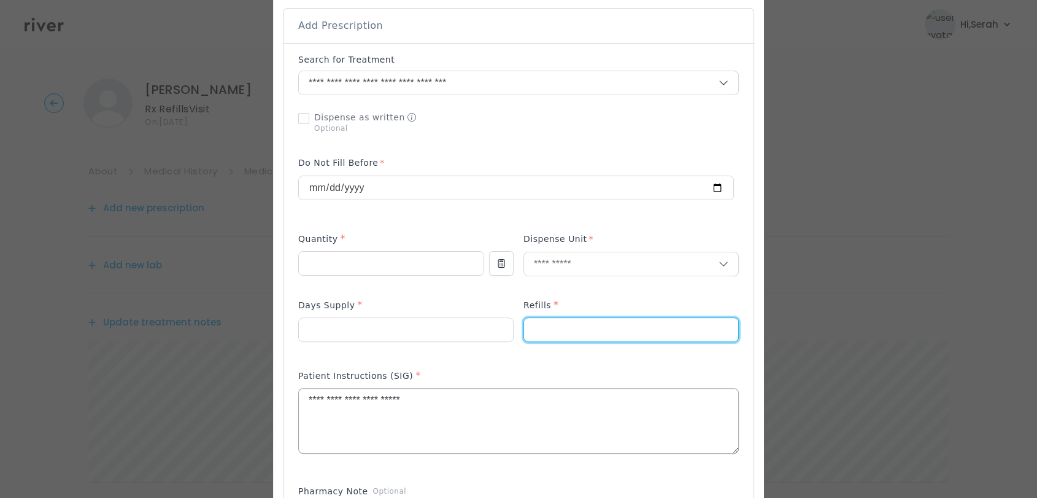
type input "*"
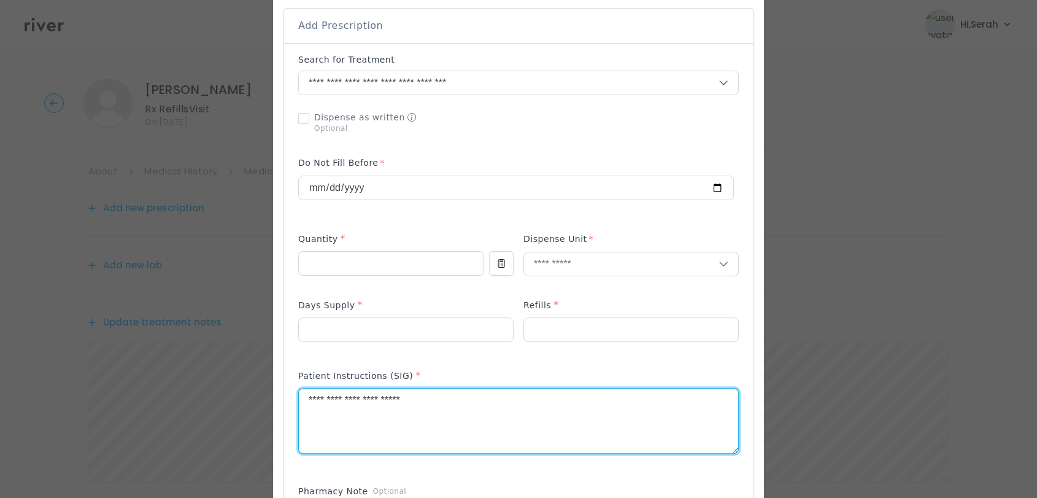
click at [461, 428] on textarea "**********" at bounding box center [518, 420] width 439 height 65
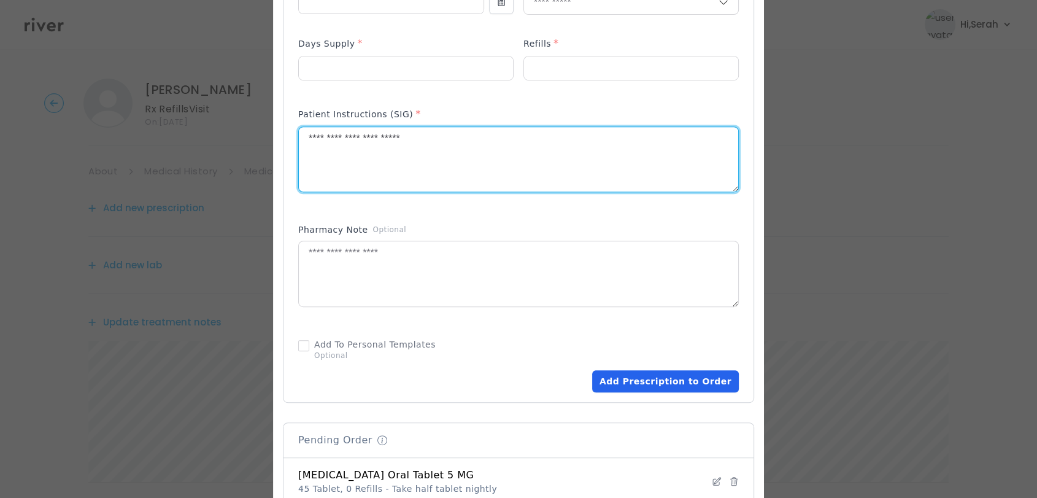
scroll to position [561, 0]
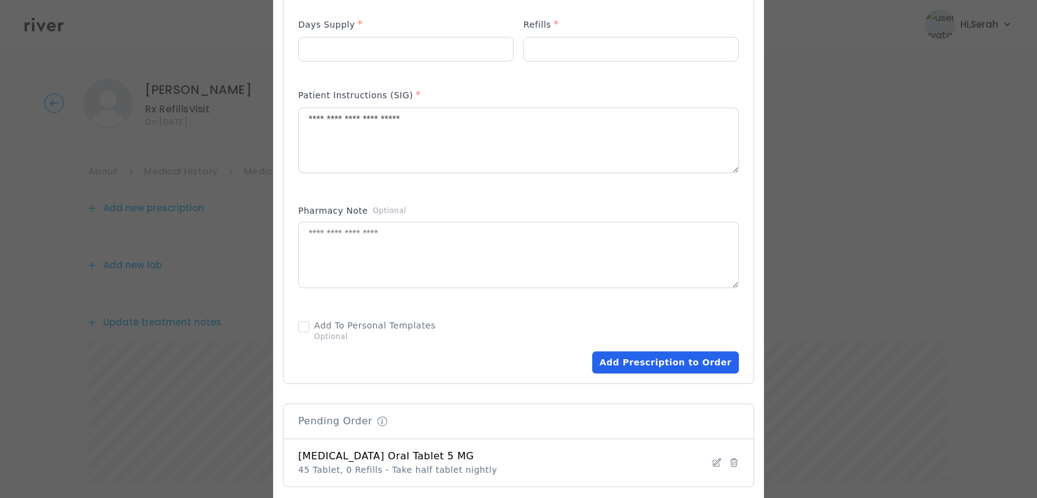
click at [658, 359] on button "Add Prescription to Order" at bounding box center [665, 362] width 147 height 22
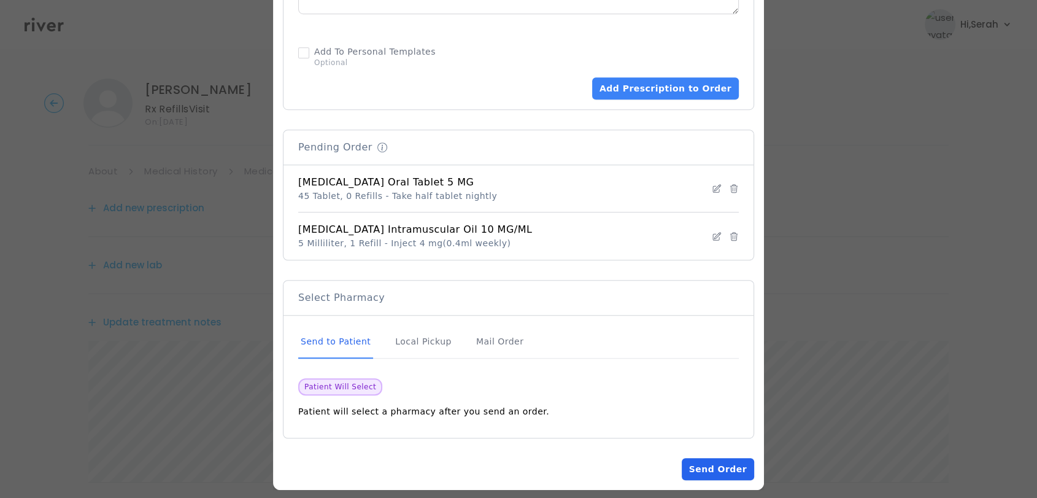
click at [690, 462] on button "Send Order" at bounding box center [718, 469] width 72 height 22
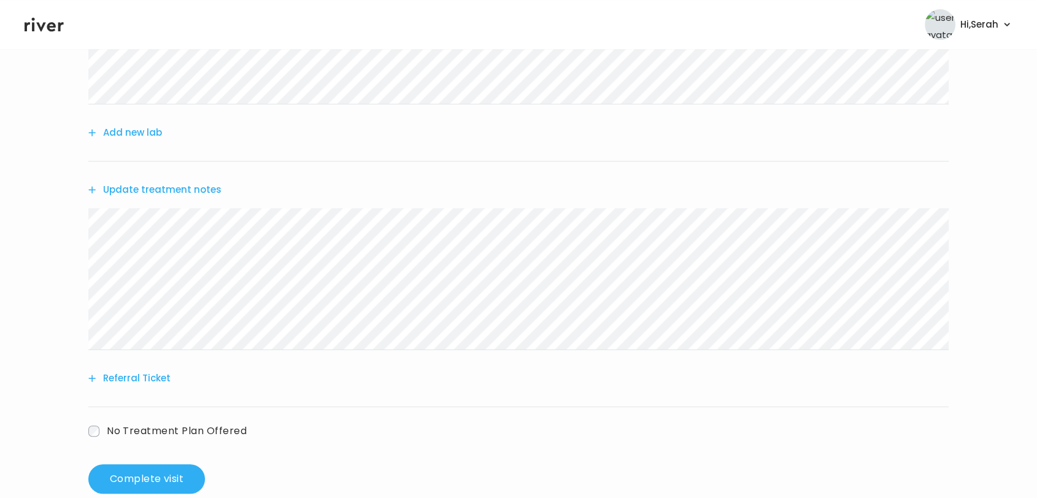
scroll to position [387, 0]
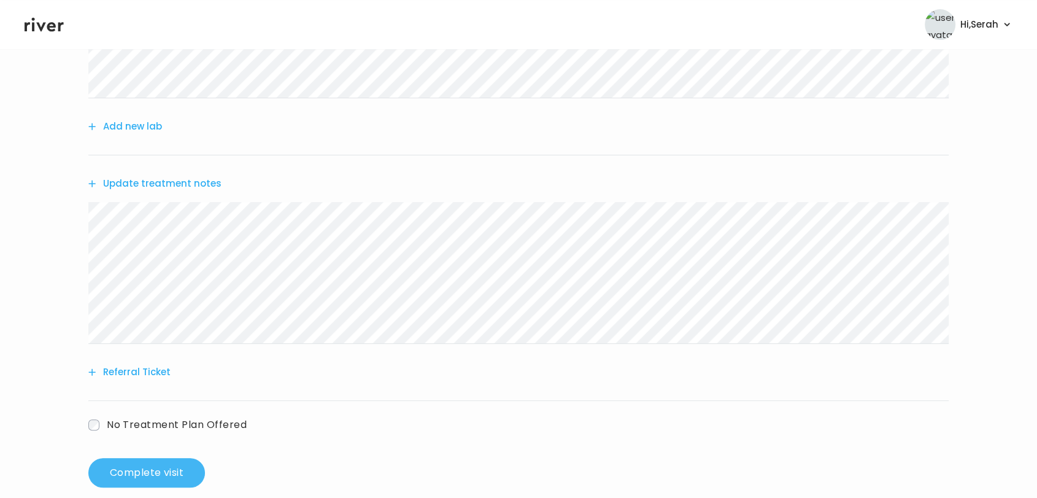
click at [163, 469] on button "Complete visit" at bounding box center [146, 472] width 117 height 29
click at [160, 177] on button "Update treatment notes" at bounding box center [154, 183] width 133 height 17
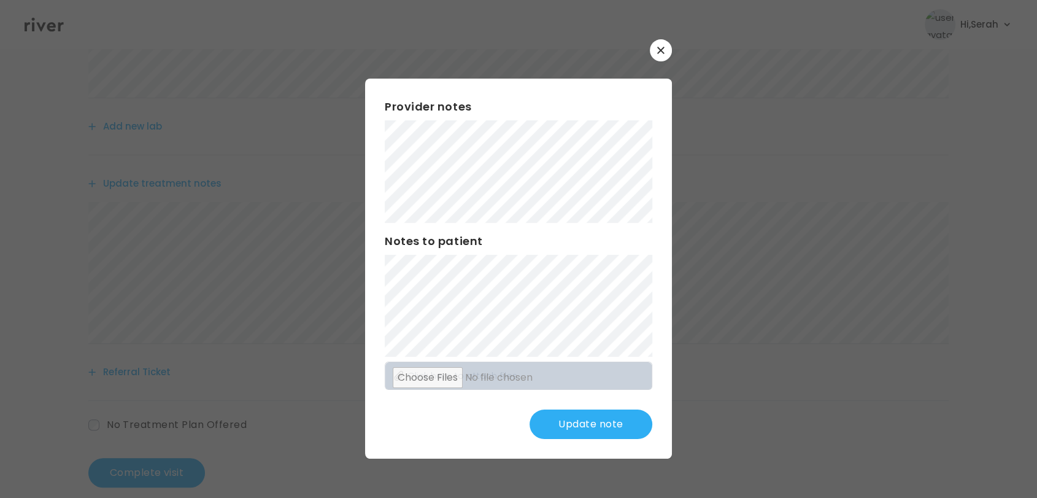
click at [594, 426] on button "Update note" at bounding box center [591, 423] width 123 height 29
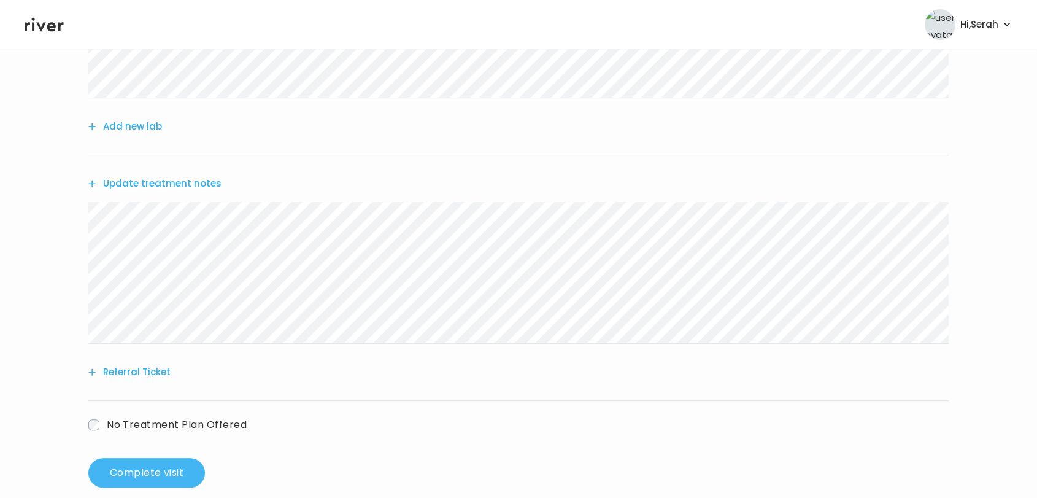
click at [161, 477] on button "Complete visit" at bounding box center [146, 472] width 117 height 29
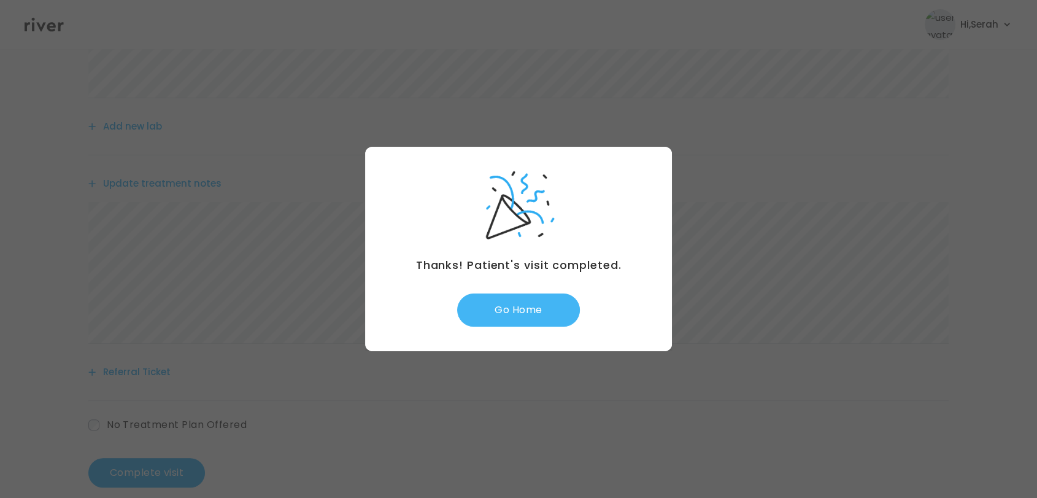
click at [533, 304] on button "Go Home" at bounding box center [518, 309] width 123 height 33
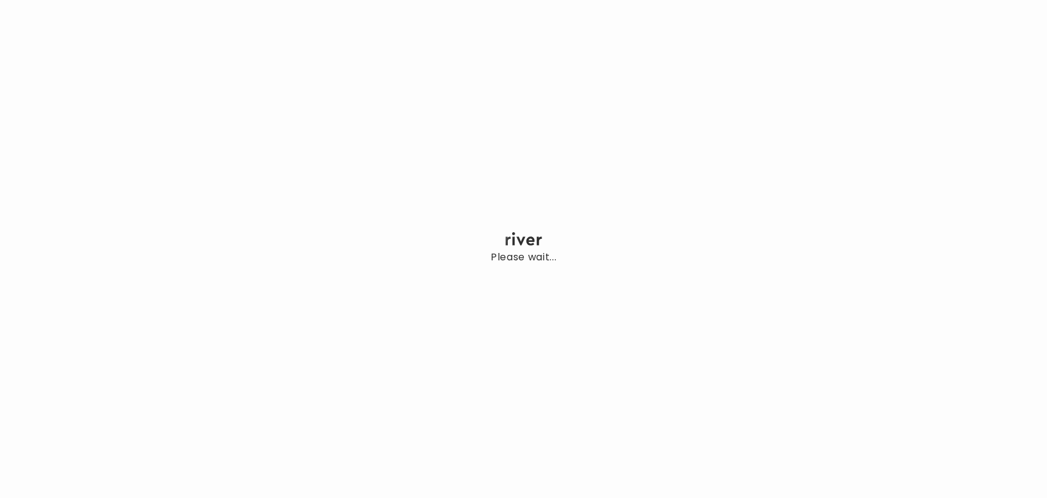
click at [810, 237] on div "Please wait..." at bounding box center [523, 249] width 1047 height 498
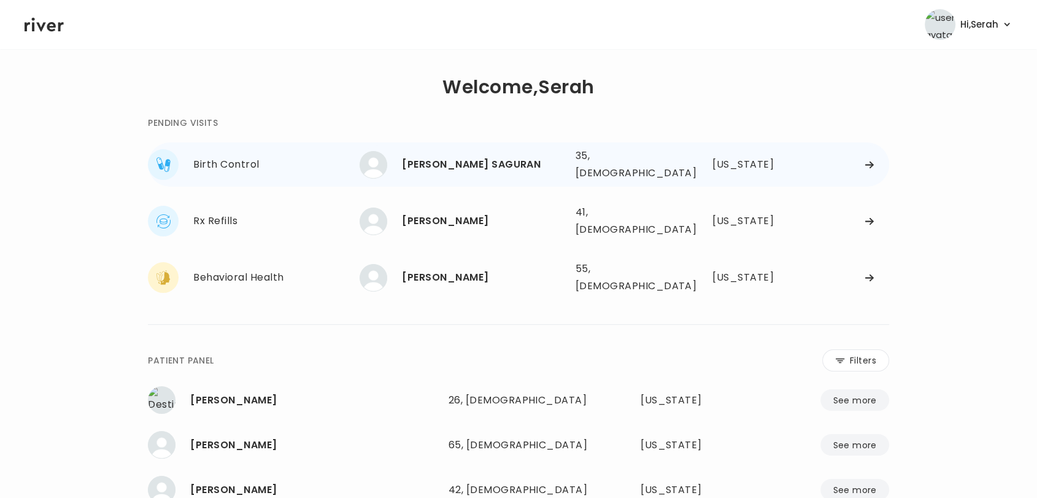
click at [458, 163] on div "MARYGRACE SAGURAN" at bounding box center [483, 164] width 163 height 17
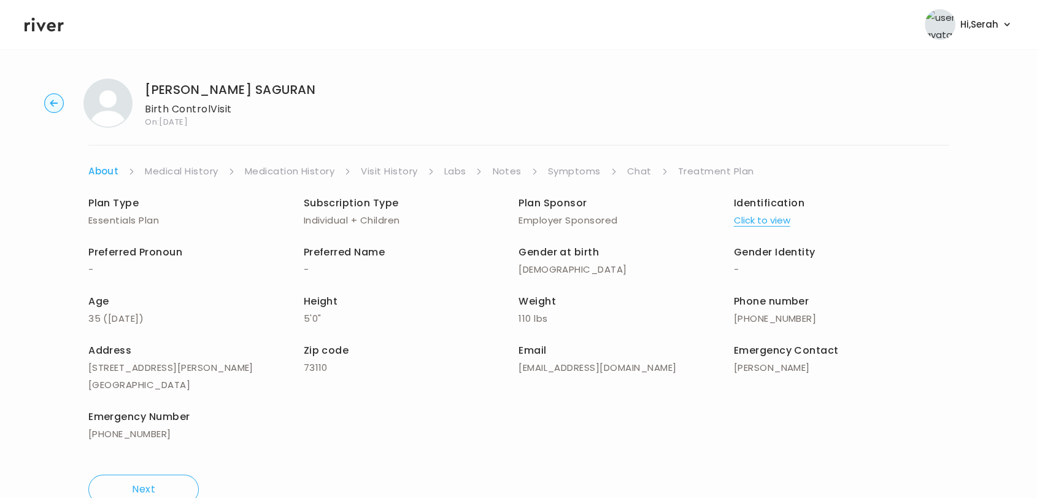
click at [580, 168] on link "Symptoms" at bounding box center [574, 171] width 53 height 17
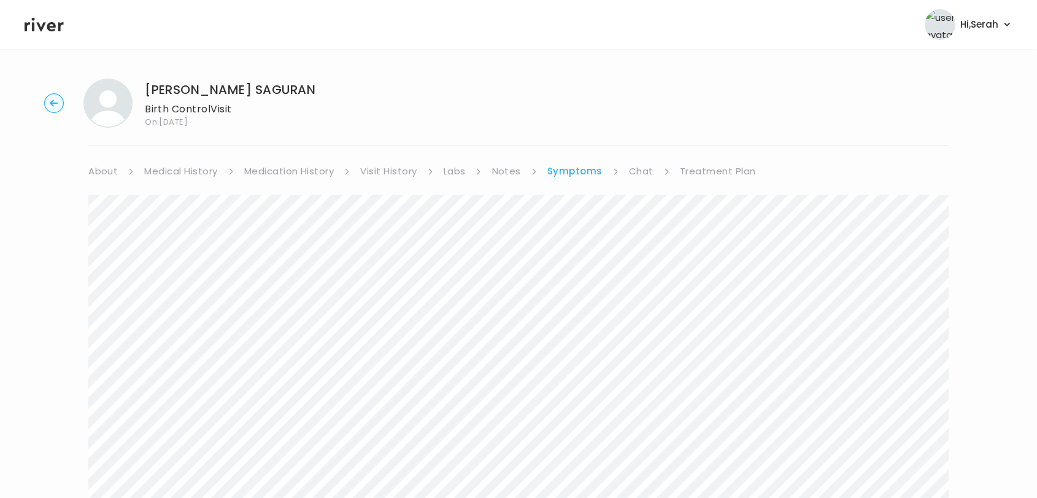
click at [642, 174] on link "Chat" at bounding box center [641, 171] width 25 height 17
click at [39, 25] on icon at bounding box center [44, 25] width 39 height 14
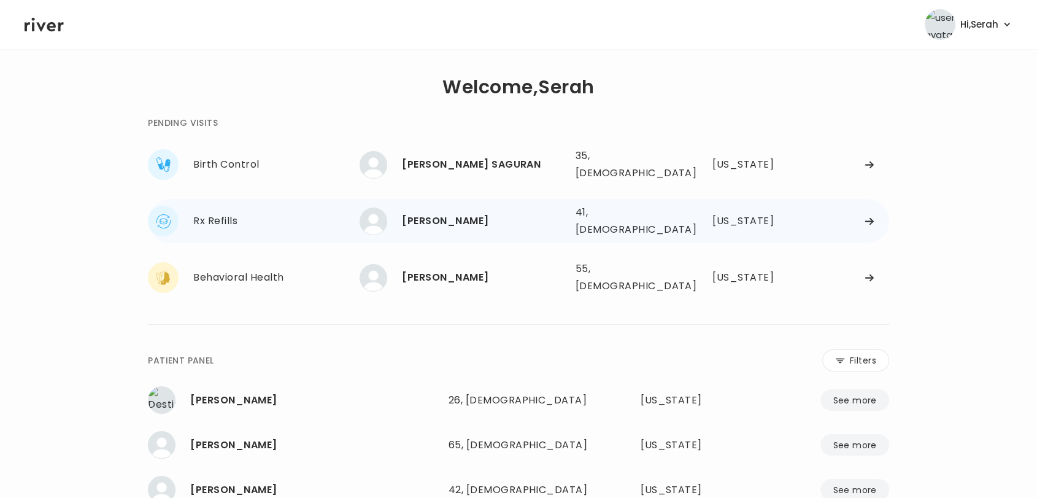
click at [437, 212] on div "JOHN HARTLAUB" at bounding box center [483, 220] width 163 height 17
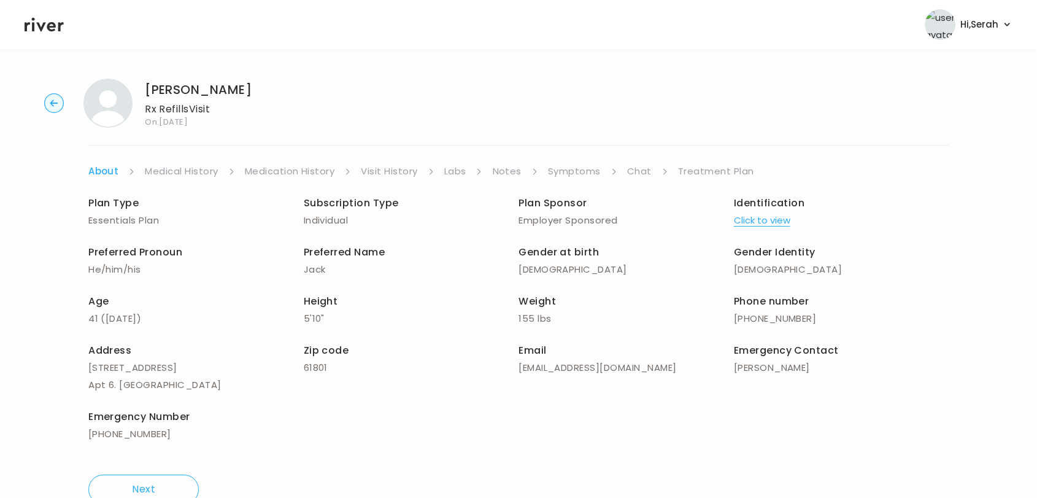
click at [560, 175] on link "Symptoms" at bounding box center [574, 171] width 53 height 17
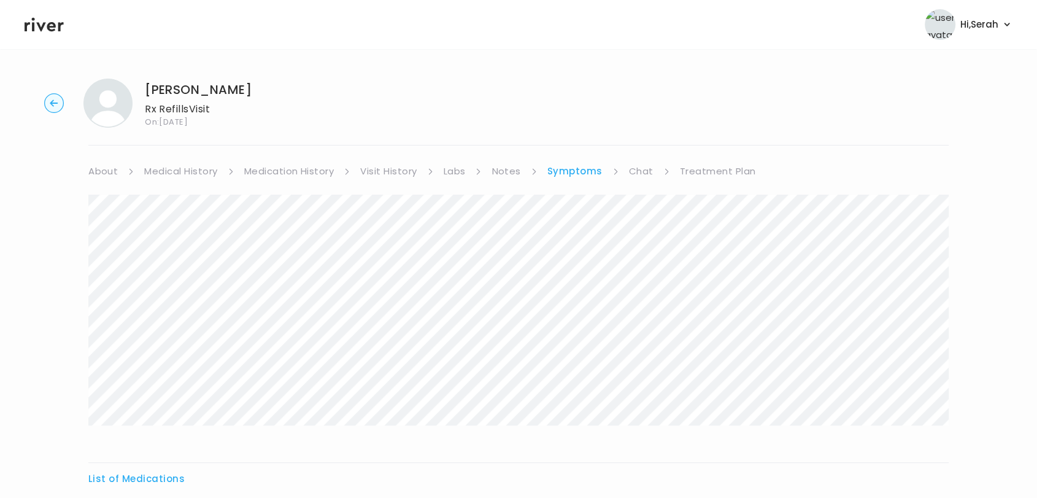
scroll to position [133, 0]
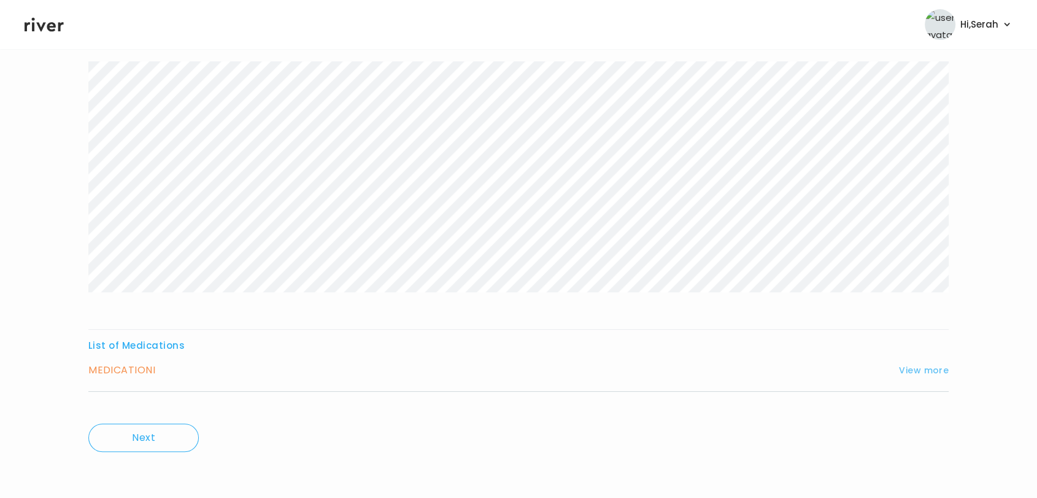
click at [939, 374] on button "View more" at bounding box center [924, 370] width 50 height 15
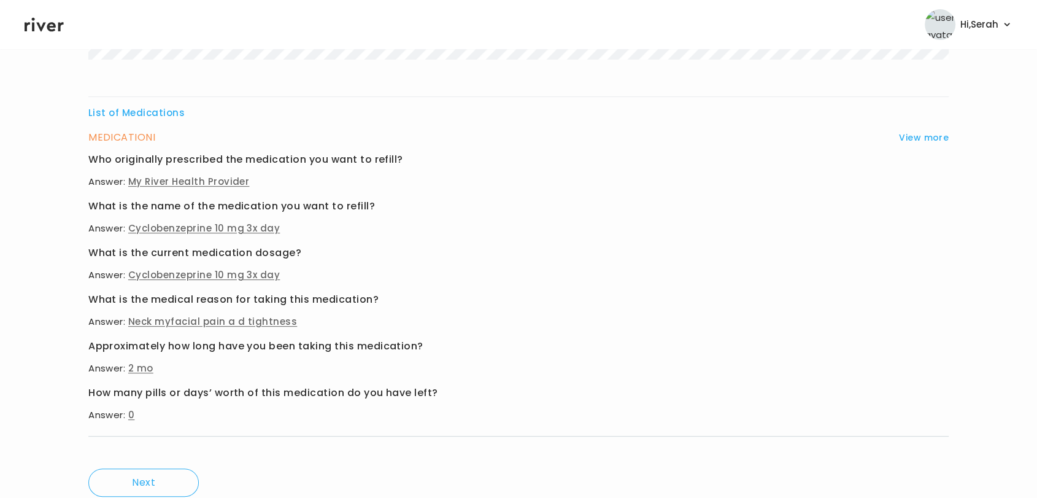
scroll to position [0, 0]
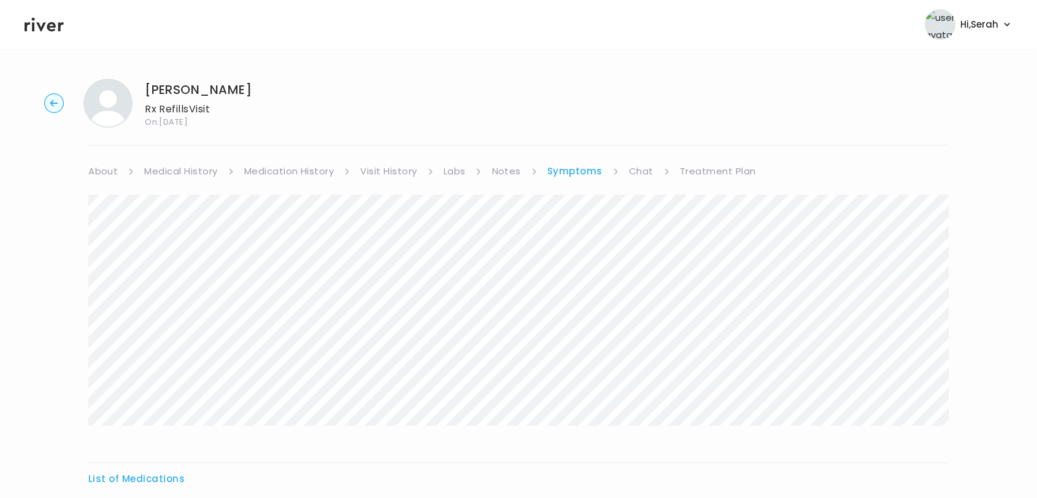
click at [636, 163] on link "Chat" at bounding box center [641, 171] width 25 height 17
click at [690, 170] on link "Treatment Plan" at bounding box center [717, 171] width 76 height 17
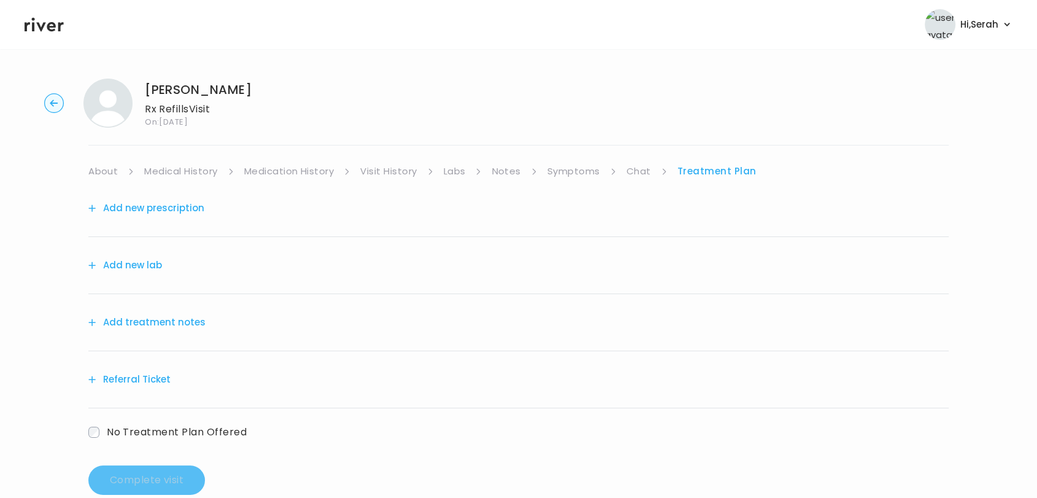
click at [160, 210] on button "Add new prescription" at bounding box center [146, 207] width 116 height 17
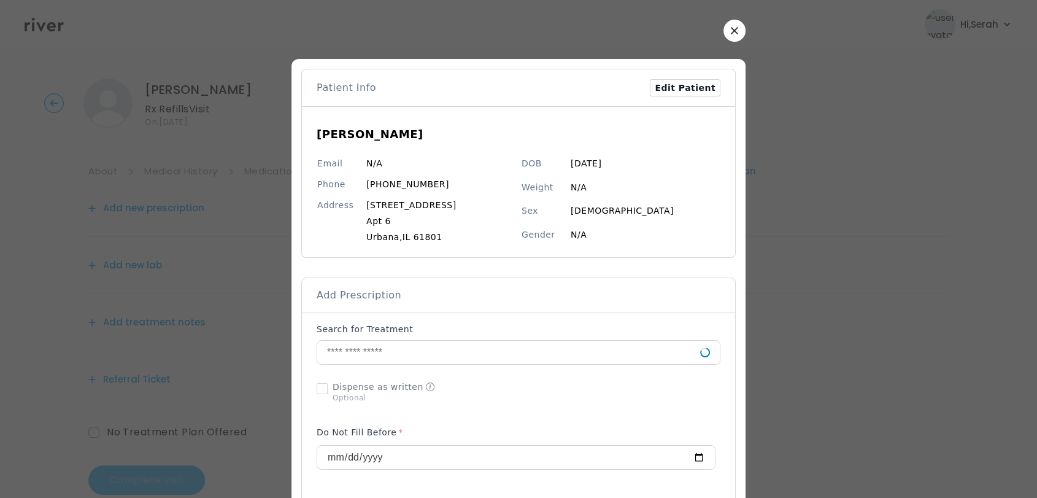
scroll to position [111, 0]
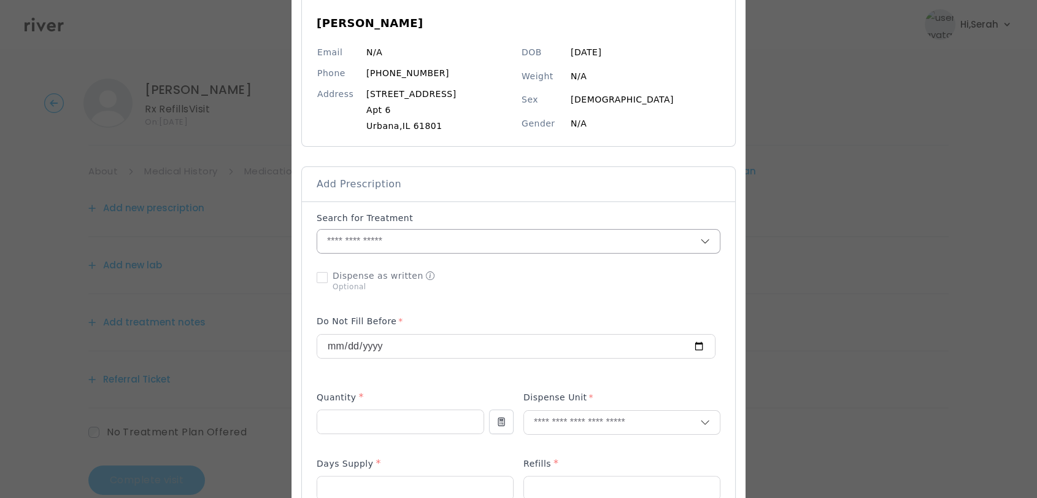
click at [399, 237] on input "text" at bounding box center [508, 240] width 383 height 23
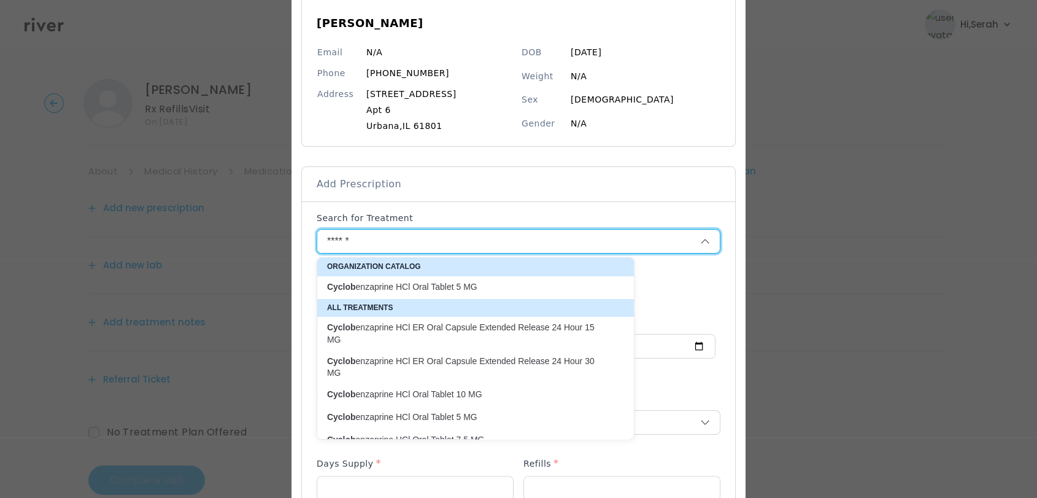
click at [423, 403] on div "Cyclob enzaprine HCl Oral Tablet 10 MG" at bounding box center [475, 393] width 317 height 21
type input "**********"
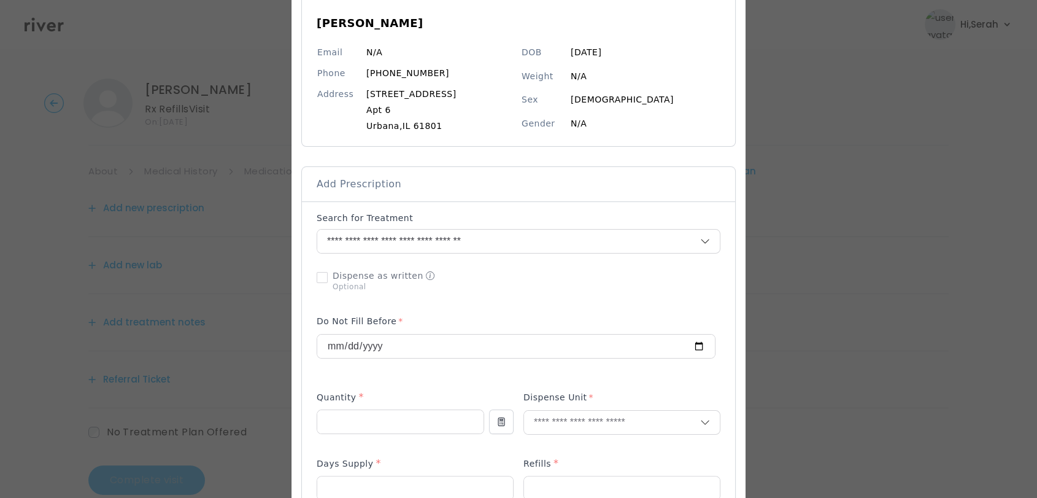
scroll to position [261, 0]
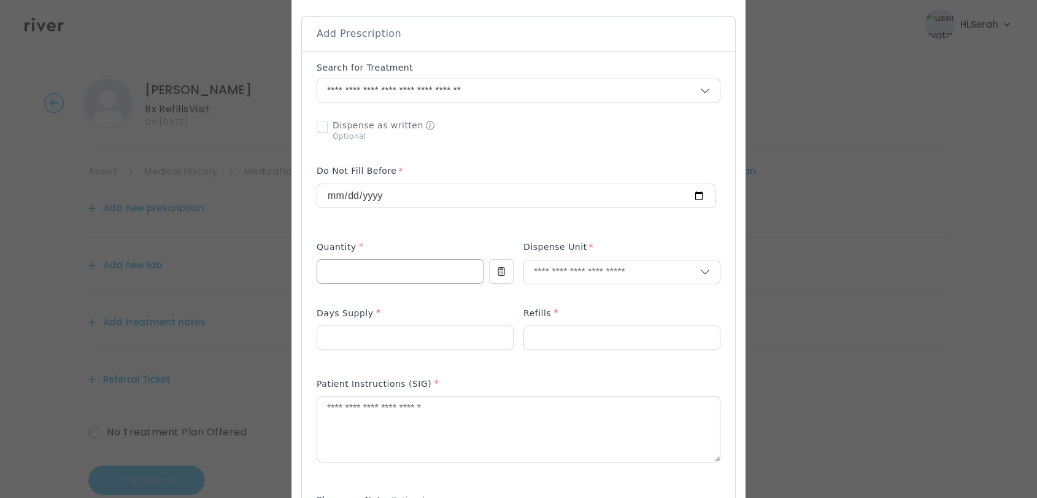
click at [366, 271] on input "number" at bounding box center [400, 271] width 166 height 23
type input "*"
type input "**"
click at [560, 290] on p "Tablet" at bounding box center [621, 298] width 161 height 18
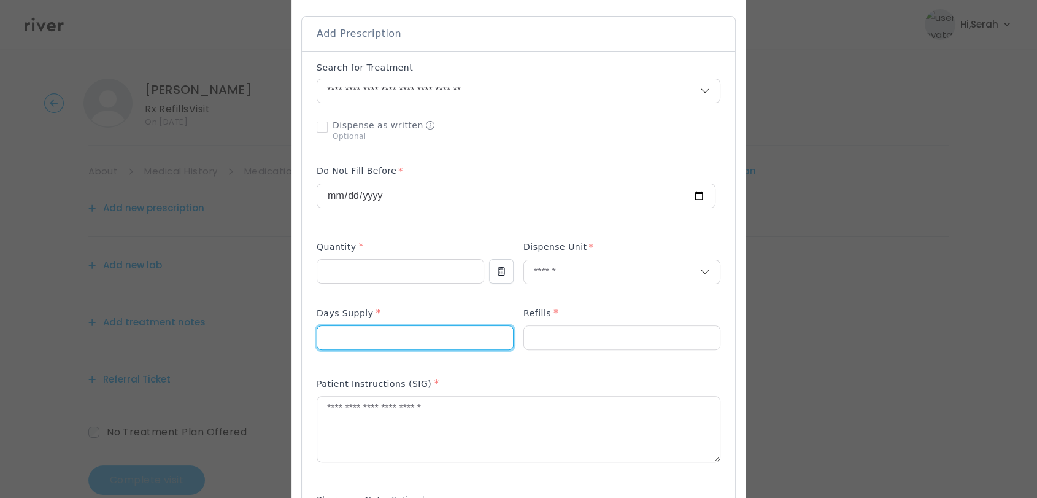
click at [420, 346] on input "number" at bounding box center [415, 337] width 196 height 23
type input "**"
click at [353, 264] on input "*" at bounding box center [400, 271] width 166 height 23
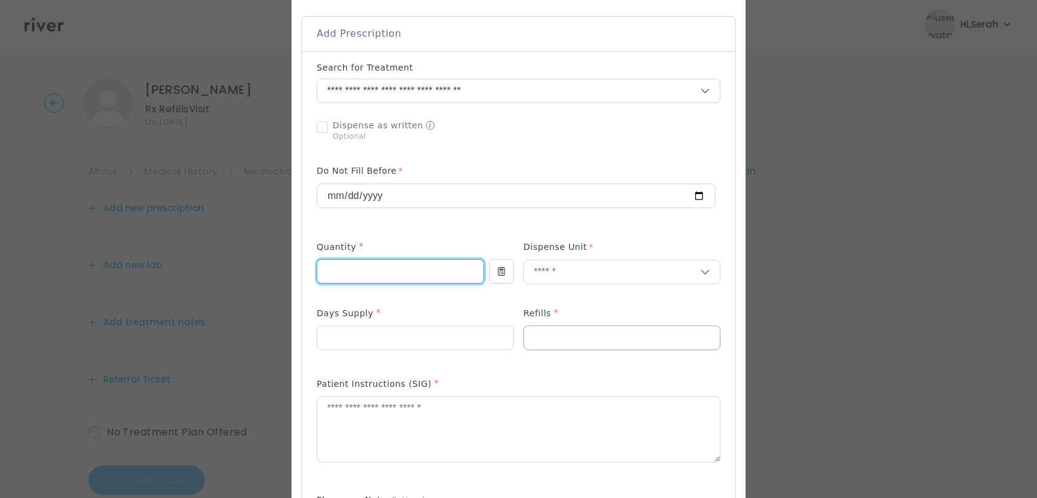
type input "**"
click at [545, 348] on input "number" at bounding box center [622, 337] width 196 height 23
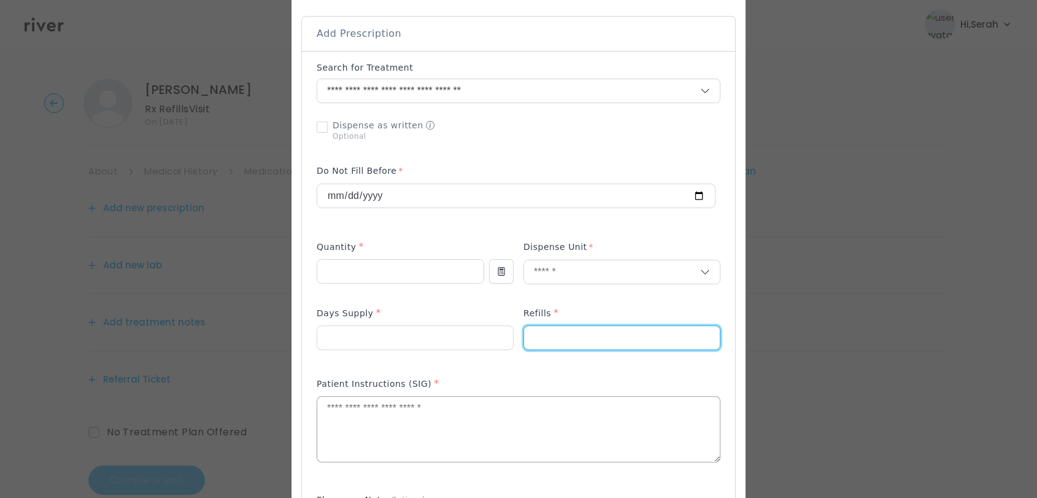
type input "*"
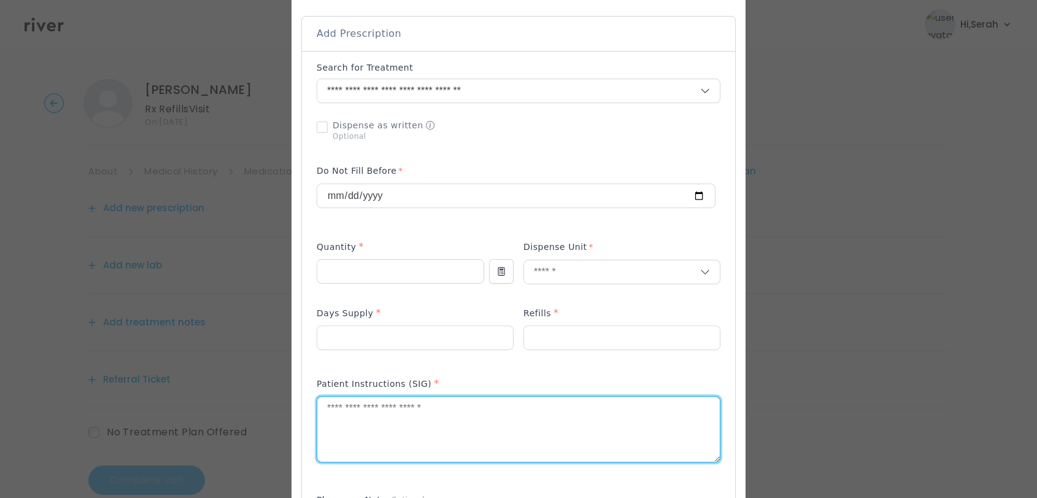
click at [460, 417] on textarea at bounding box center [518, 428] width 403 height 65
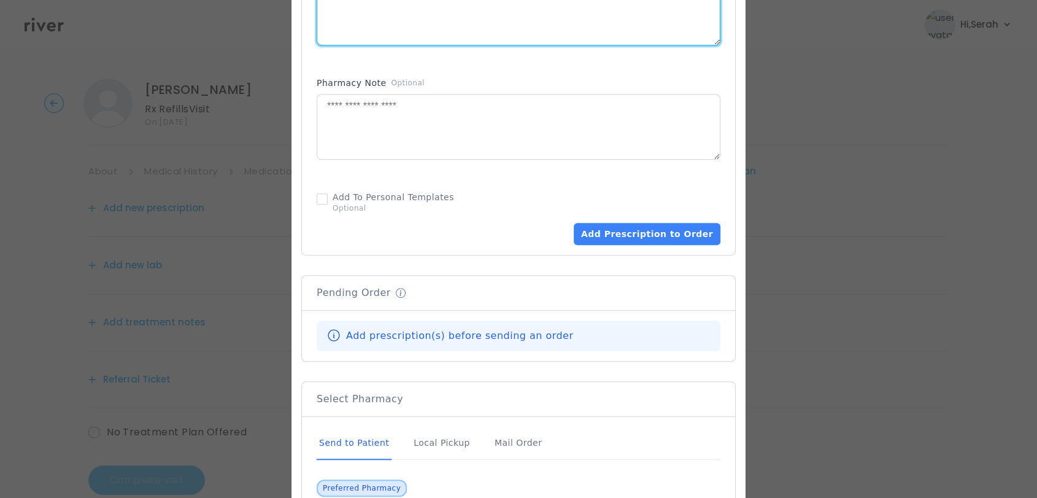
scroll to position [692, 0]
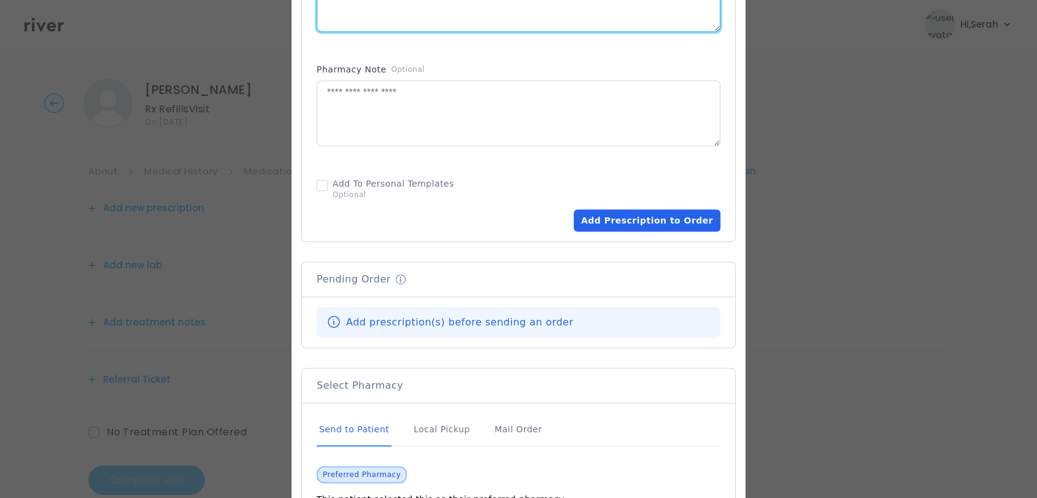
type textarea "**********"
click at [650, 212] on button "Add Prescription to Order" at bounding box center [647, 220] width 147 height 22
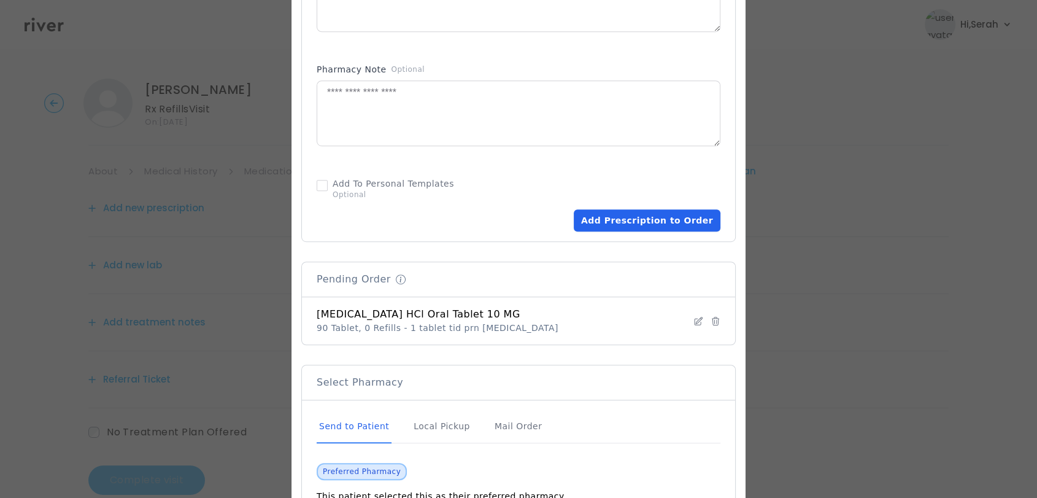
scroll to position [839, 0]
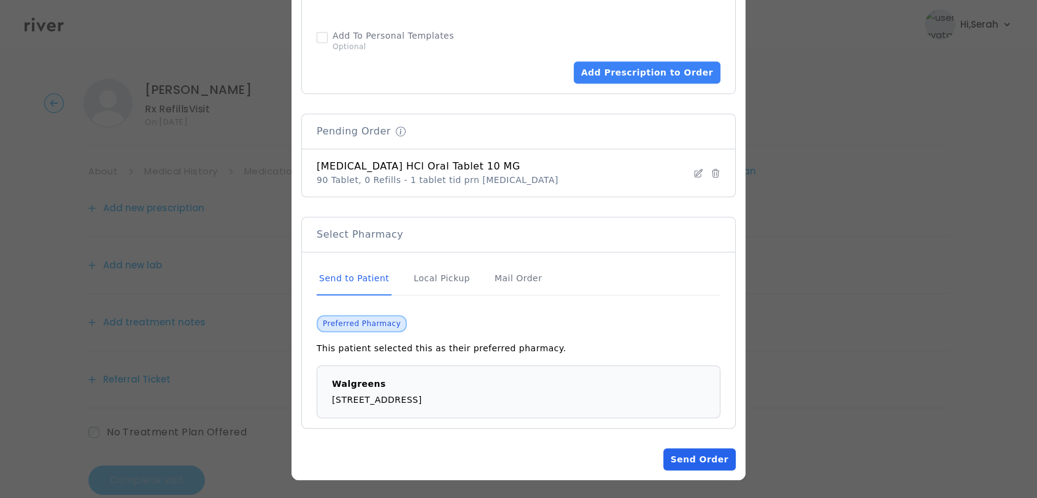
click at [697, 461] on button "Send Order" at bounding box center [699, 459] width 72 height 22
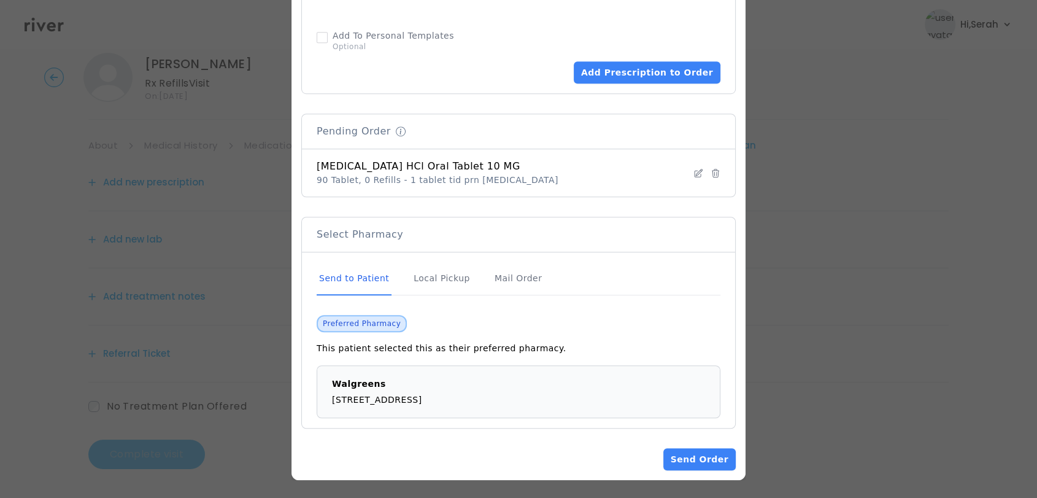
scroll to position [25, 0]
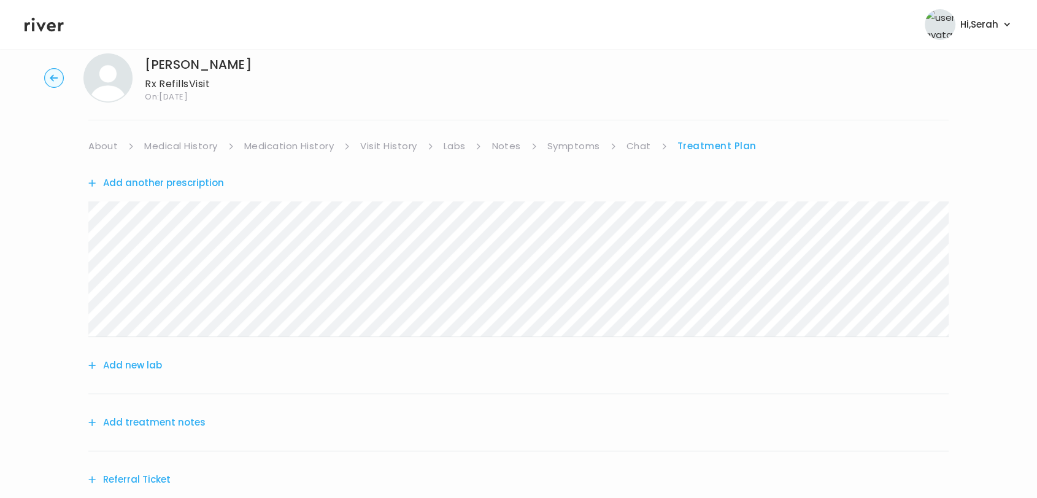
click at [158, 423] on button "Add treatment notes" at bounding box center [146, 422] width 117 height 17
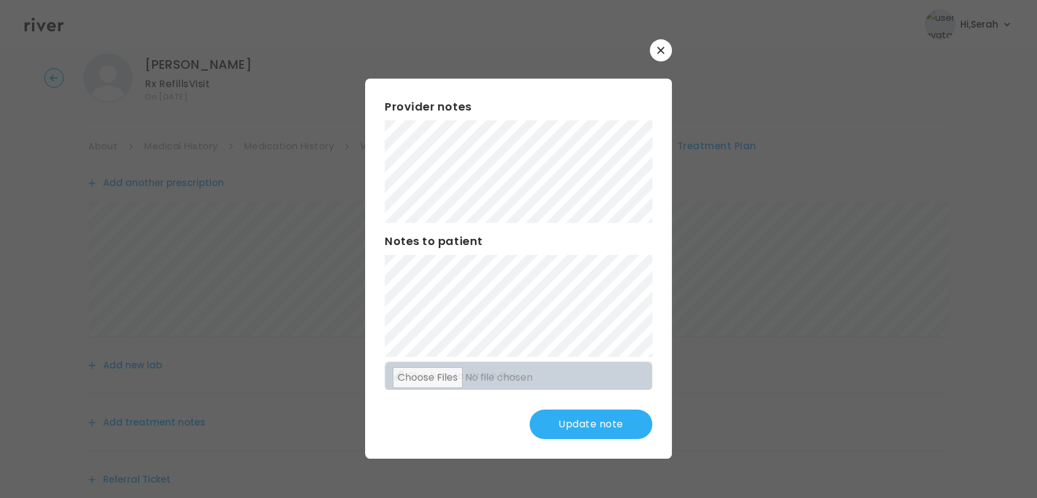
click at [577, 433] on button "Update note" at bounding box center [591, 423] width 123 height 29
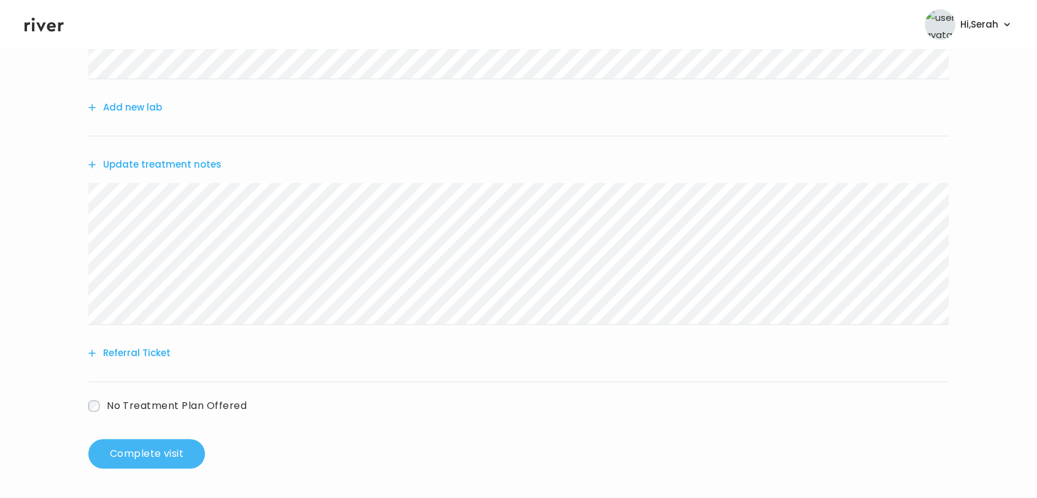
scroll to position [282, 0]
click at [137, 453] on button "Complete visit" at bounding box center [146, 453] width 117 height 29
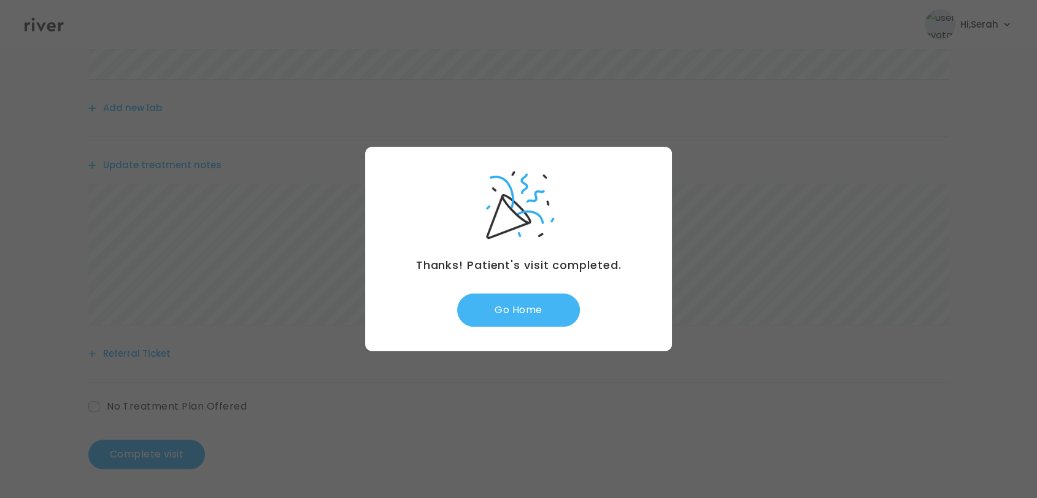
click at [517, 318] on button "Go Home" at bounding box center [518, 309] width 123 height 33
